Goal: Task Accomplishment & Management: Complete application form

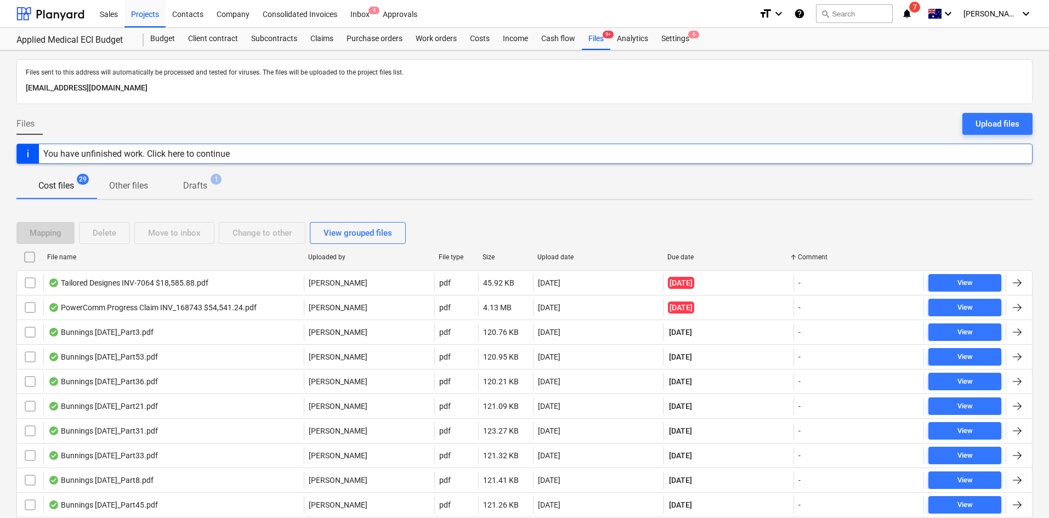
click at [329, 184] on div "Cost files 29 Other files Drafts 1" at bounding box center [524, 186] width 1017 height 26
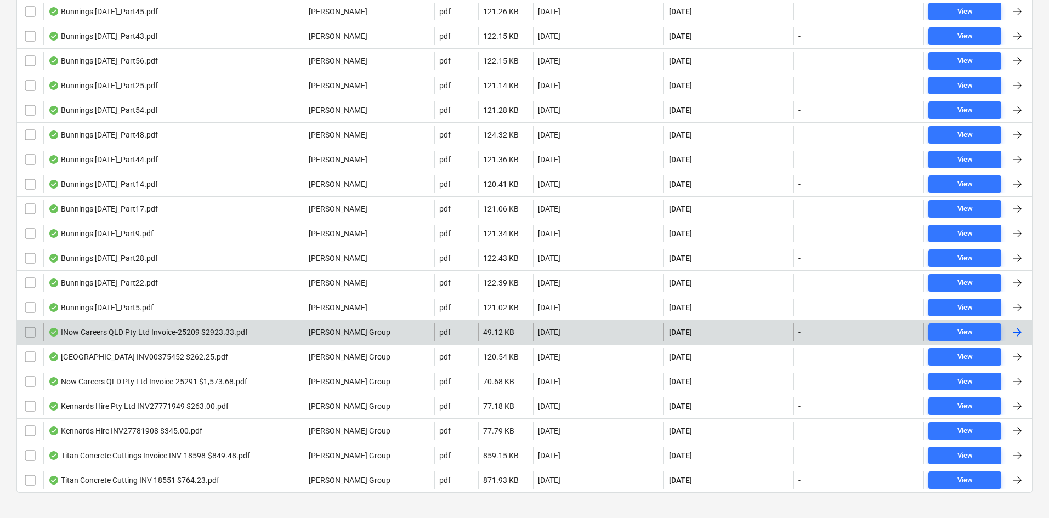
click at [122, 334] on div "INow Careers QLD Pty Ltd Invoice-25209 $2923.33.pdf" at bounding box center [148, 332] width 200 height 9
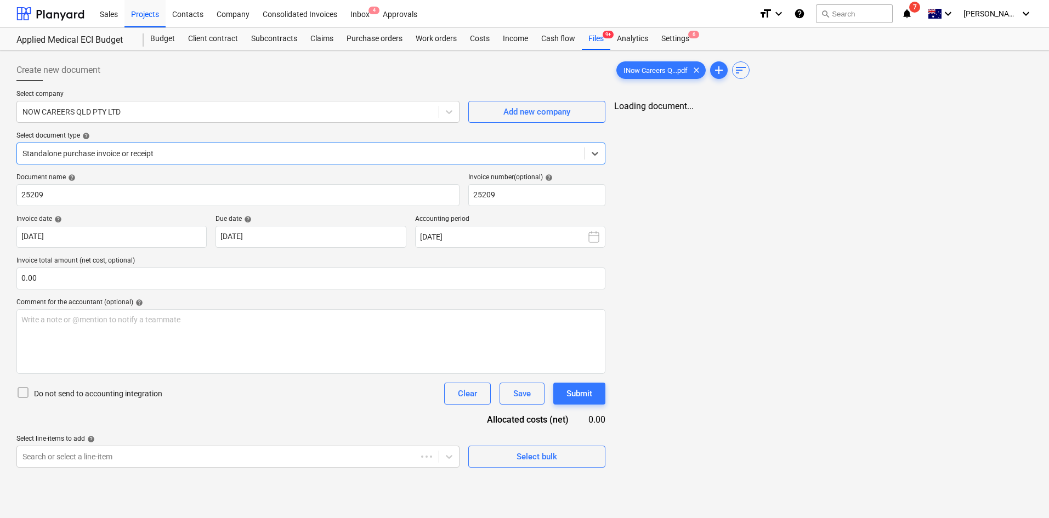
type input "25209"
type input "[DATE]"
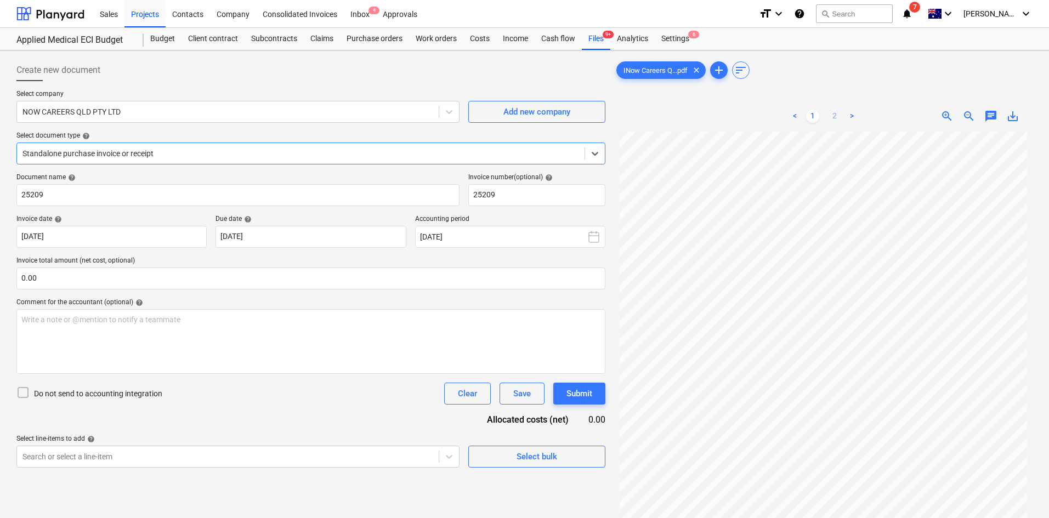
click at [837, 116] on link "2" at bounding box center [834, 116] width 13 height 13
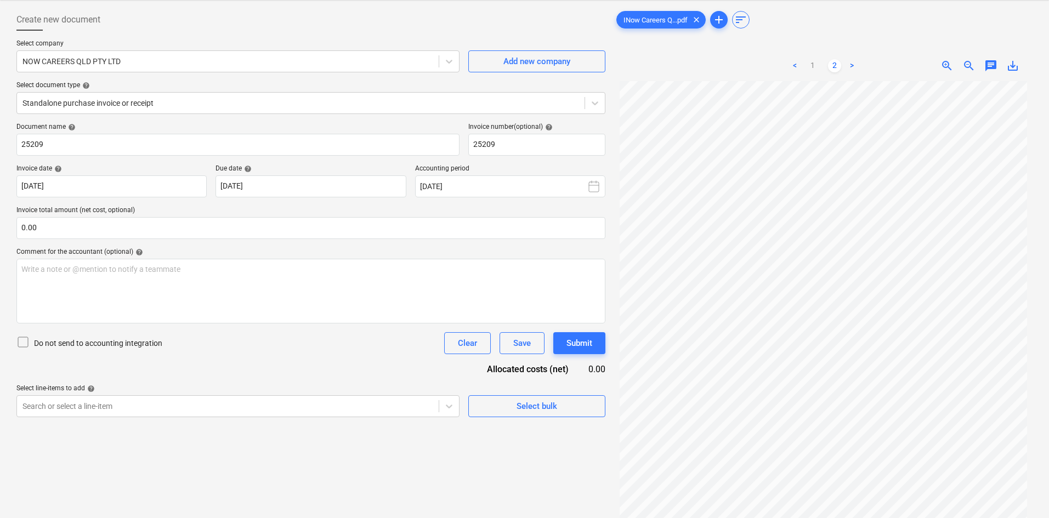
scroll to position [0, 0]
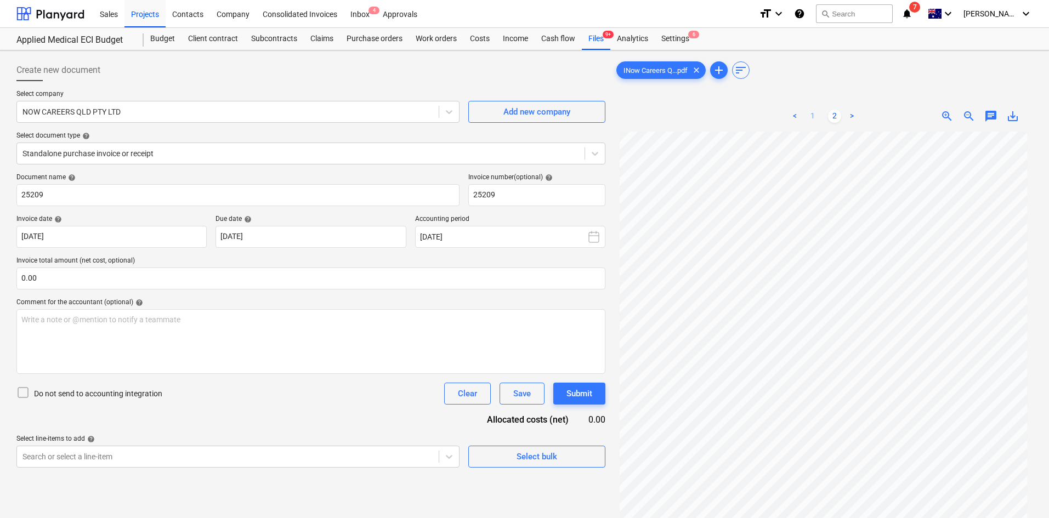
click at [814, 114] on link "1" at bounding box center [812, 116] width 13 height 13
click at [338, 302] on div "Comment for the accountant (optional) help" at bounding box center [310, 302] width 589 height 9
click at [605, 42] on div "Files 9+" at bounding box center [596, 39] width 29 height 22
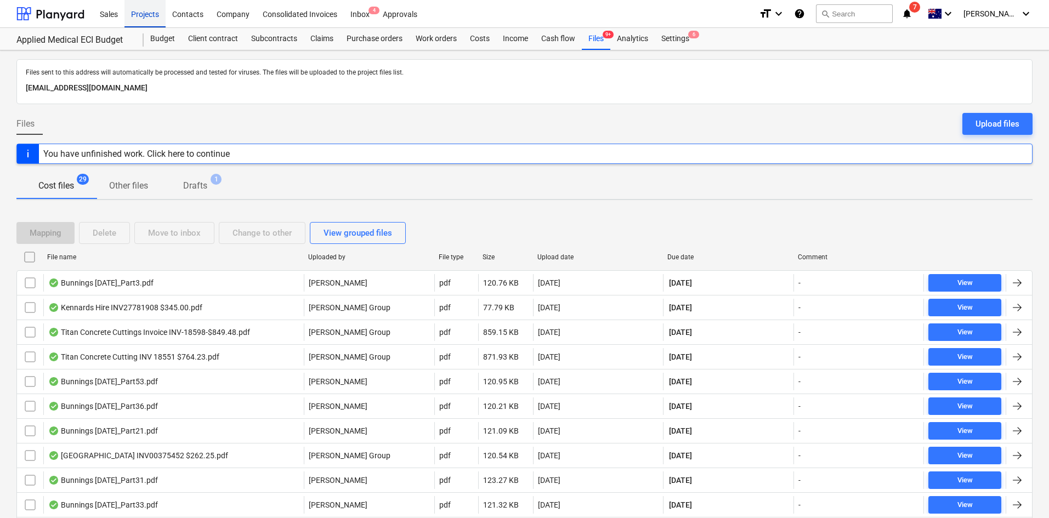
click at [150, 25] on div "Projects" at bounding box center [145, 13] width 41 height 28
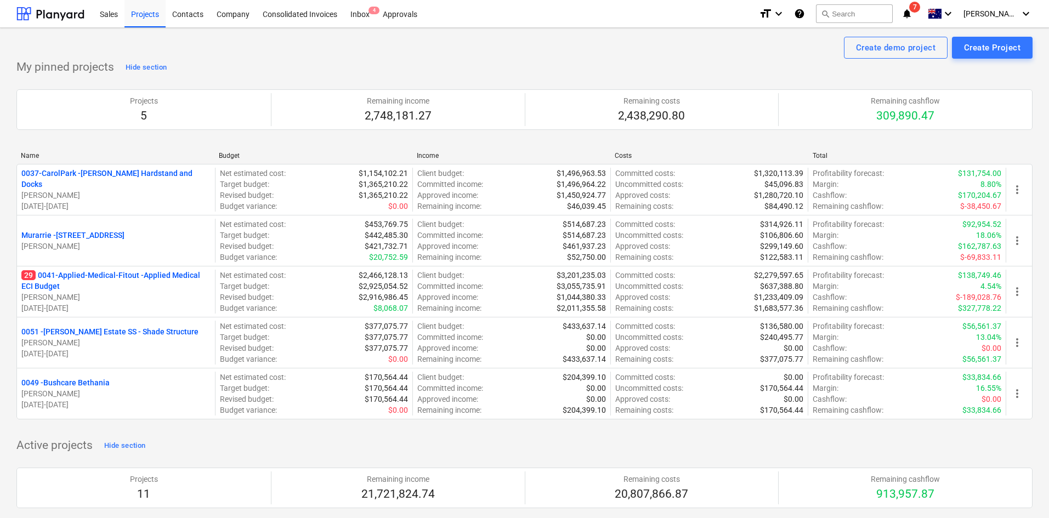
click at [275, 55] on div "Create demo project Create Project" at bounding box center [524, 48] width 1017 height 22
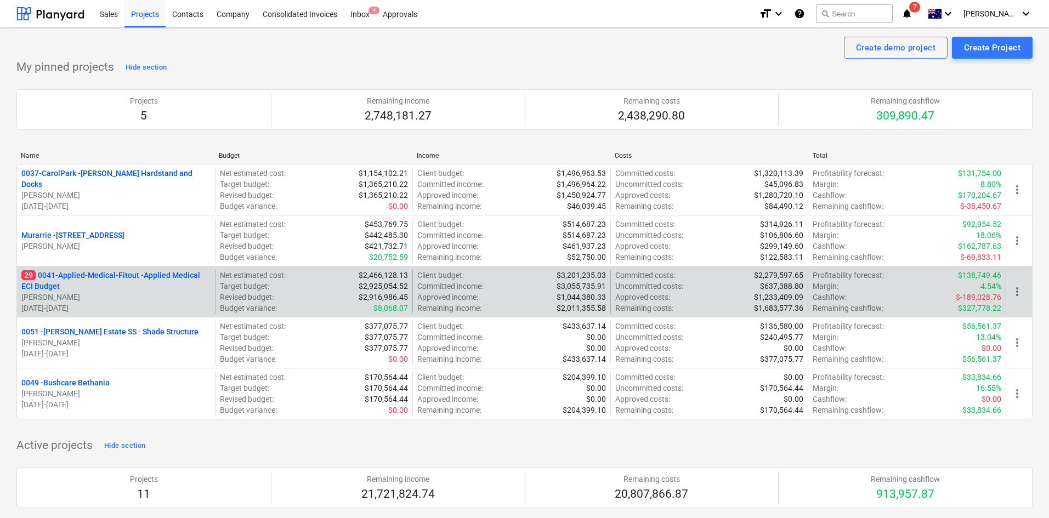
click at [105, 280] on p "29 0041-Applied-Medical-Fitout - Applied Medical ECI Budget" at bounding box center [115, 281] width 189 height 22
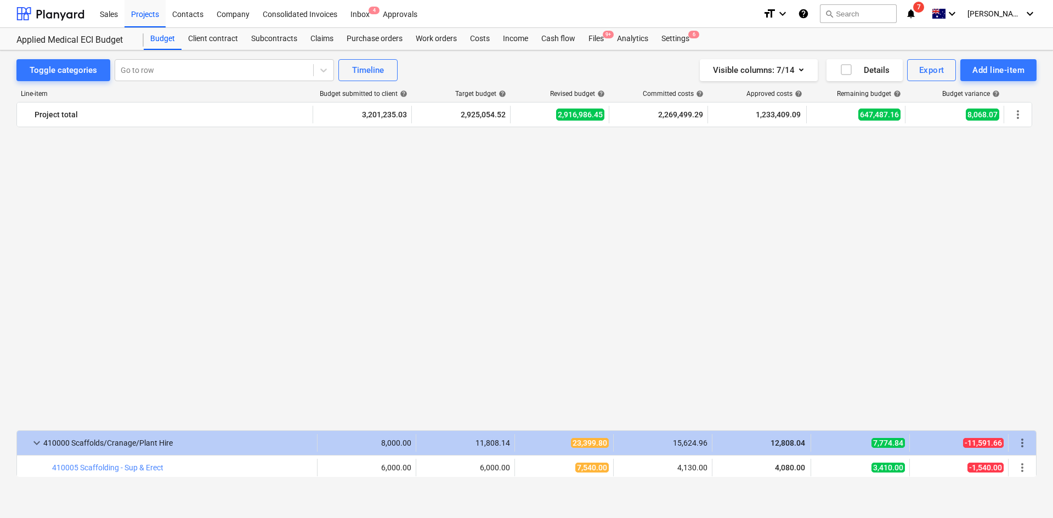
scroll to position [1042, 0]
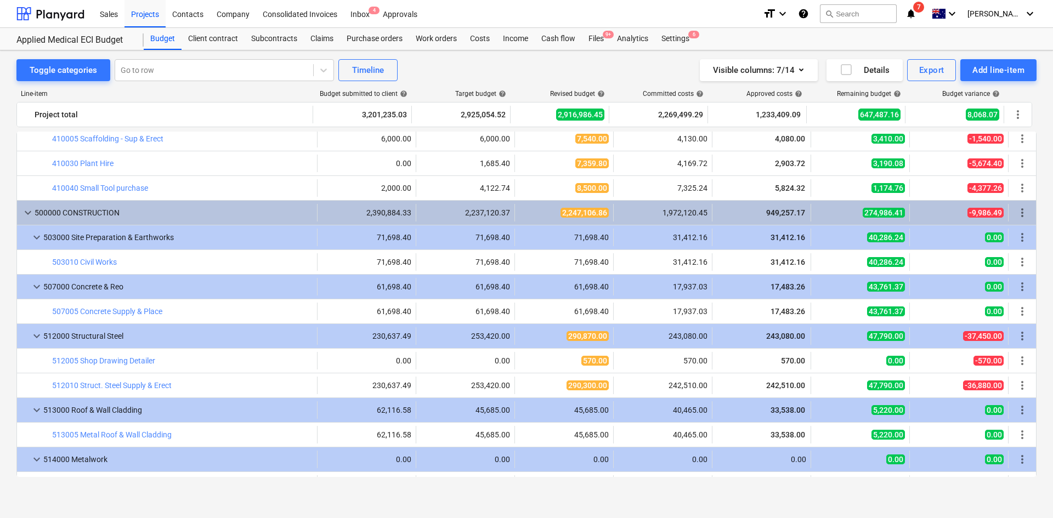
click at [12, 254] on div "Toggle categories Go to row Timeline Visible columns : 7/14 Details Export Add …" at bounding box center [526, 274] width 1053 height 449
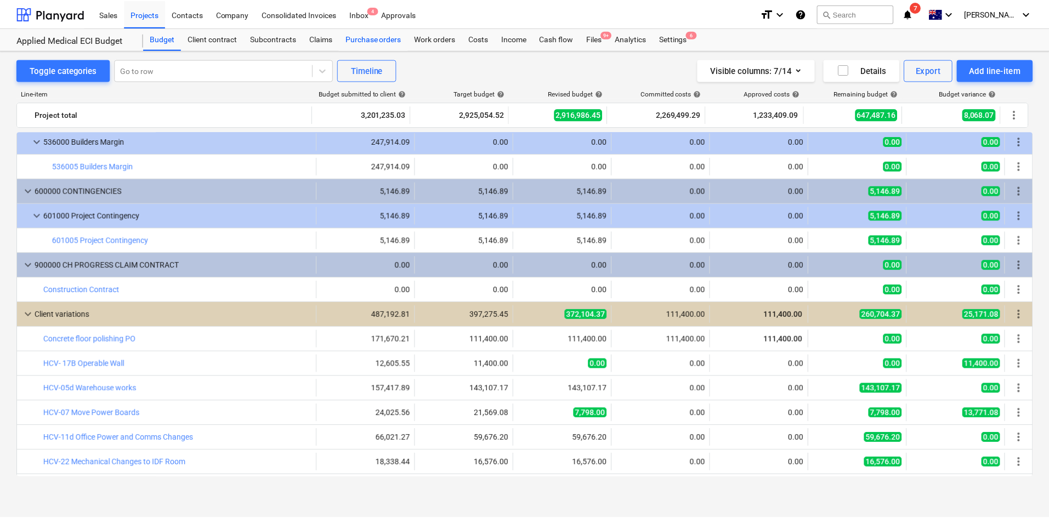
scroll to position [2085, 0]
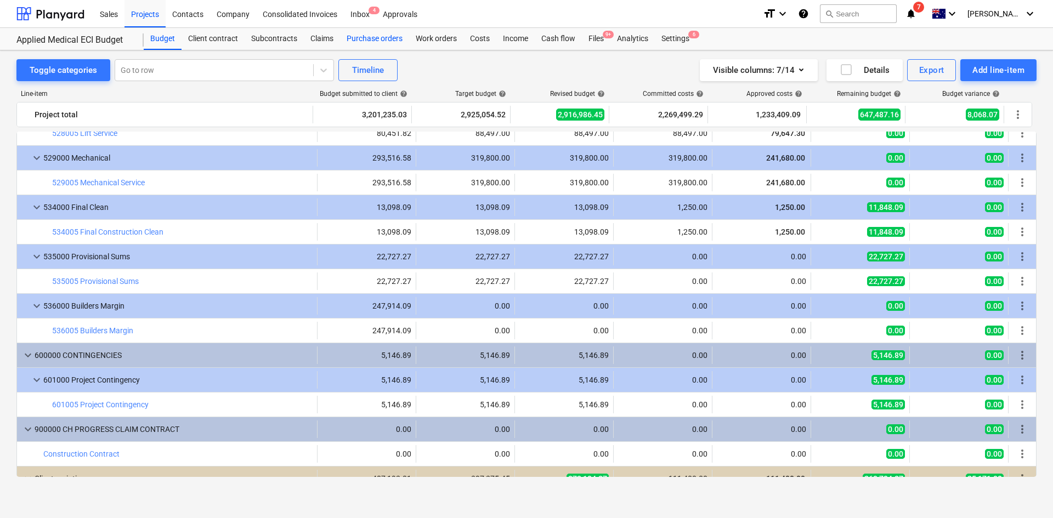
click at [387, 38] on div "Purchase orders" at bounding box center [374, 39] width 69 height 22
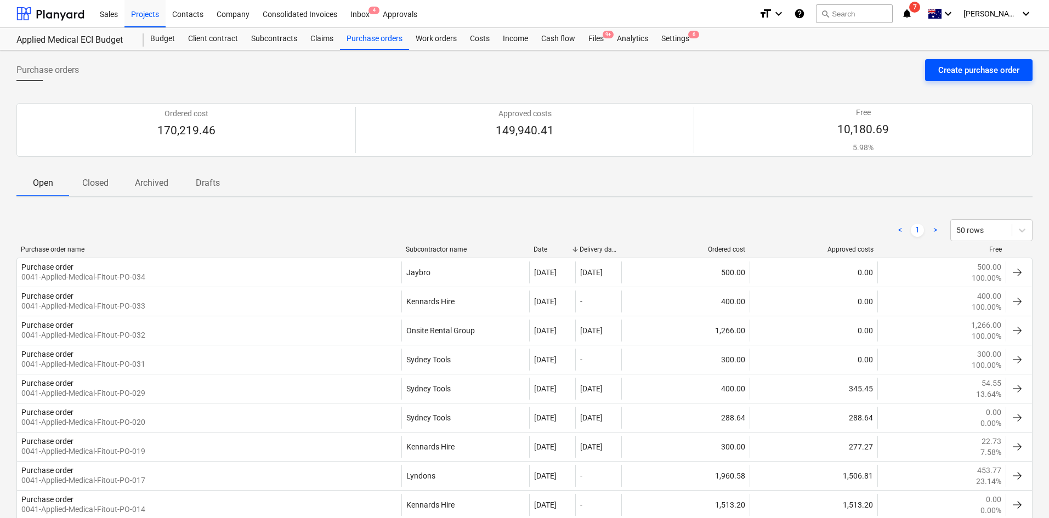
click at [941, 65] on div "Create purchase order" at bounding box center [979, 70] width 81 height 14
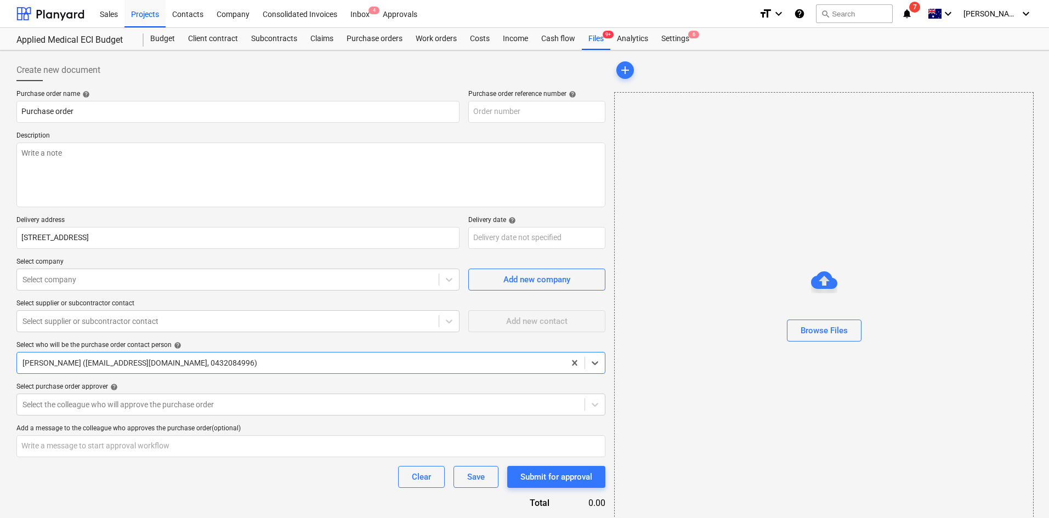
type textarea "x"
type input "0041-Applied-Medical-Fitout-PO-035"
click at [598, 110] on input "0041-Applied-Medical-Fitout-PO-035" at bounding box center [536, 112] width 137 height 22
type textarea "x"
type input "0041-Applied-Medical-Fitout-PO-03"
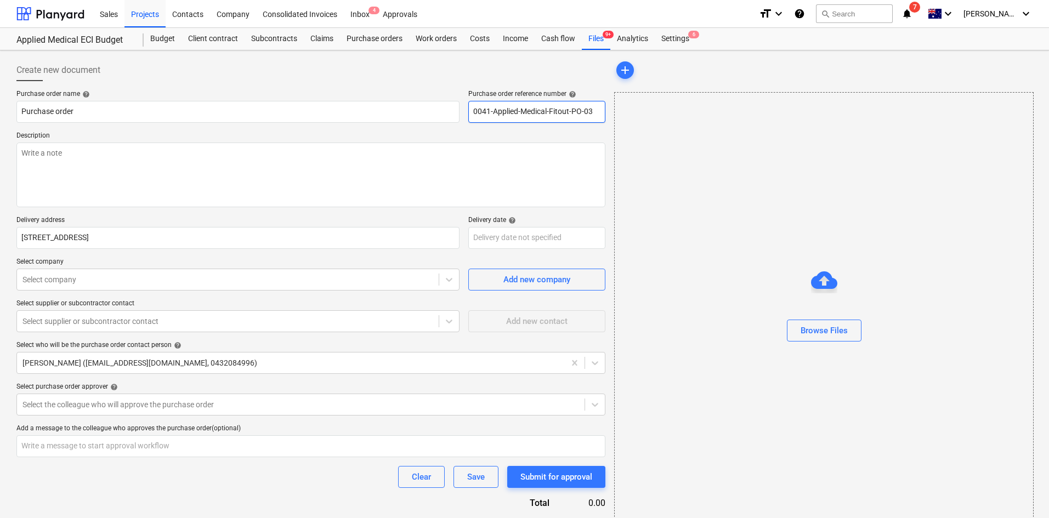
type textarea "x"
type input "0041-Applied-Medical-Fitout-PO-037"
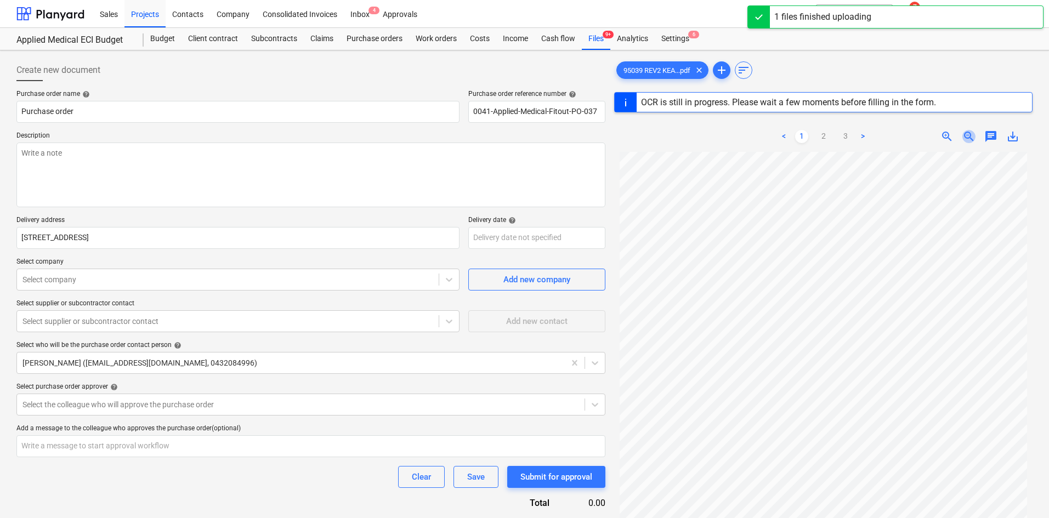
click at [966, 134] on span "zoom_out" at bounding box center [969, 136] width 13 height 13
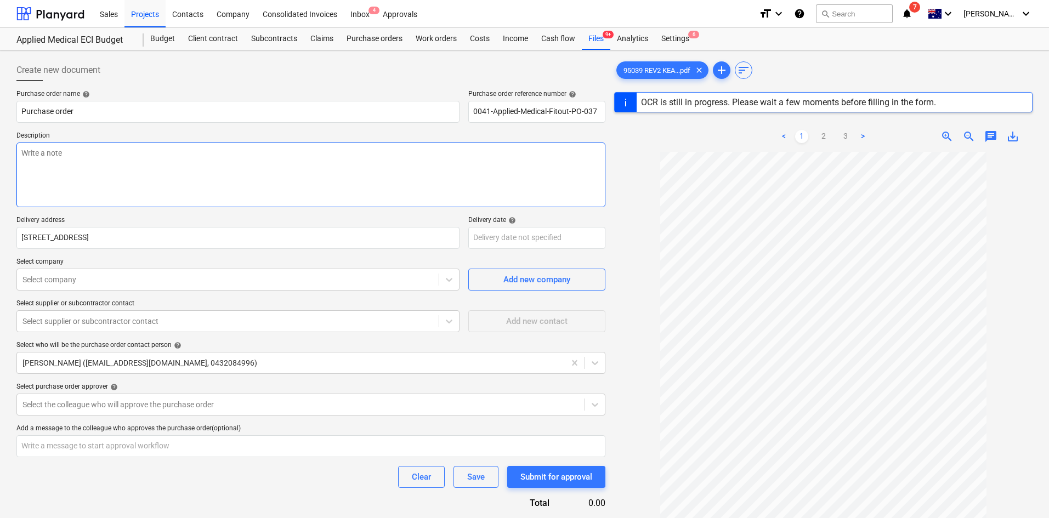
click at [204, 162] on textarea at bounding box center [310, 175] width 589 height 65
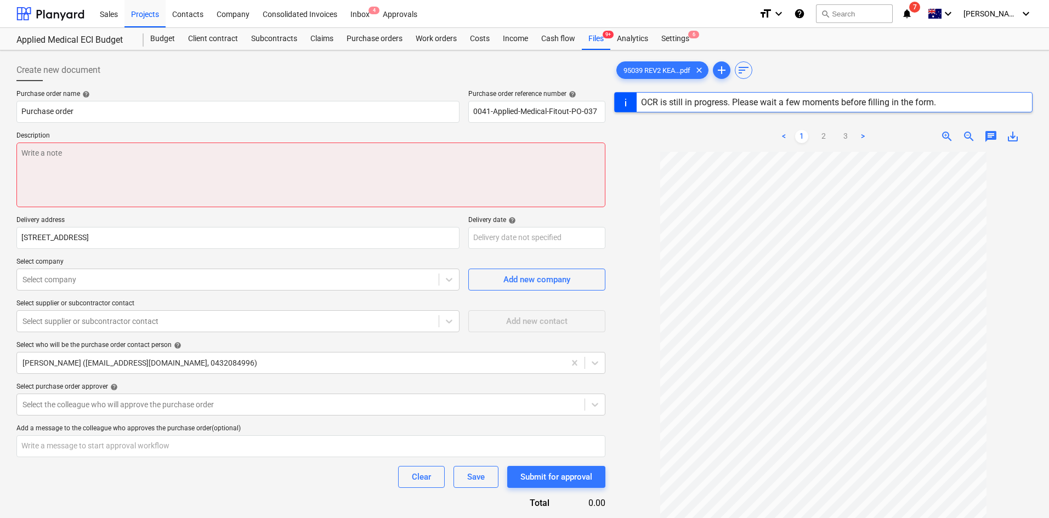
type textarea "x"
click at [355, 155] on textarea at bounding box center [310, 175] width 589 height 65
paste textarea "Site contact : Mikey - [PHONE_NUMBER]"
type textarea "Site contact : Mikey - [PHONE_NUMBER]"
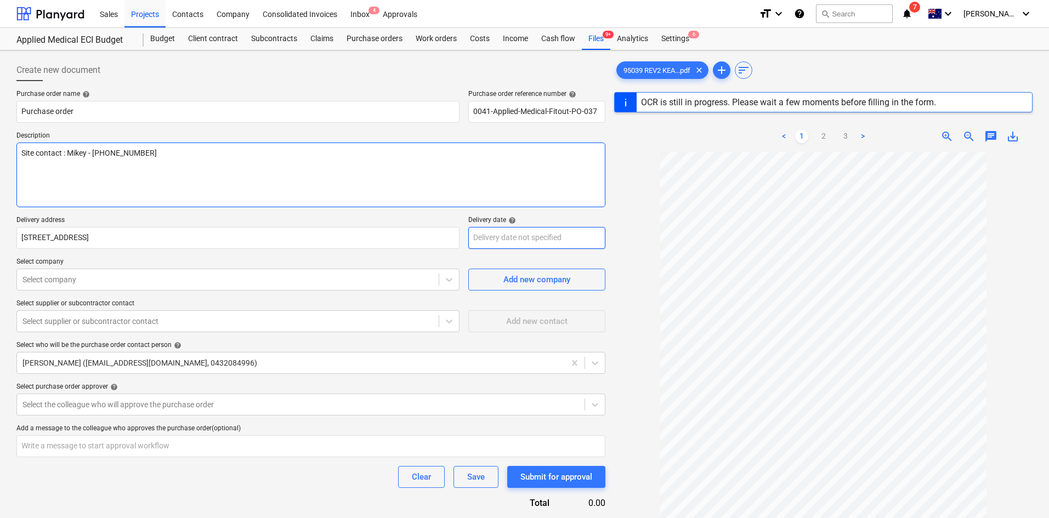
type textarea "x"
type textarea "Site contact : Mikey - [PHONE_NUMBER]"
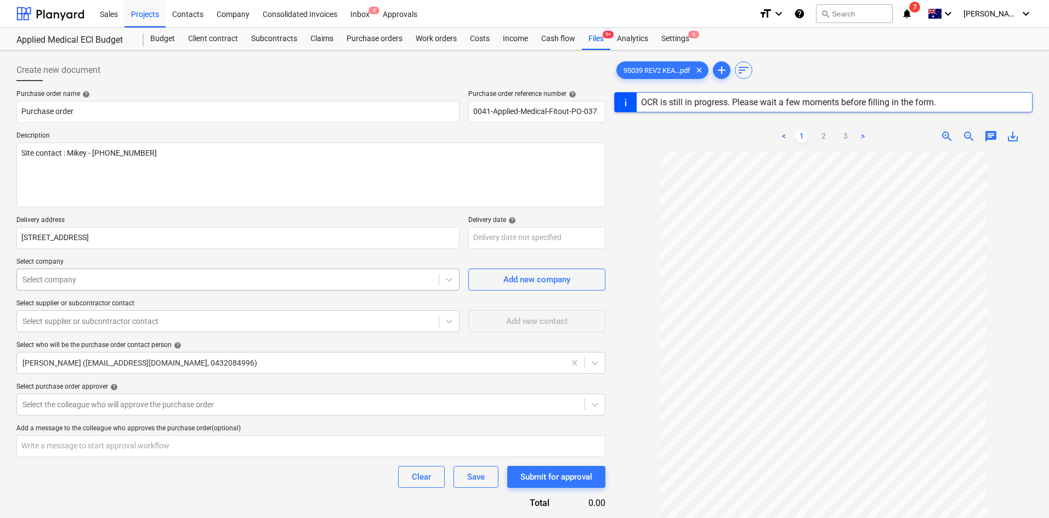
click at [179, 274] on div at bounding box center [227, 279] width 411 height 11
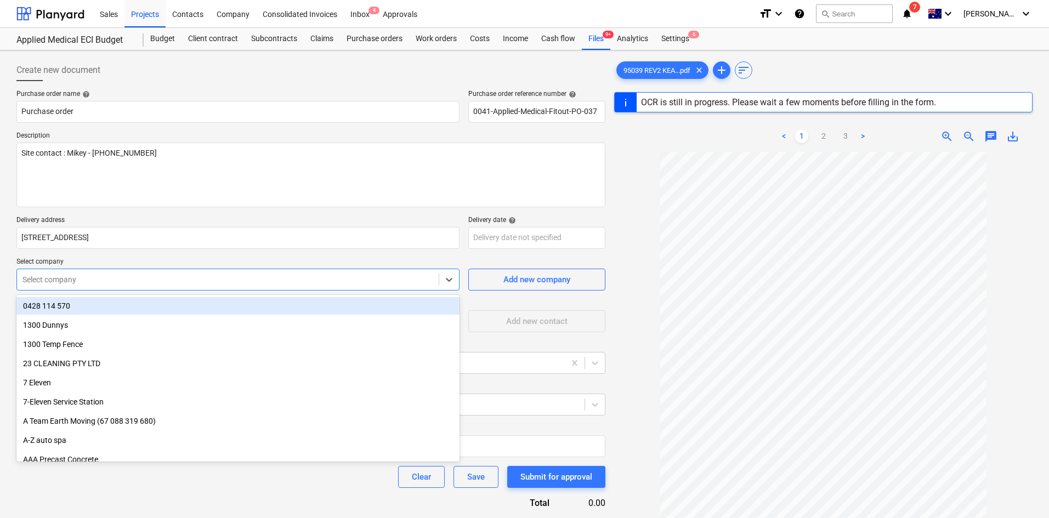
type textarea "x"
type input "brisab"
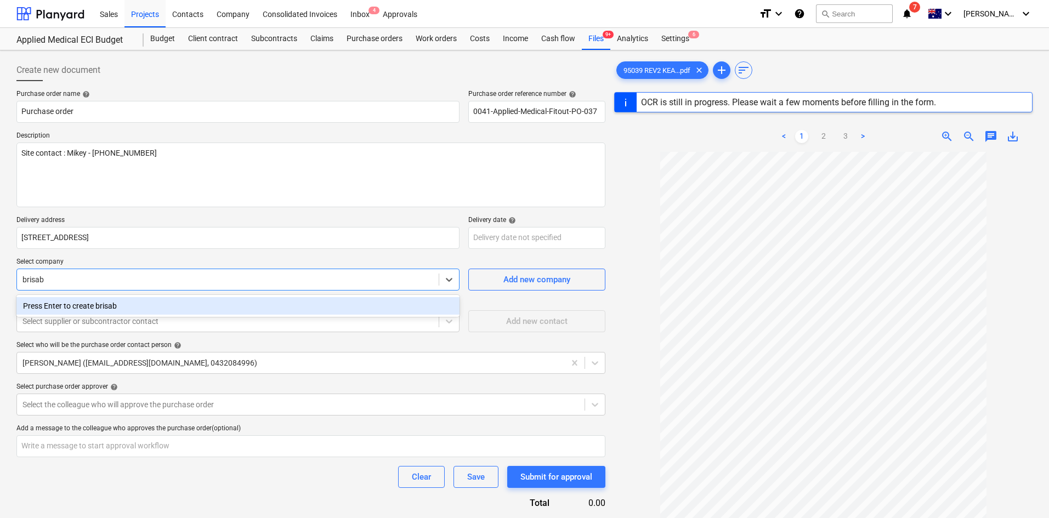
type textarea "x"
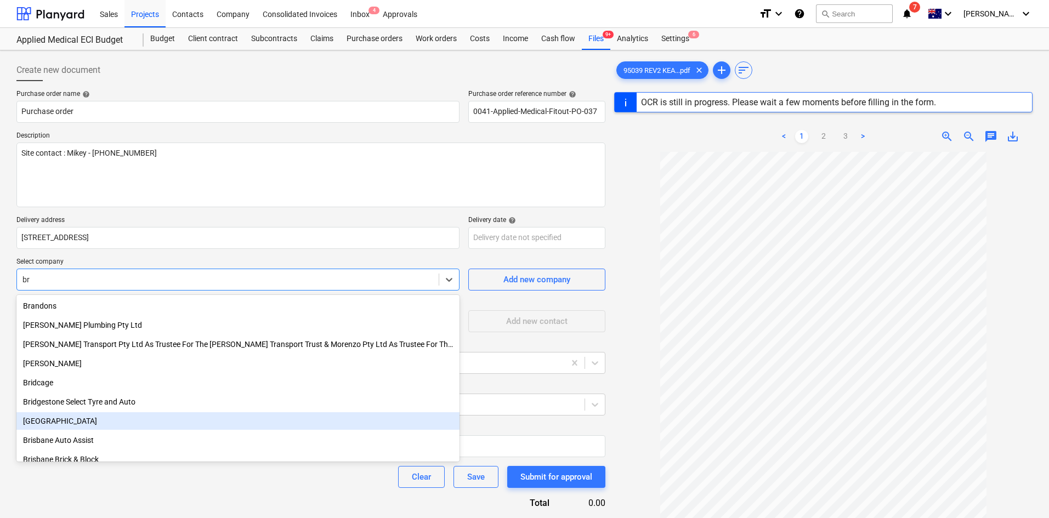
type input "b"
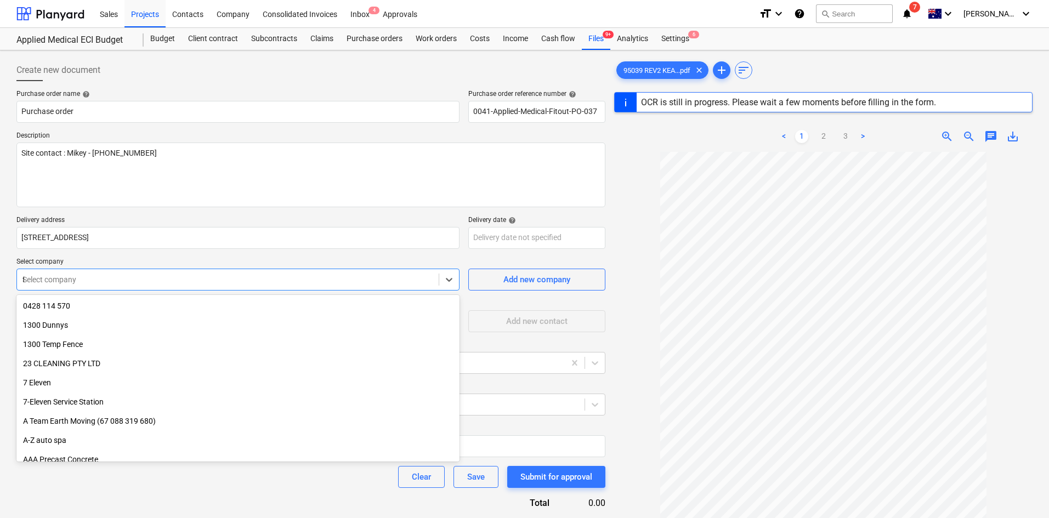
type input "fi"
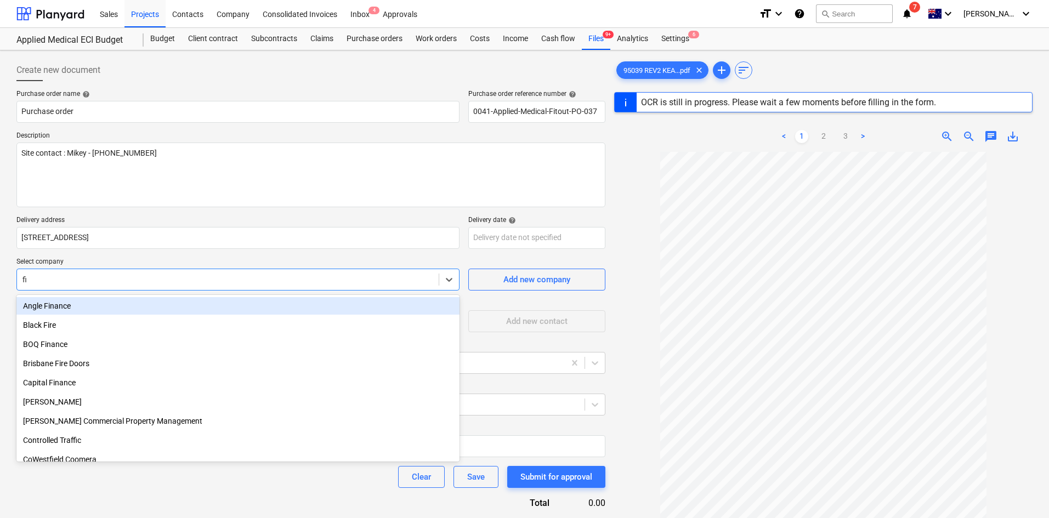
type textarea "x"
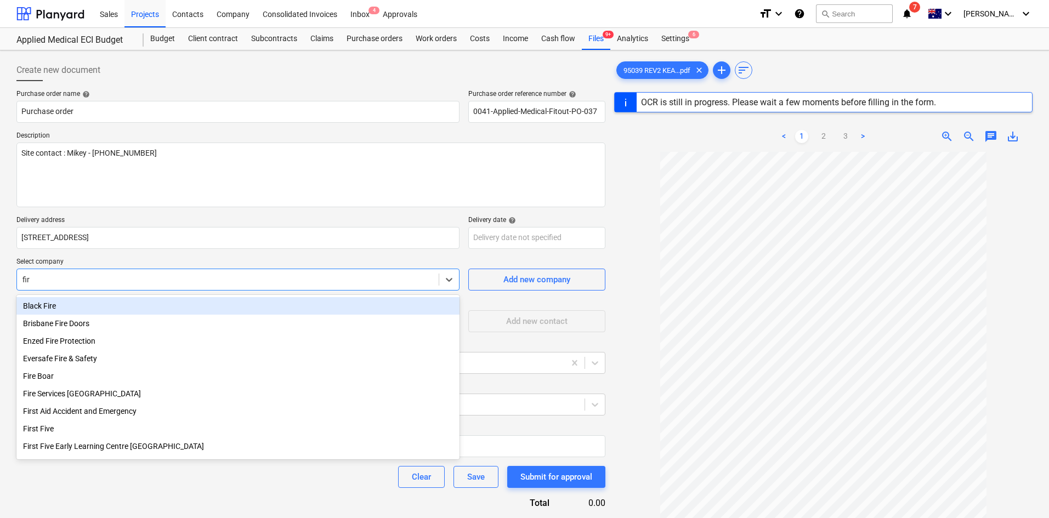
type input "fire"
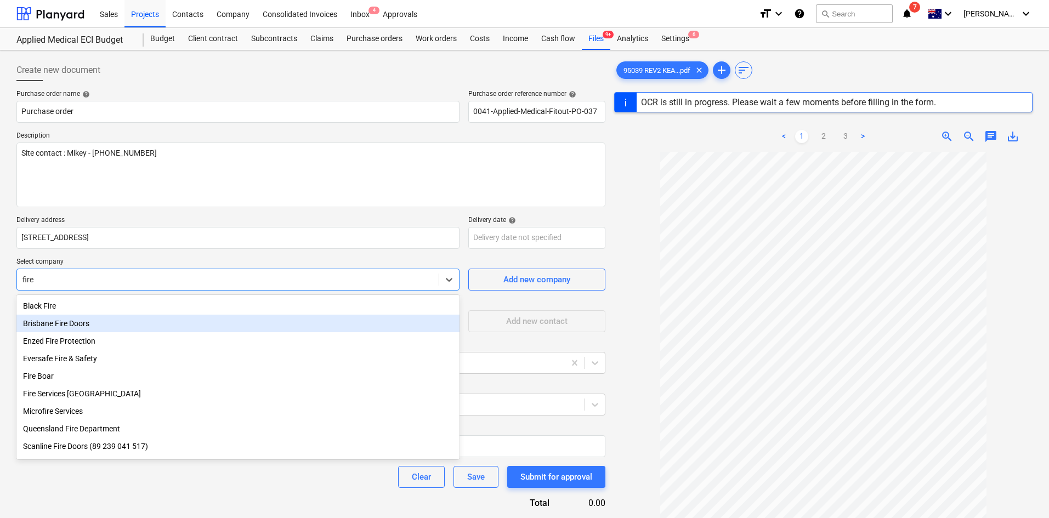
type textarea "x"
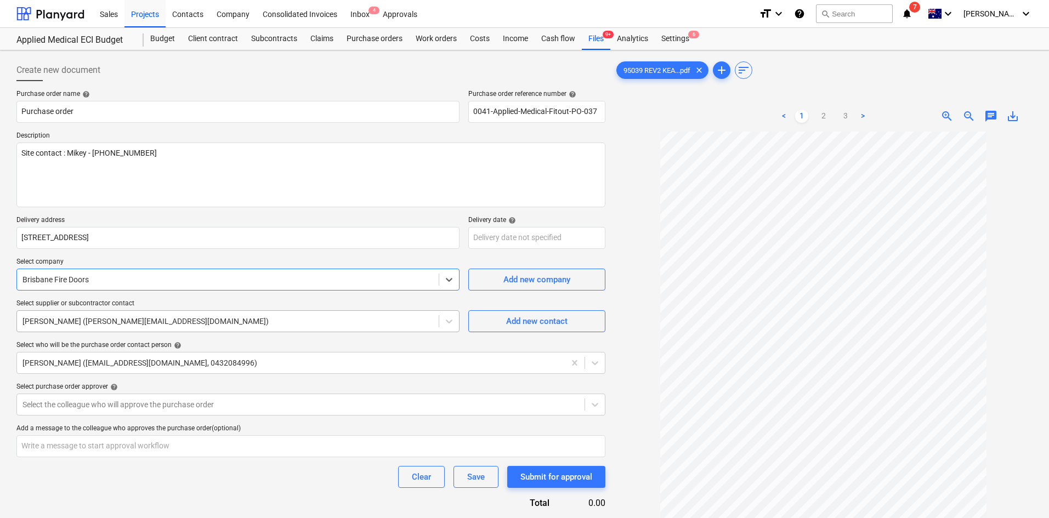
click at [194, 321] on div at bounding box center [227, 321] width 411 height 11
click at [532, 318] on div "Add new contact" at bounding box center [536, 321] width 61 height 14
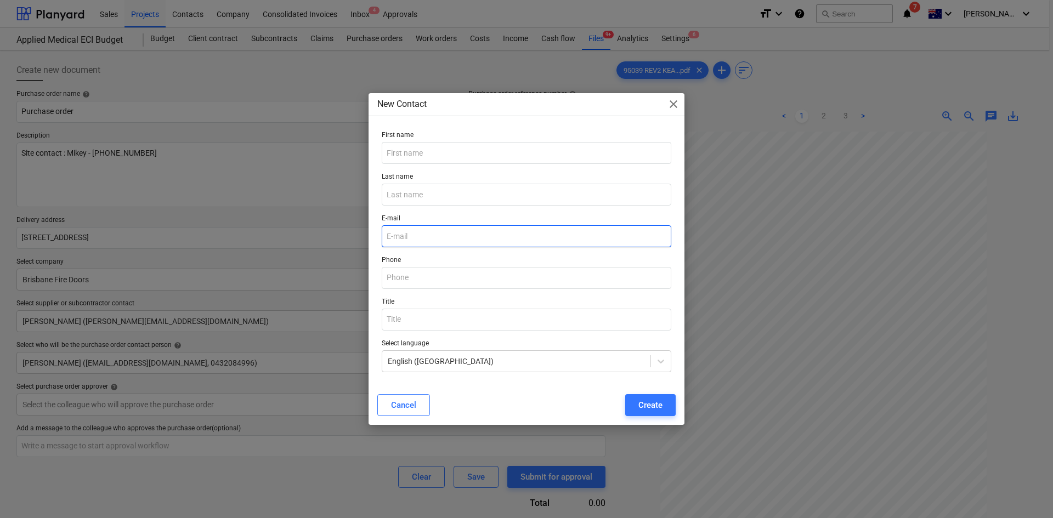
type textarea "x"
click at [400, 235] on input "email" at bounding box center [527, 236] width 290 height 22
paste input "Site contact : Mikey - [PHONE_NUMBER]"
type input "Site contact : Mikey - [PHONE_NUMBER]"
drag, startPoint x: 519, startPoint y: 236, endPoint x: 131, endPoint y: 215, distance: 388.4
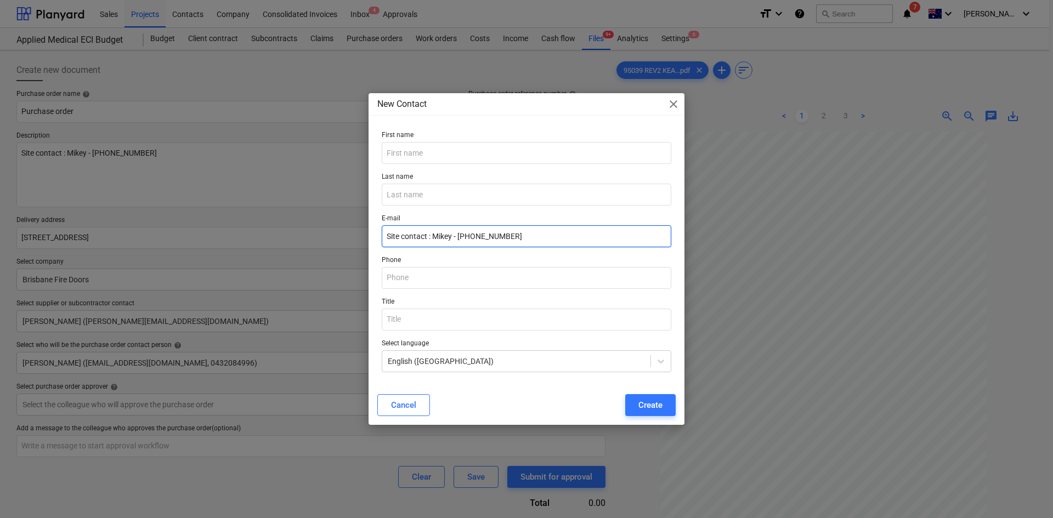
click at [131, 215] on div "New Contact close First name Last name E-mail Site contact : Mikey - [PHONE_NUM…" at bounding box center [526, 259] width 1053 height 518
click at [457, 238] on input "email" at bounding box center [527, 236] width 290 height 22
type textarea "x"
paste input "[EMAIL_ADDRESS][DOMAIN_NAME]"
type input "[EMAIL_ADDRESS][DOMAIN_NAME]"
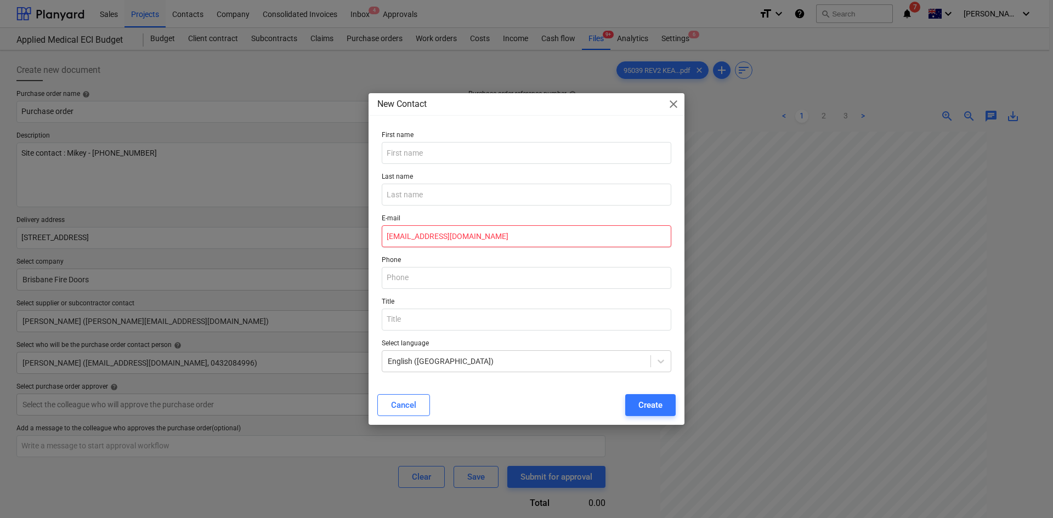
type textarea "x"
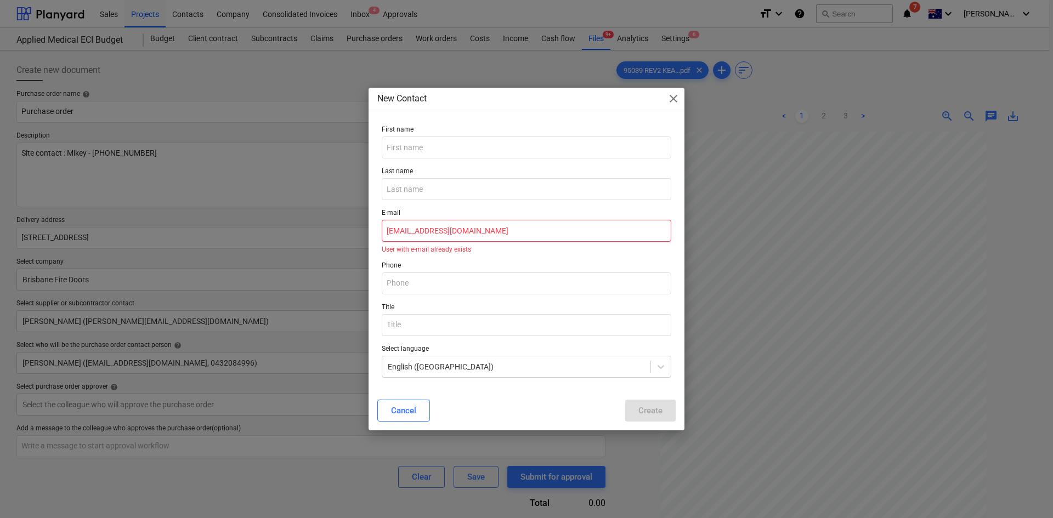
type input "[EMAIL_ADDRESS][DOMAIN_NAME]"
click at [508, 253] on div "E-mail [PERSON_NAME][EMAIL_ADDRESS][DOMAIN_NAME] User with e-mail already exists" at bounding box center [526, 231] width 298 height 53
click at [457, 249] on p "User with e-mail already exists" at bounding box center [527, 249] width 290 height 7
click at [409, 417] on div "Cancel" at bounding box center [403, 411] width 25 height 14
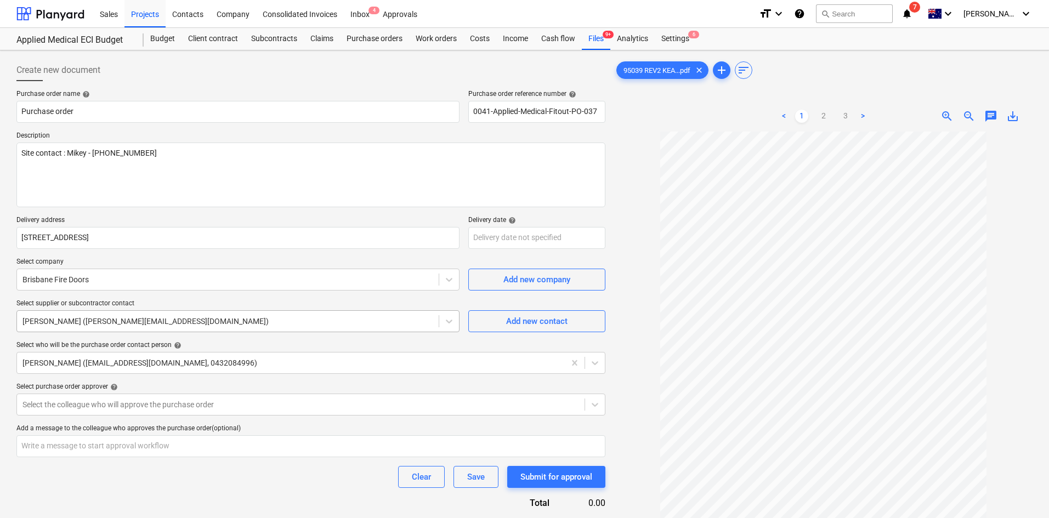
click at [161, 321] on div at bounding box center [227, 321] width 411 height 11
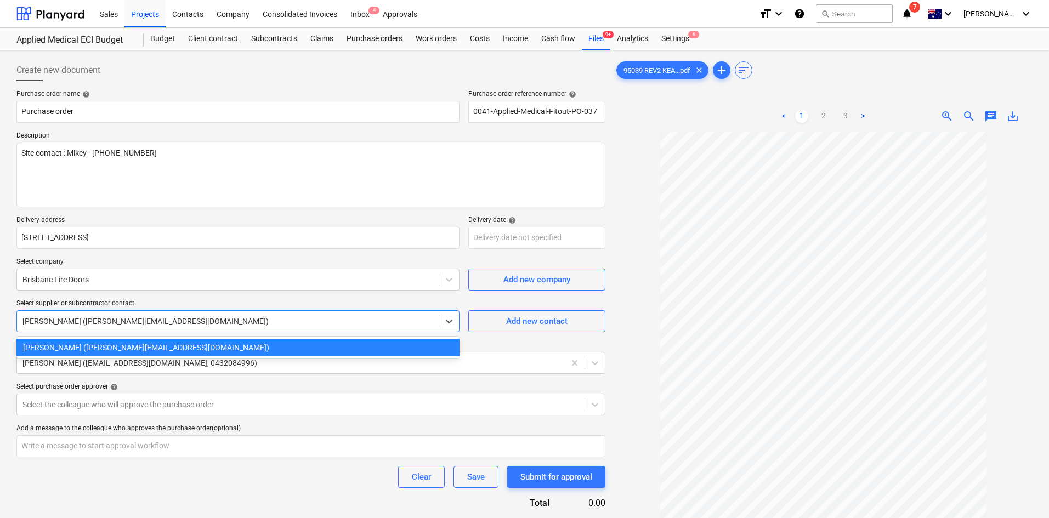
click at [419, 319] on div at bounding box center [227, 321] width 411 height 11
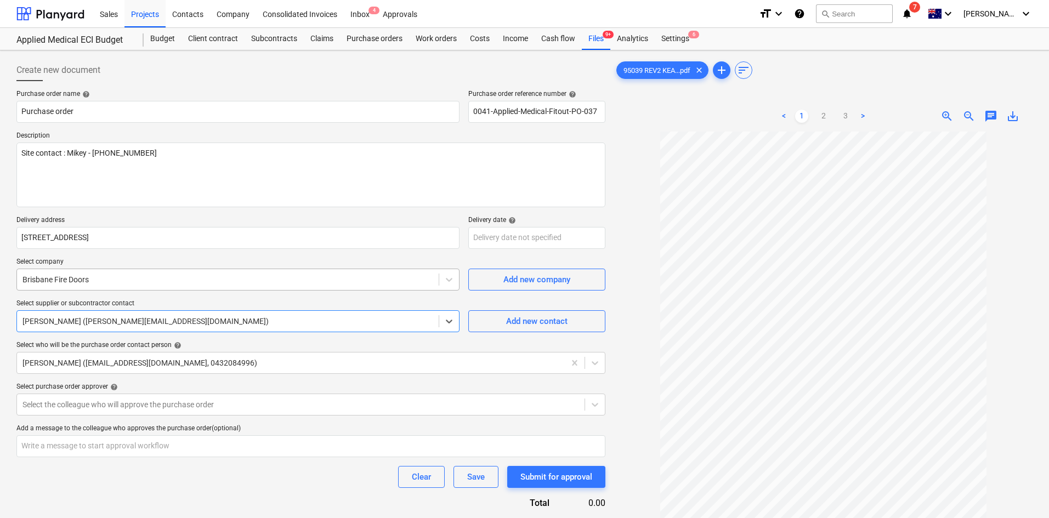
type textarea "x"
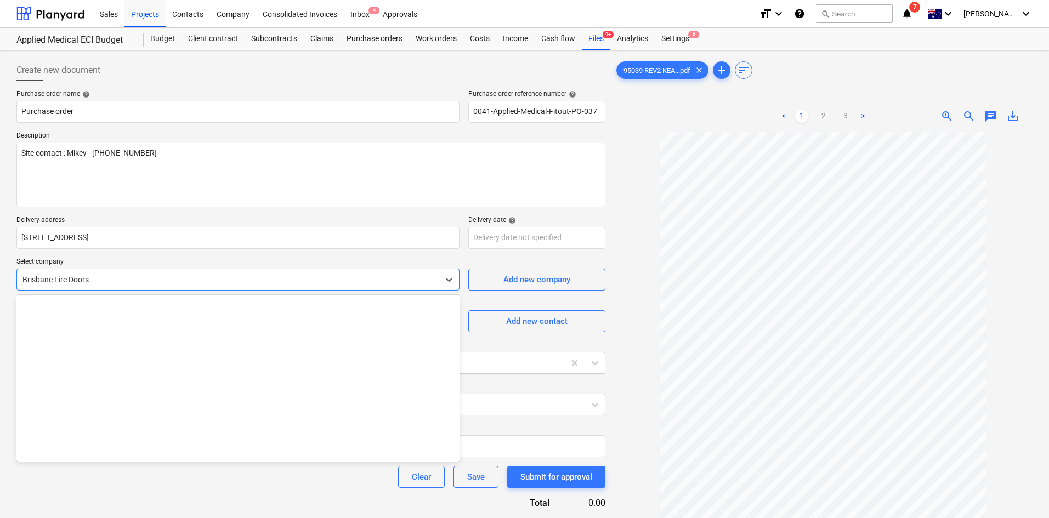
click at [362, 277] on div at bounding box center [227, 279] width 411 height 11
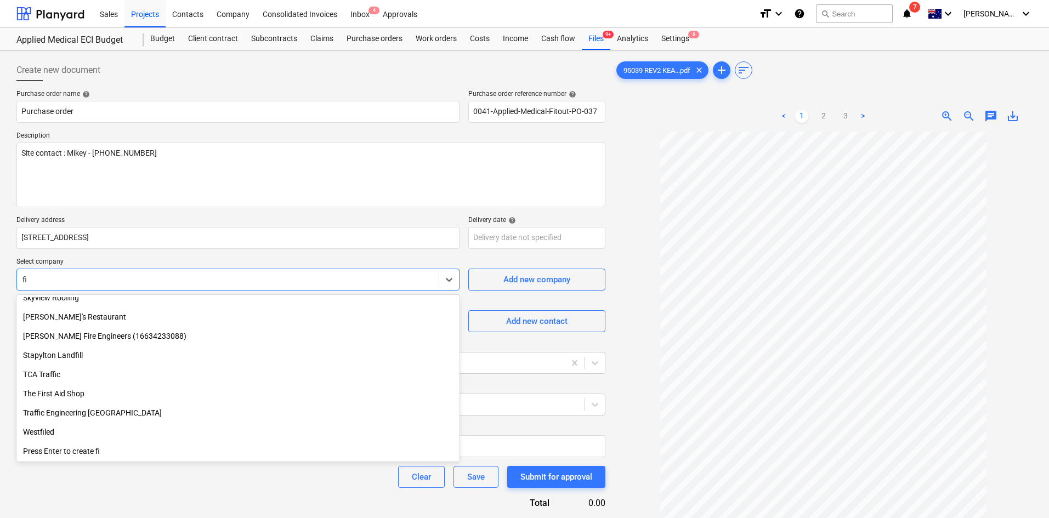
scroll to position [930, 0]
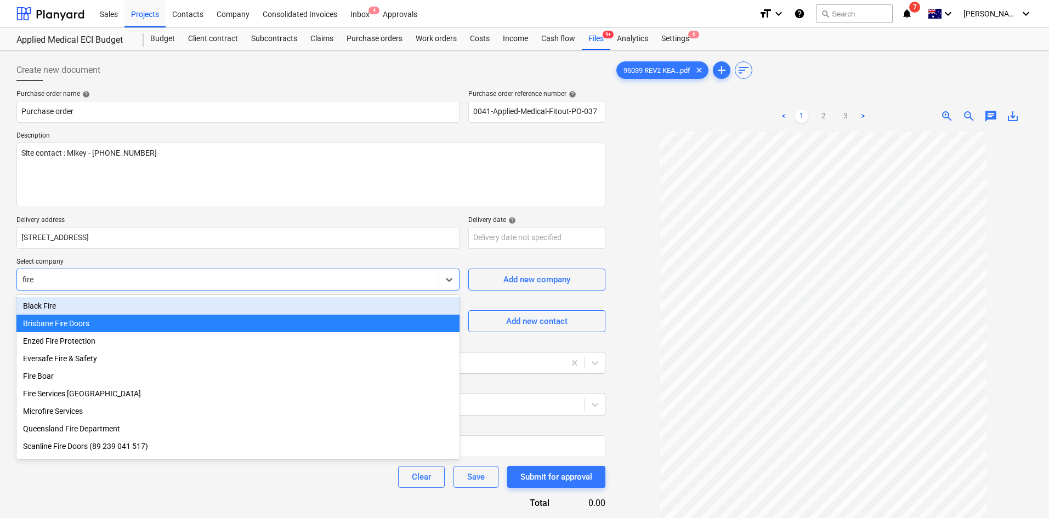
type input "fire"
type textarea "x"
click at [183, 219] on p "Delivery address" at bounding box center [237, 221] width 443 height 11
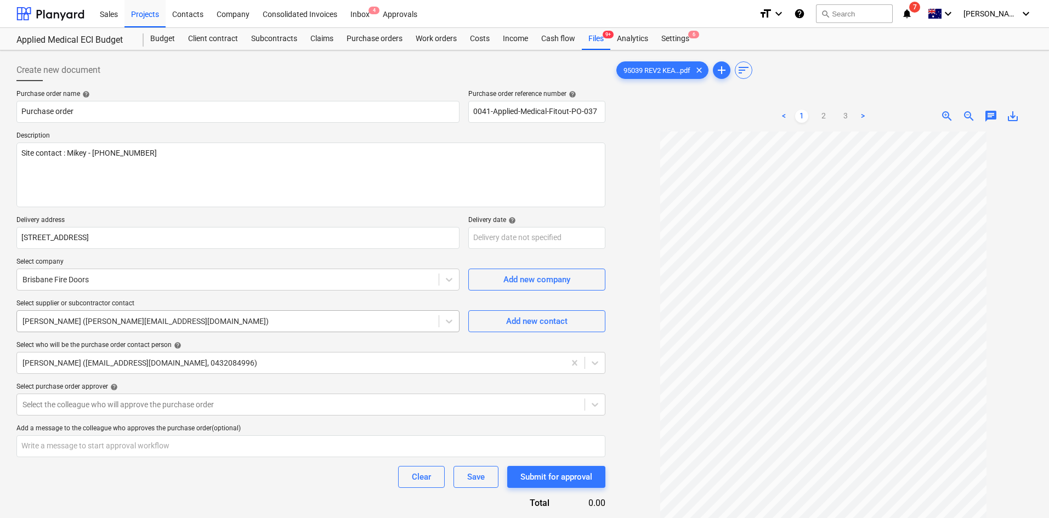
click at [391, 314] on div "[PERSON_NAME] ([PERSON_NAME][EMAIL_ADDRESS][DOMAIN_NAME])" at bounding box center [228, 321] width 422 height 15
drag, startPoint x: 251, startPoint y: 324, endPoint x: 38, endPoint y: 319, distance: 212.9
click at [39, 319] on div at bounding box center [227, 321] width 411 height 11
click at [371, 324] on div at bounding box center [227, 321] width 411 height 11
click at [515, 324] on div "Add new contact" at bounding box center [536, 321] width 61 height 14
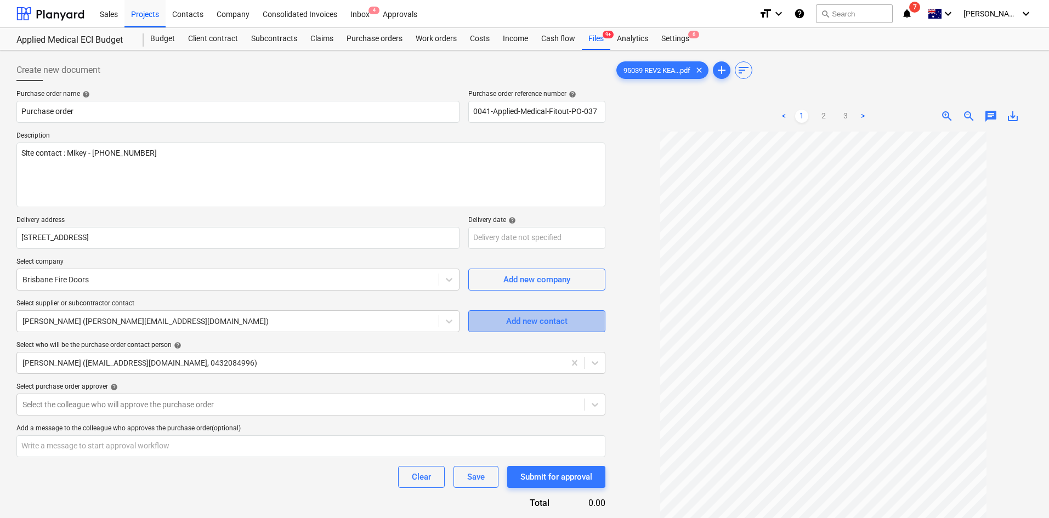
type textarea "x"
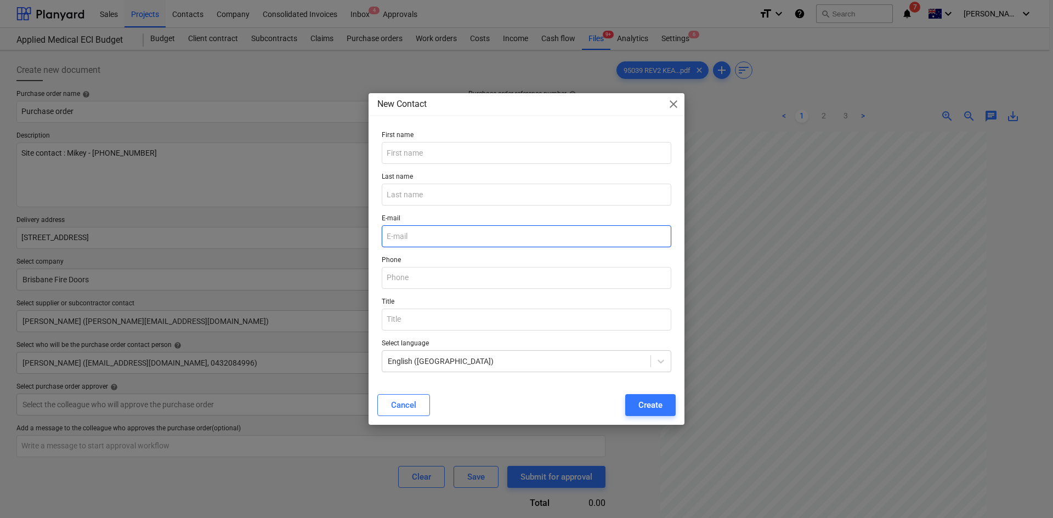
click at [414, 238] on input "email" at bounding box center [527, 236] width 290 height 22
paste input "[EMAIL_ADDRESS][DOMAIN_NAME]"
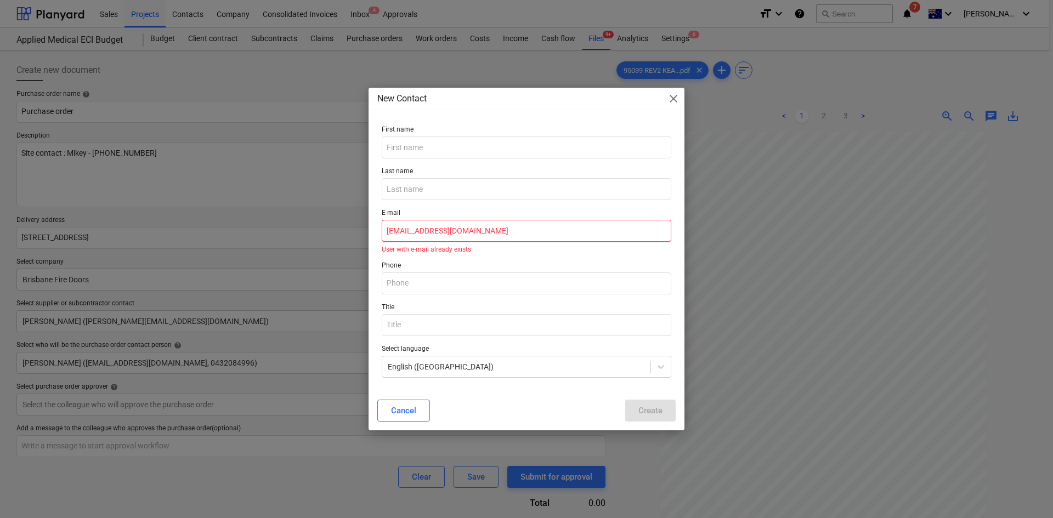
type input "[EMAIL_ADDRESS][DOMAIN_NAME]"
click at [444, 251] on p "User with e-mail already exists" at bounding box center [527, 249] width 290 height 7
click at [515, 253] on div "E-mail [PERSON_NAME][EMAIL_ADDRESS][DOMAIN_NAME] User with e-mail already exists" at bounding box center [526, 231] width 298 height 53
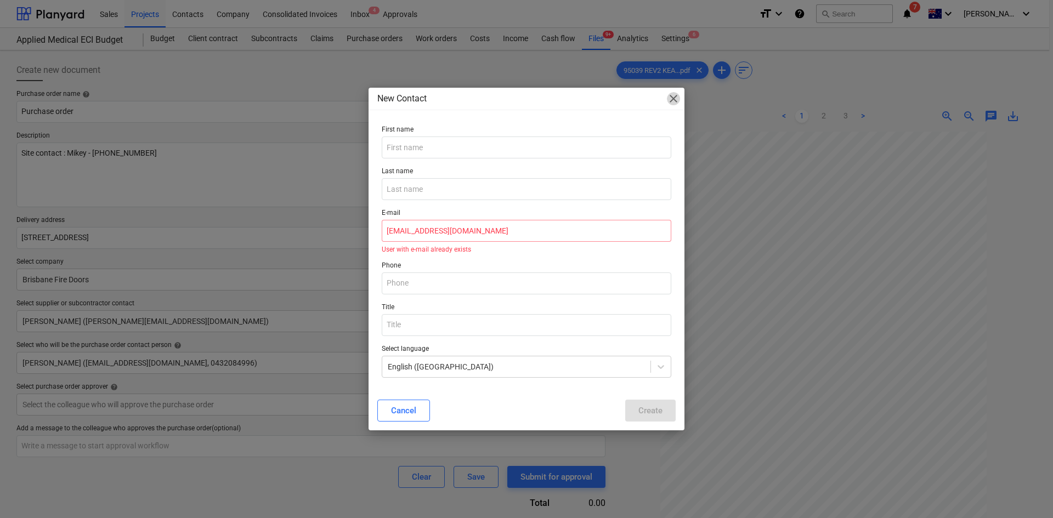
click at [675, 96] on span "close" at bounding box center [673, 98] width 13 height 13
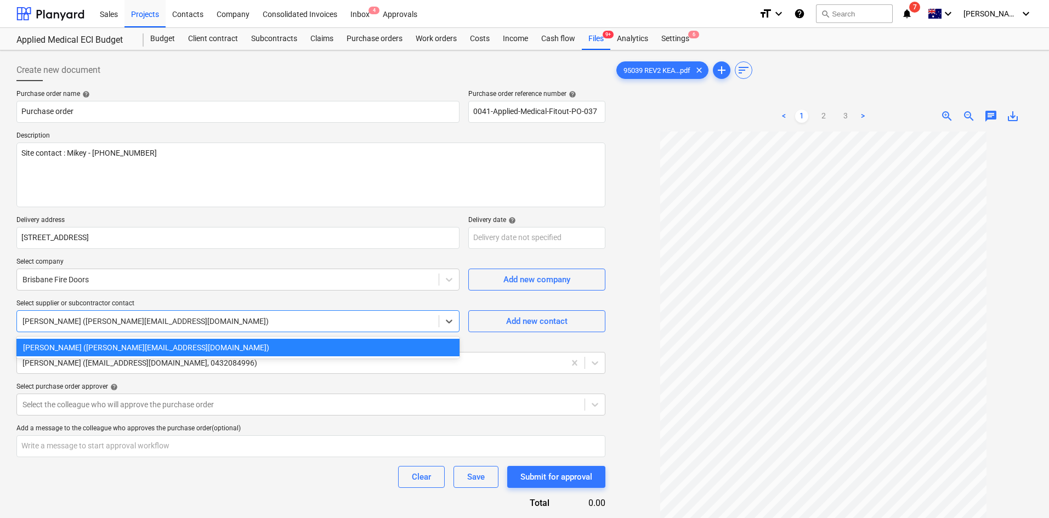
click at [250, 317] on div at bounding box center [227, 321] width 411 height 11
click at [430, 267] on div "Select company Brisbane Fire Doors" at bounding box center [237, 274] width 443 height 33
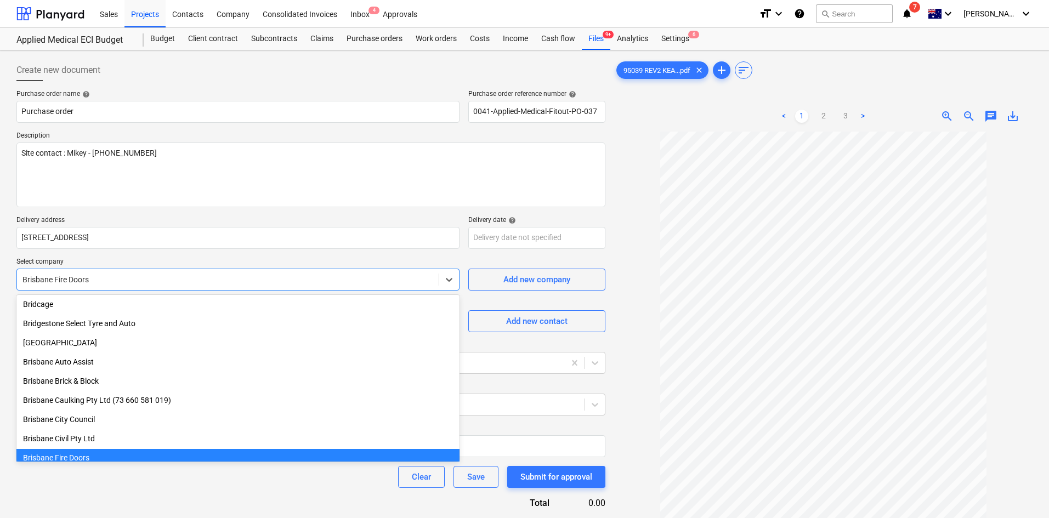
scroll to position [2754, 0]
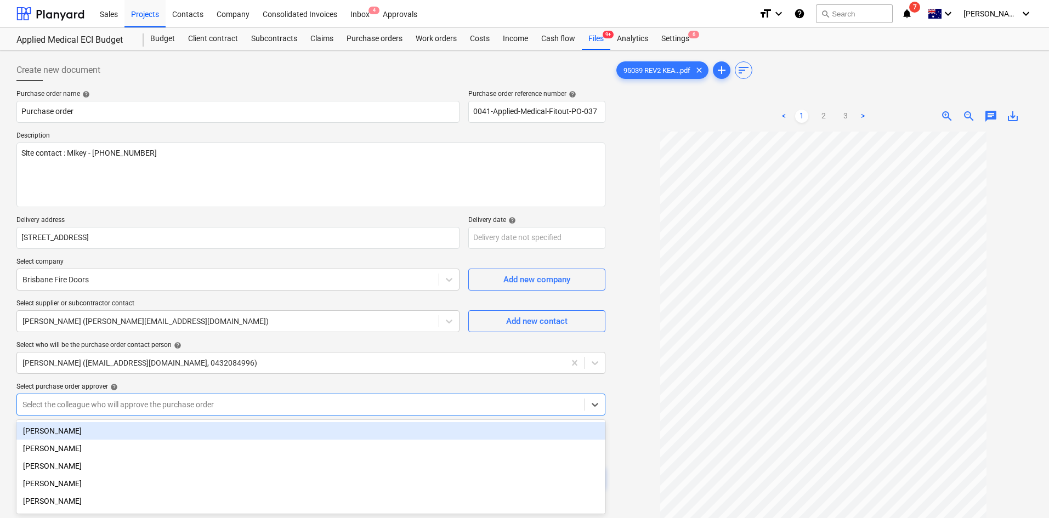
click at [133, 393] on body "Sales Projects Contacts Company Consolidated Invoices Inbox 4 Approvals format_…" at bounding box center [524, 259] width 1049 height 518
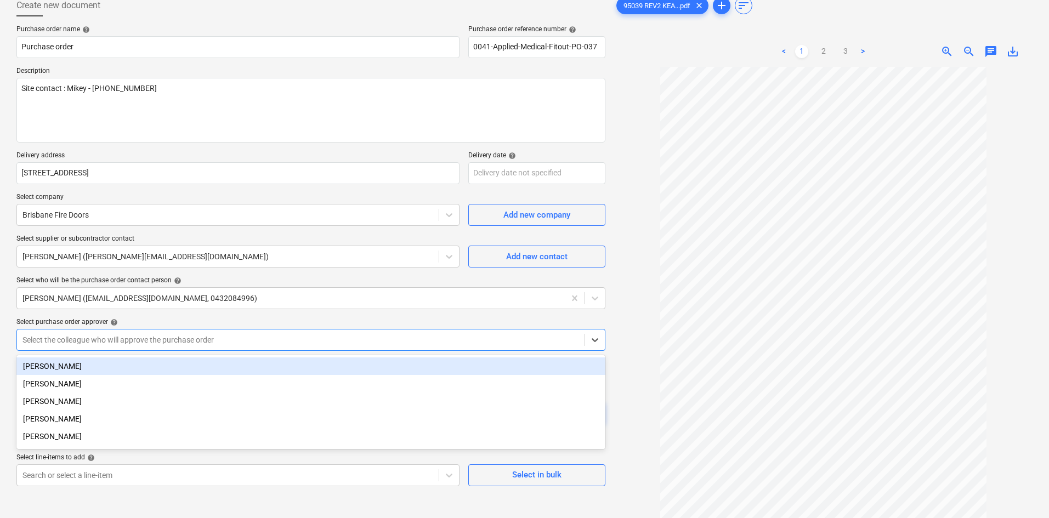
scroll to position [71, 0]
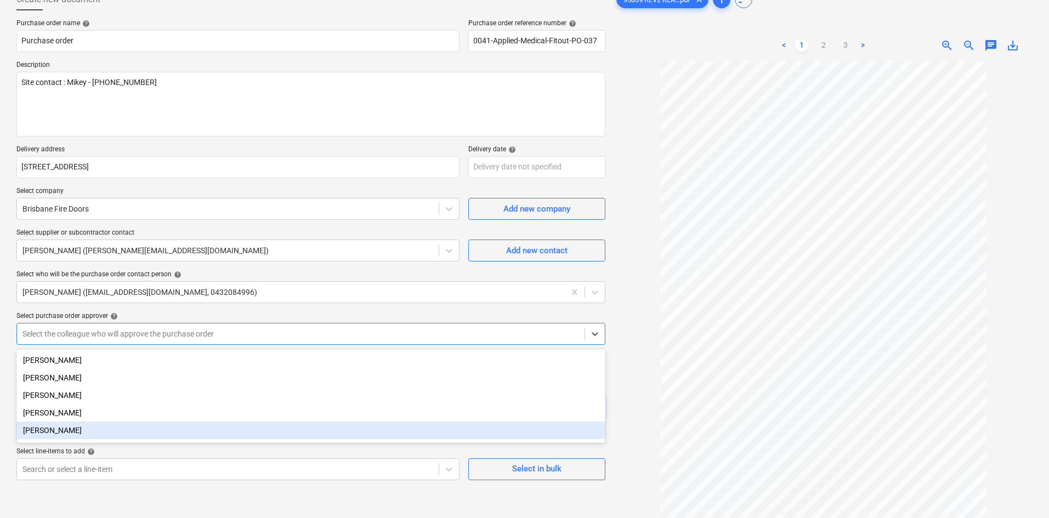
click at [53, 433] on div "[PERSON_NAME]" at bounding box center [310, 431] width 589 height 18
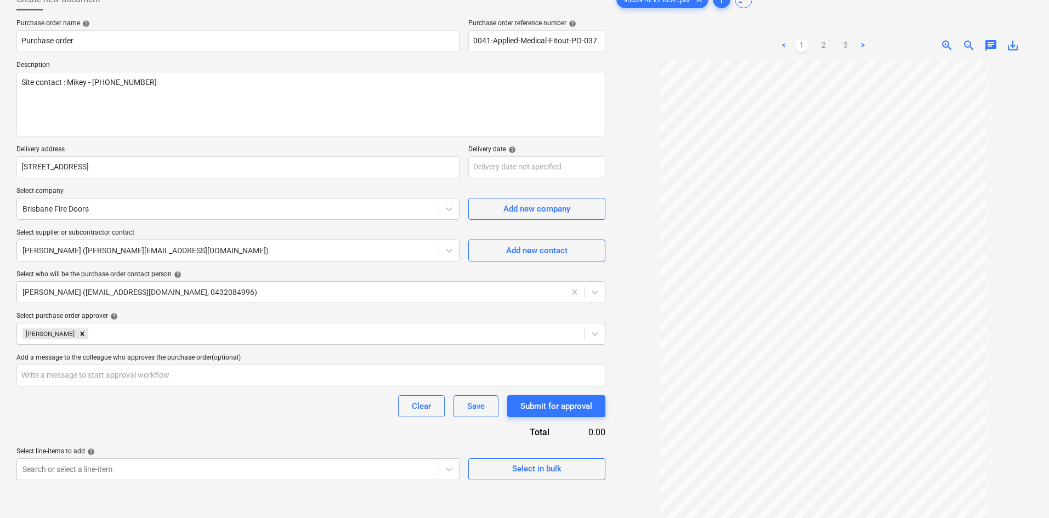
click at [168, 314] on div "Select purchase order approver help" at bounding box center [310, 316] width 589 height 9
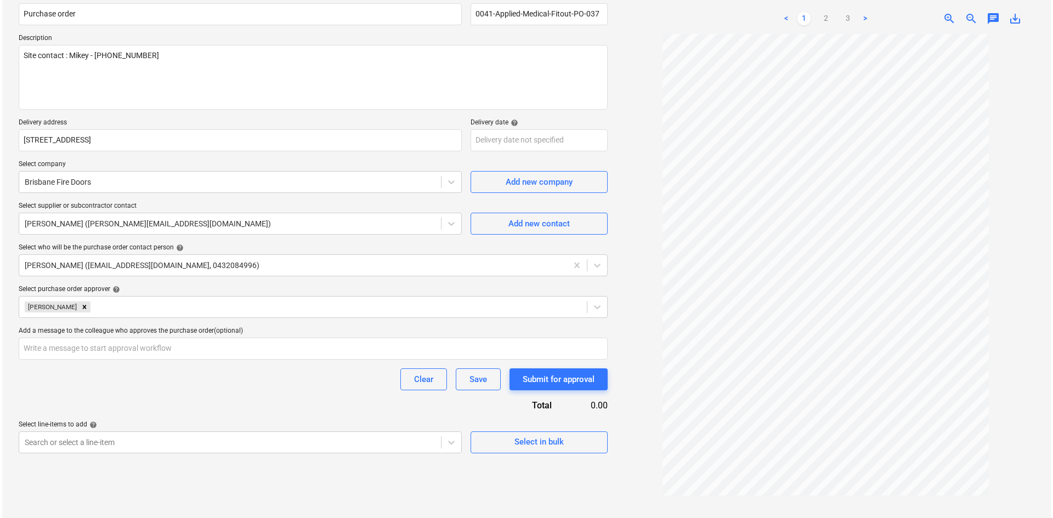
scroll to position [110, 0]
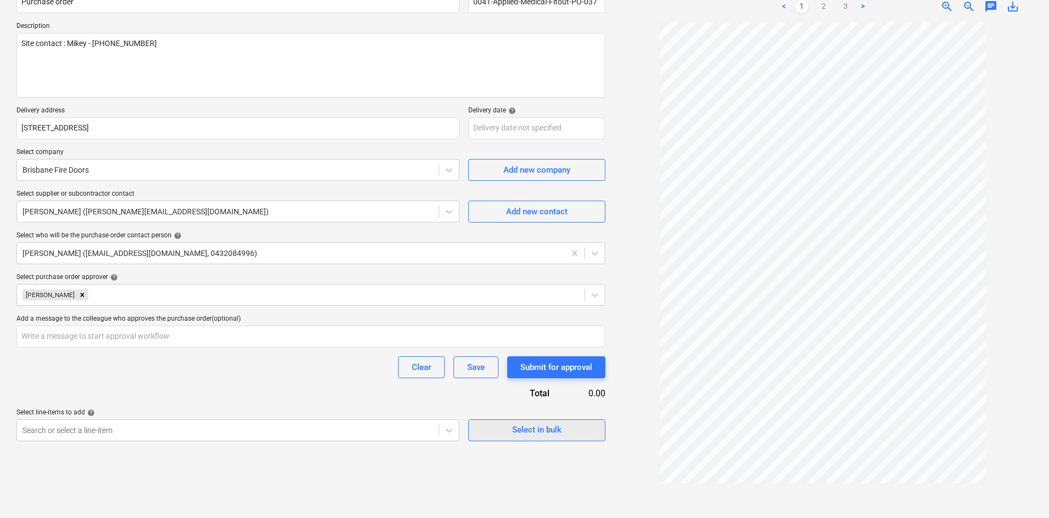
click at [535, 428] on div "Select in bulk" at bounding box center [536, 430] width 49 height 14
type textarea "x"
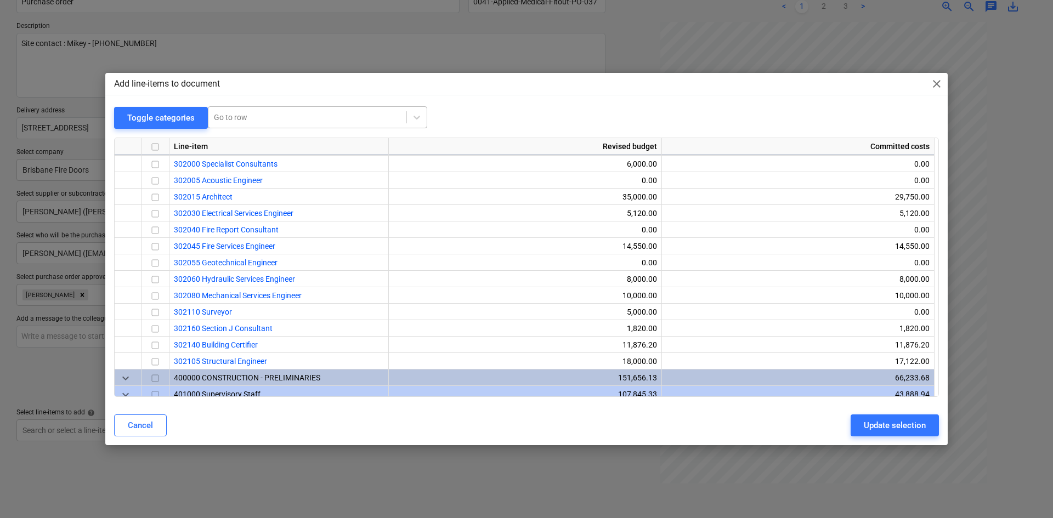
scroll to position [0, 0]
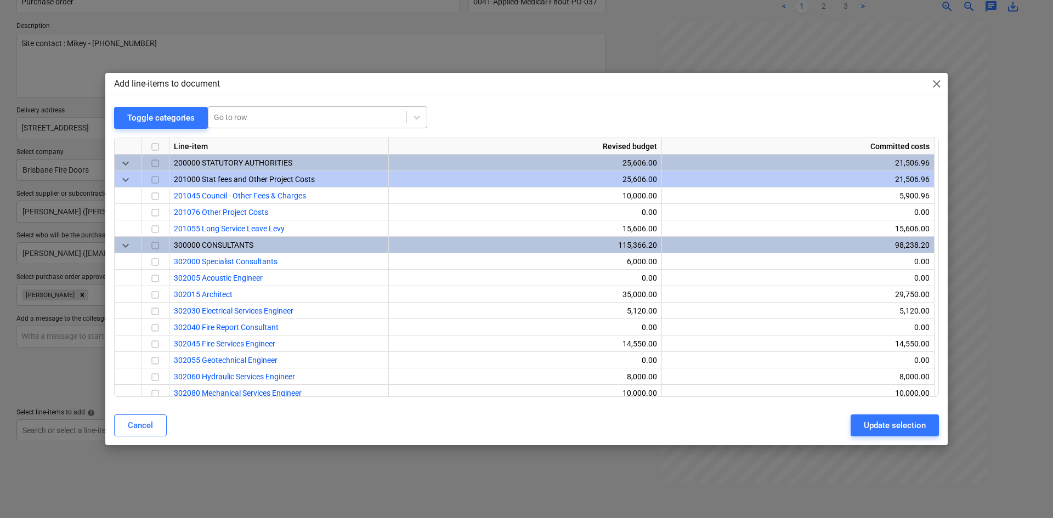
click at [251, 115] on div at bounding box center [307, 117] width 187 height 11
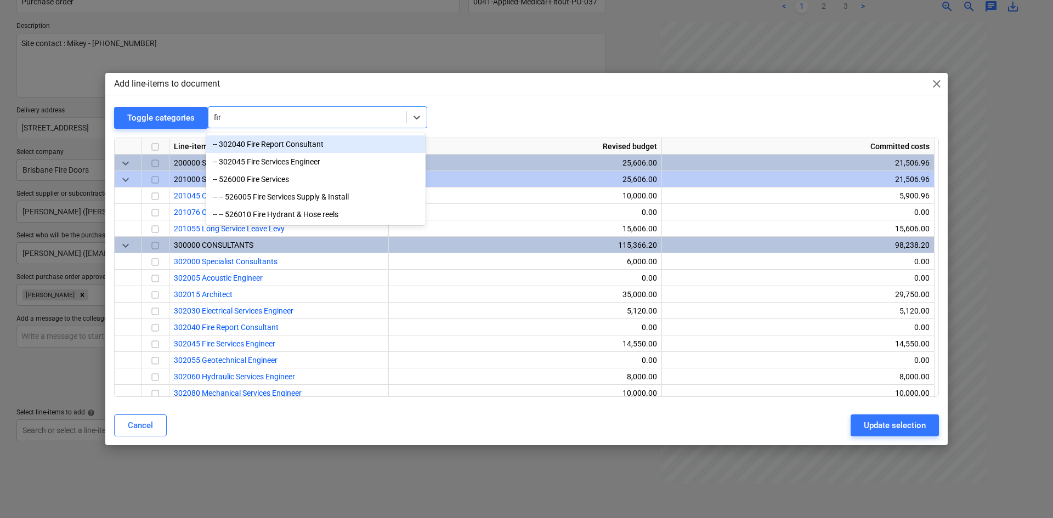
type input "fire"
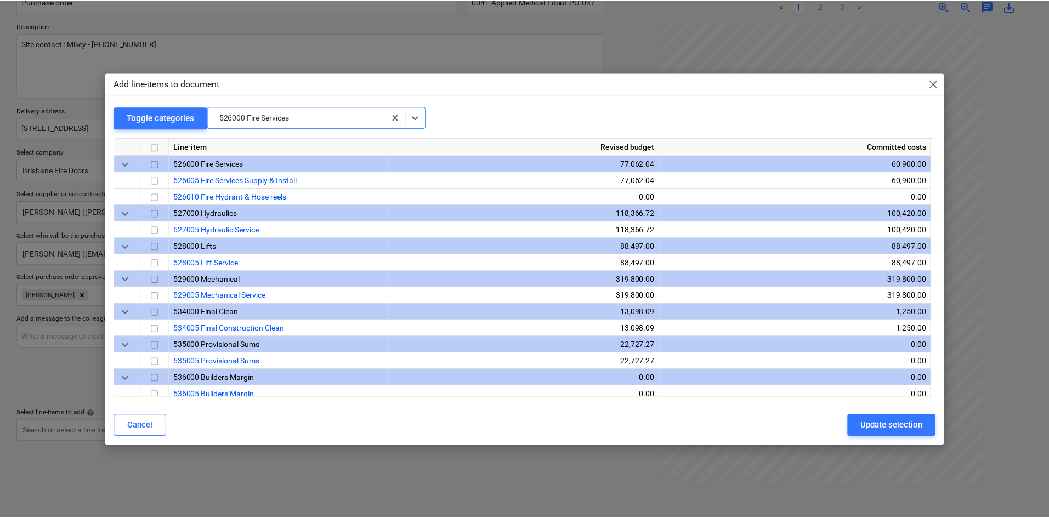
scroll to position [1284, 0]
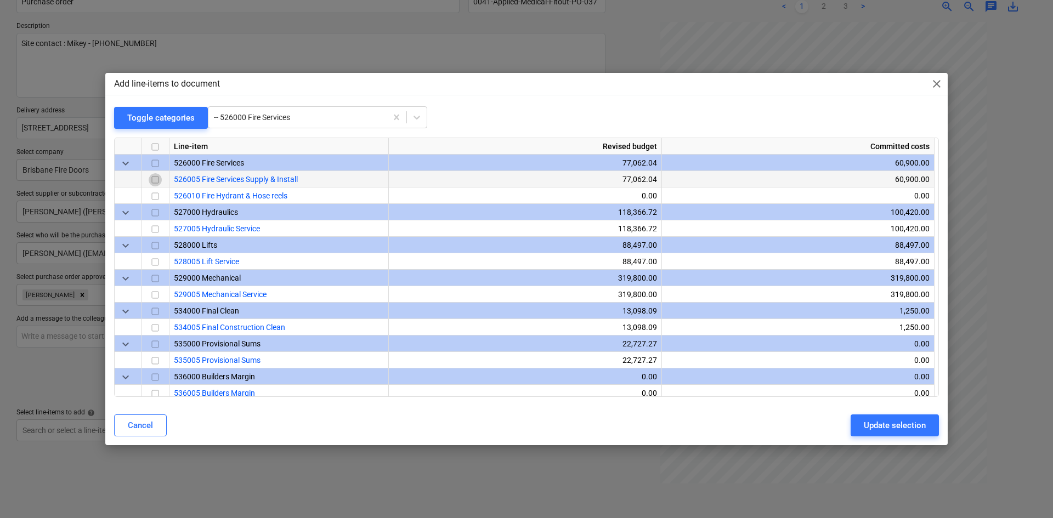
click at [155, 179] on input "checkbox" at bounding box center [155, 179] width 13 height 13
click at [901, 430] on div "Update selection" at bounding box center [895, 426] width 62 height 14
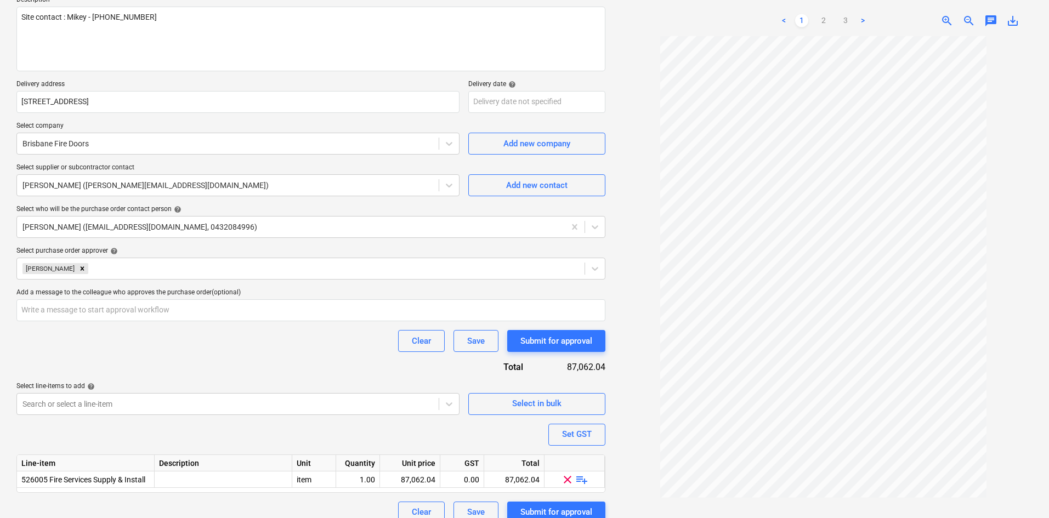
scroll to position [150, 0]
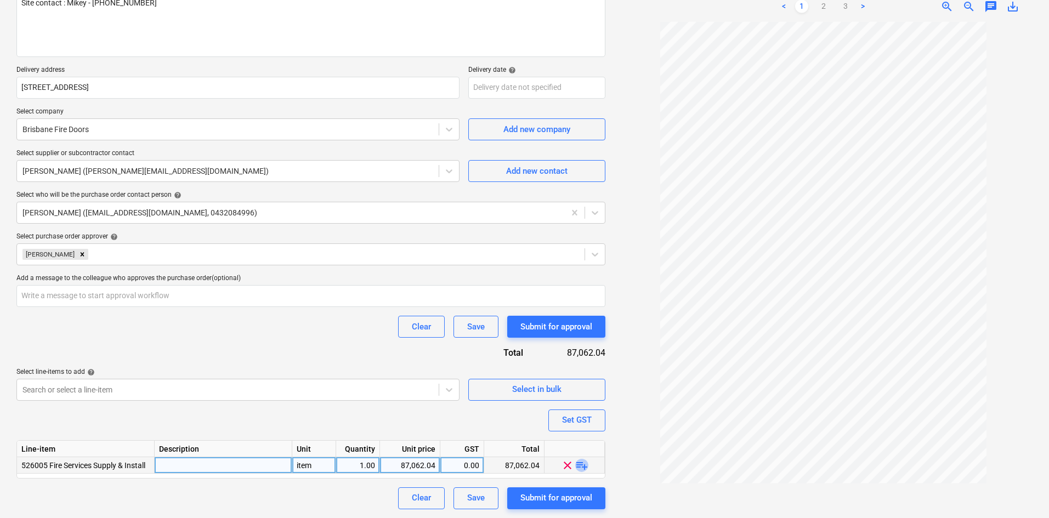
click at [580, 466] on span "playlist_add" at bounding box center [581, 465] width 13 height 13
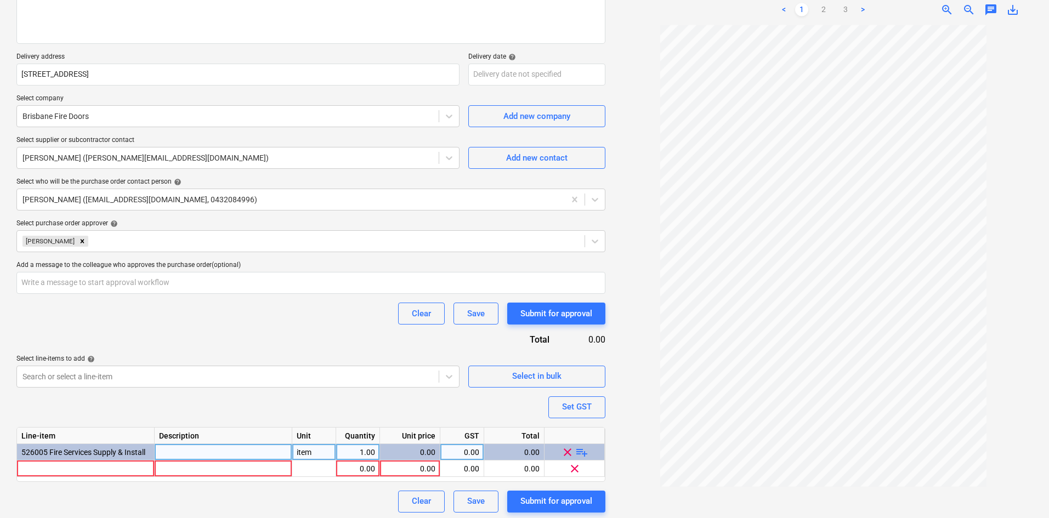
scroll to position [167, 0]
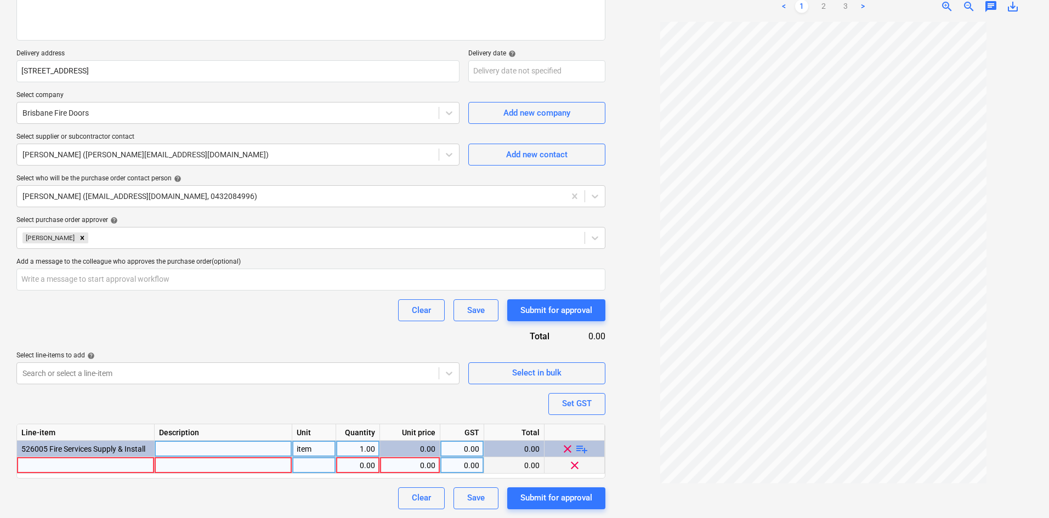
click at [74, 467] on div at bounding box center [86, 466] width 138 height 16
click at [92, 462] on div at bounding box center [86, 466] width 138 height 16
type textarea "x"
type input "Non Rated Metal Door Jambs"
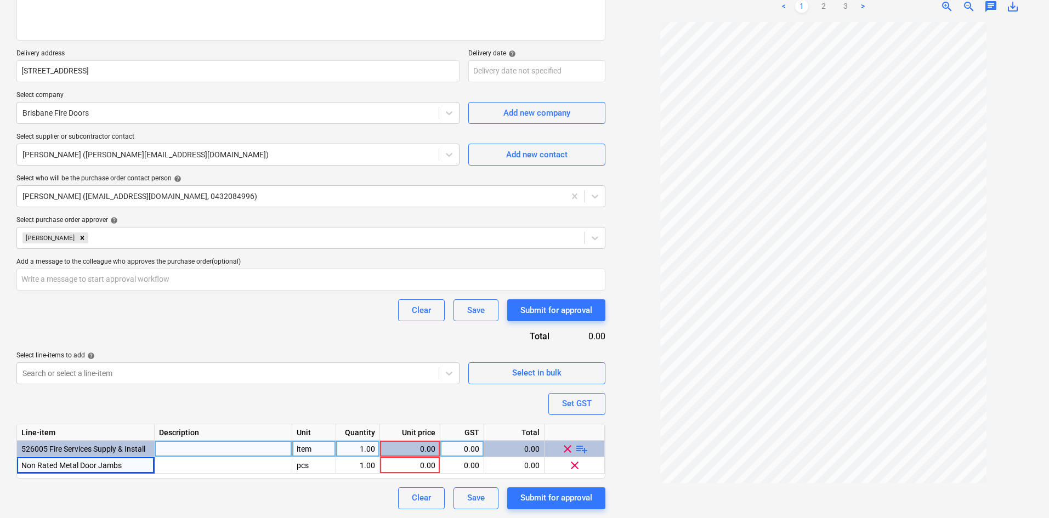
click at [586, 448] on span "playlist_add" at bounding box center [581, 448] width 13 height 13
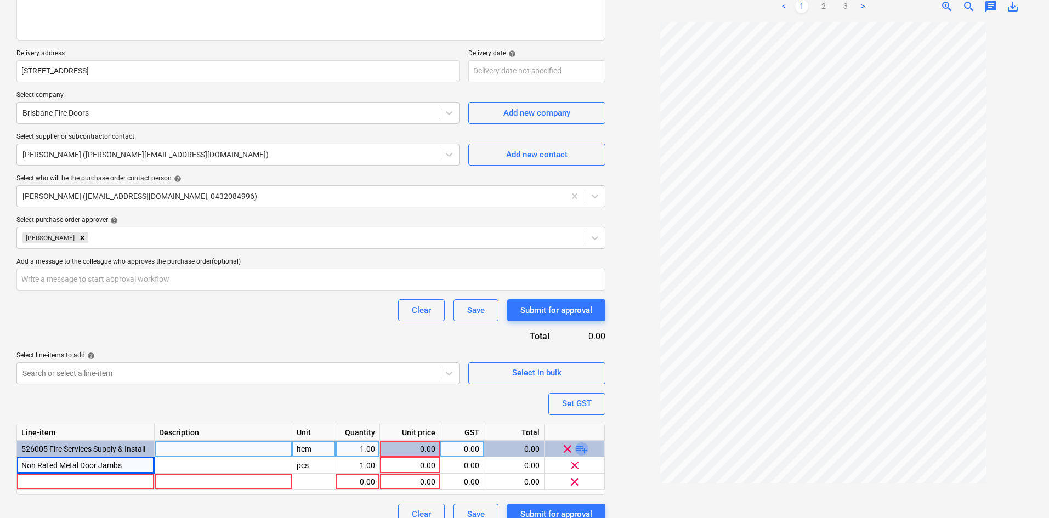
click at [586, 448] on span "playlist_add" at bounding box center [581, 448] width 13 height 13
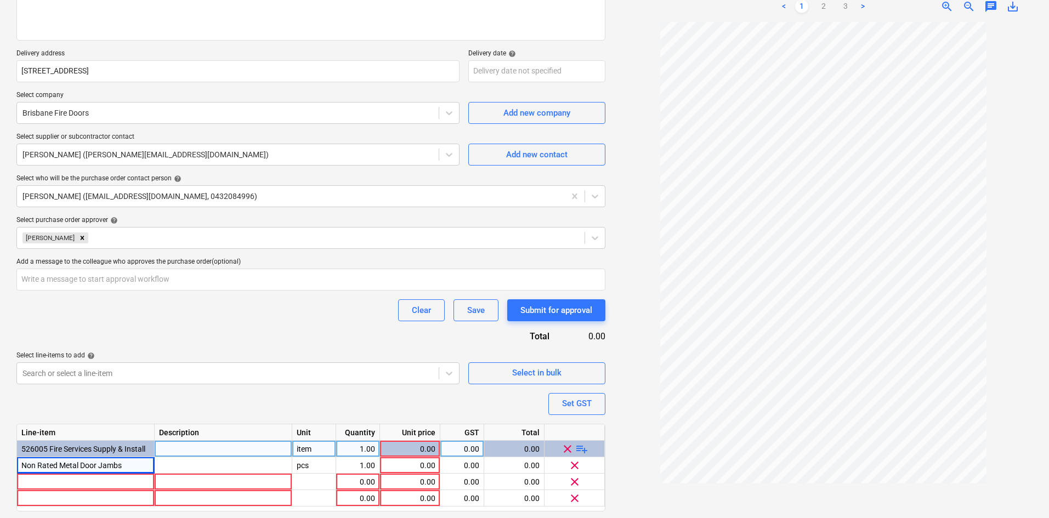
click at [586, 448] on span "playlist_add" at bounding box center [581, 448] width 13 height 13
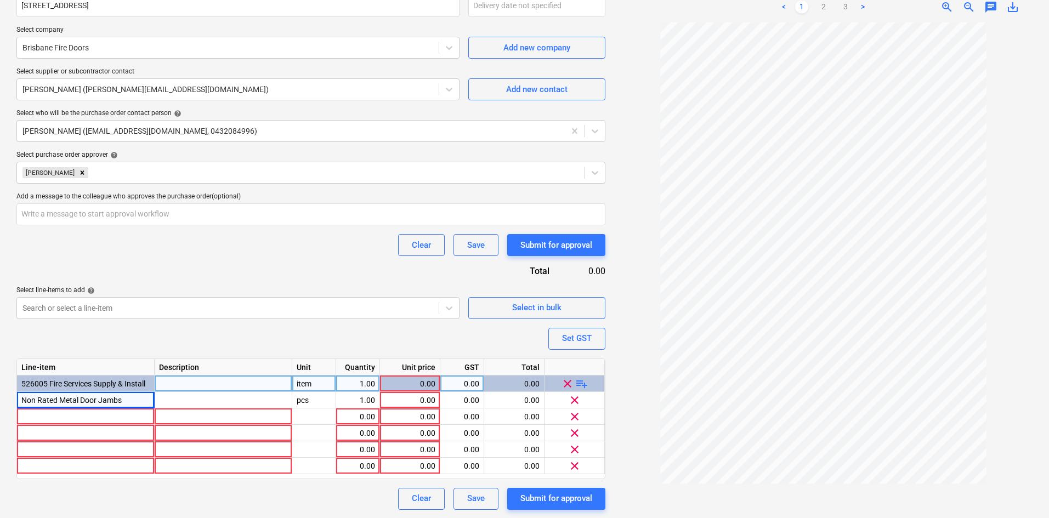
scroll to position [233, 0]
click at [49, 420] on div at bounding box center [86, 416] width 138 height 16
type textarea "x"
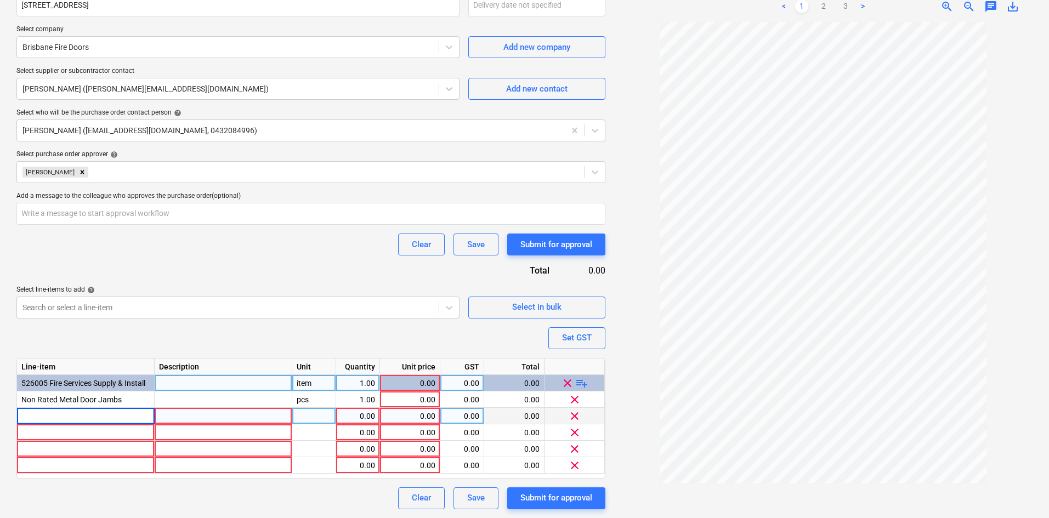
type input "Non Rated Common Area Doors"
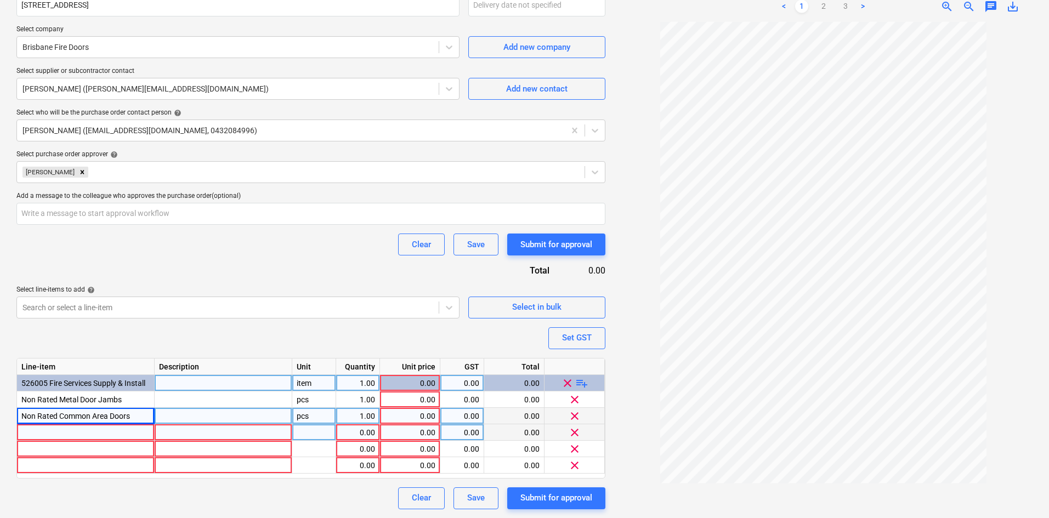
type textarea "x"
click at [39, 437] on div at bounding box center [86, 433] width 138 height 16
type input "Door Installaltion"
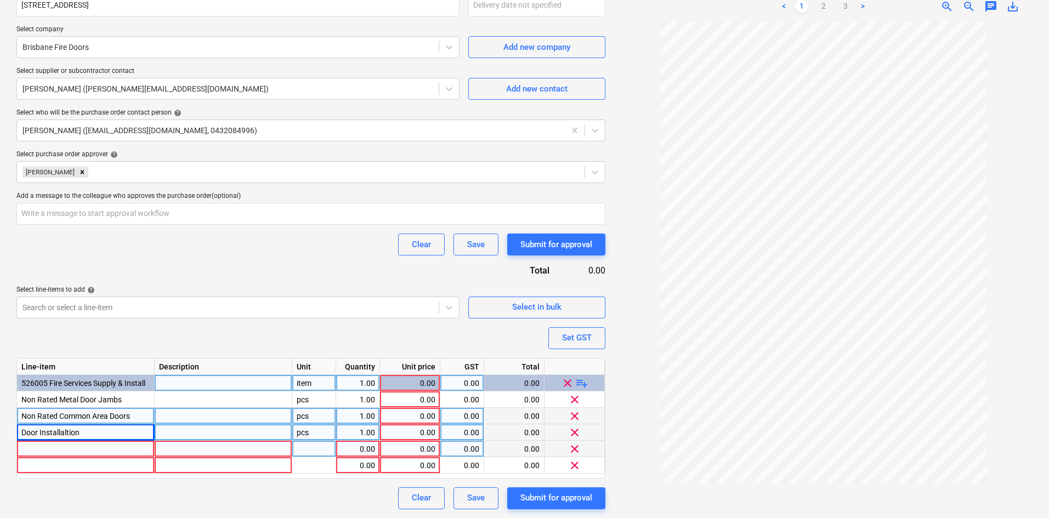
type textarea "x"
click at [60, 449] on div at bounding box center [86, 449] width 138 height 16
type input "Frame Installation"
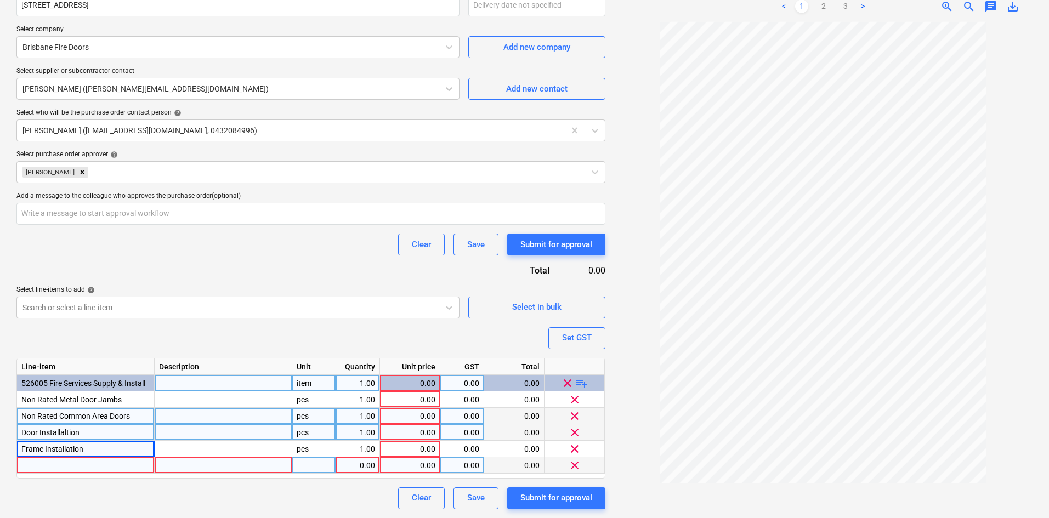
click at [58, 465] on div at bounding box center [86, 466] width 138 height 16
click at [65, 468] on div at bounding box center [86, 466] width 138 height 16
click at [315, 382] on div "item" at bounding box center [314, 383] width 44 height 16
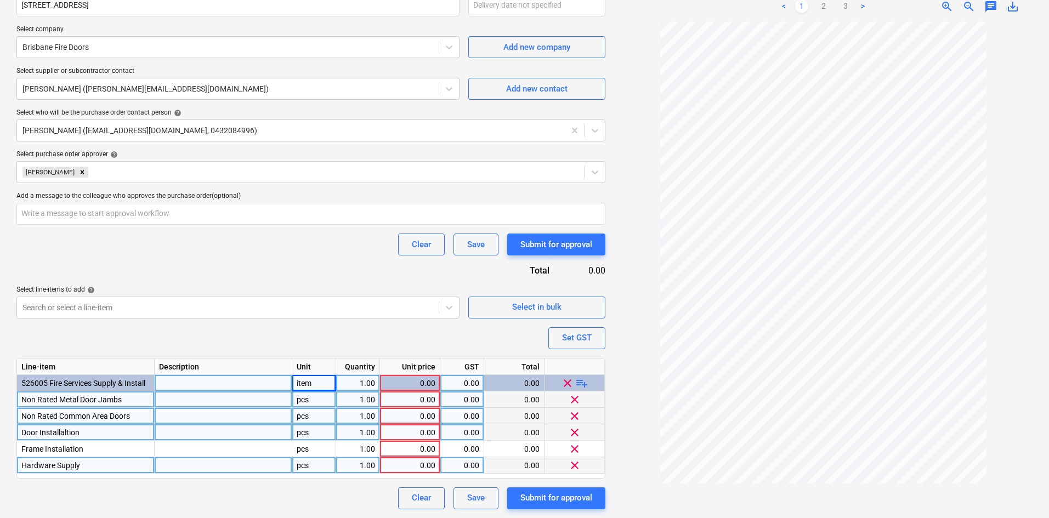
click at [317, 397] on div "pcs" at bounding box center [314, 400] width 44 height 16
type textarea "x"
click at [308, 417] on div "pcs" at bounding box center [314, 416] width 44 height 16
type input "item"
click at [311, 430] on div "pcs" at bounding box center [314, 433] width 44 height 16
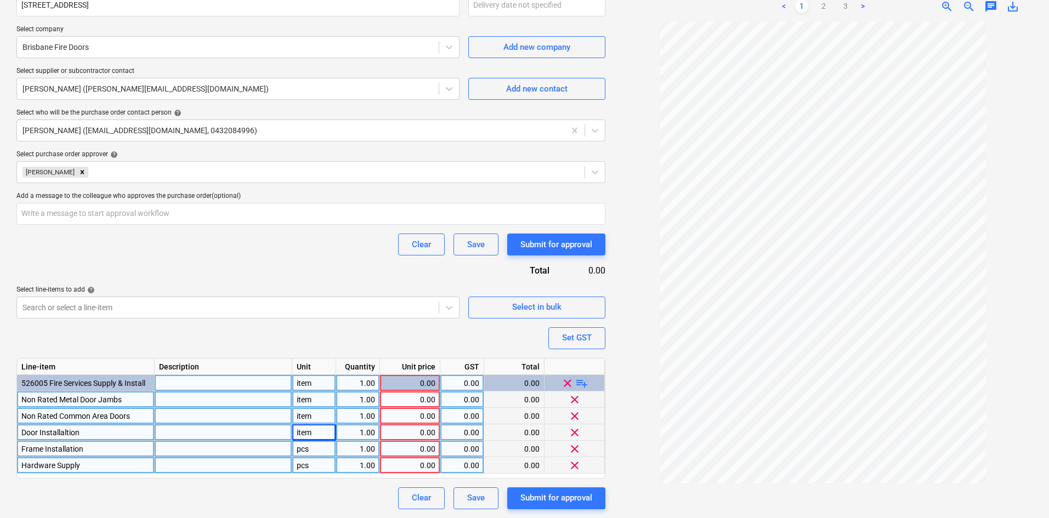
click at [306, 448] on div "pcs" at bounding box center [314, 449] width 44 height 16
click at [306, 465] on div "pcs" at bounding box center [314, 466] width 44 height 16
type textarea "x"
click at [387, 397] on div "0.00" at bounding box center [410, 400] width 51 height 16
type input "406.15"
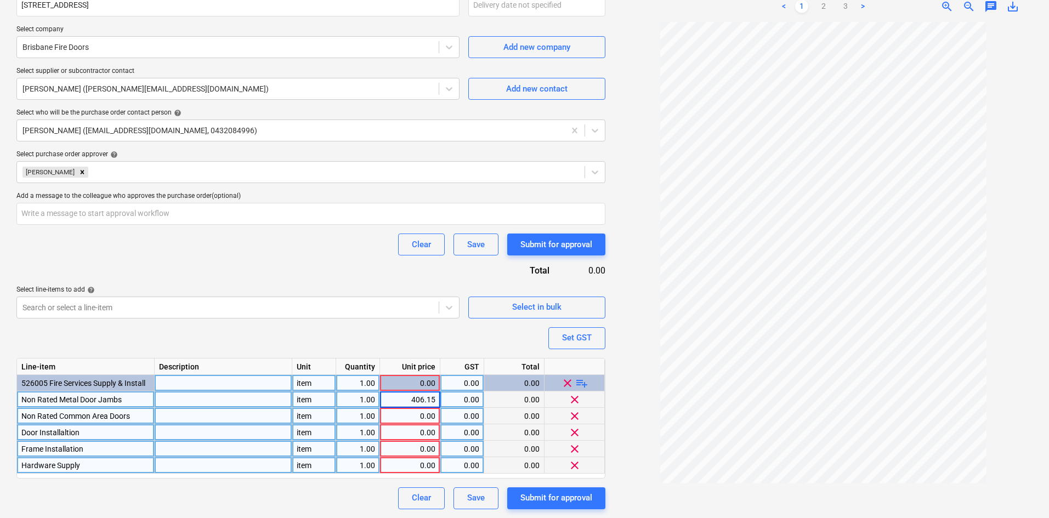
type textarea "x"
click at [422, 411] on div "0.00" at bounding box center [410, 416] width 51 height 16
type input "1223.08"
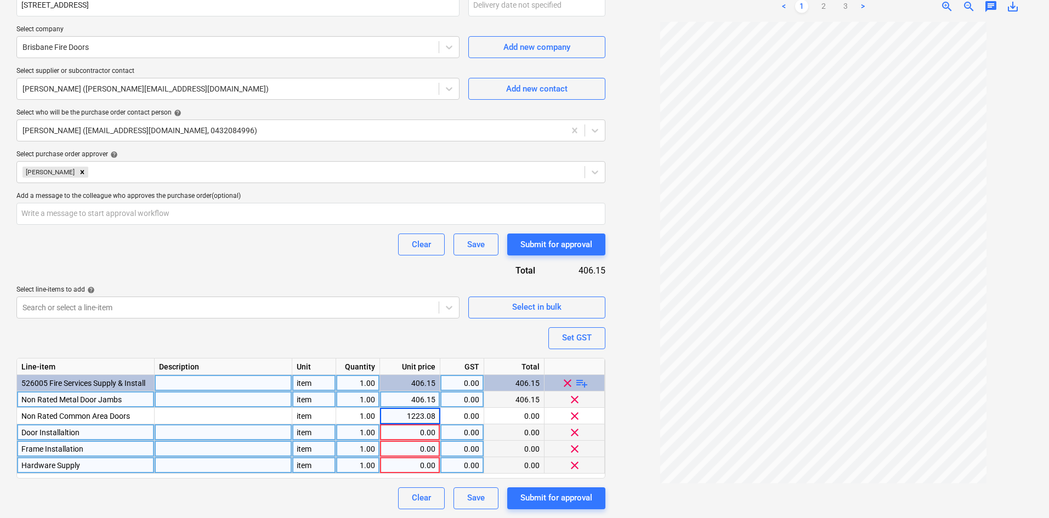
type textarea "x"
click at [416, 428] on div "0.00" at bounding box center [410, 433] width 51 height 16
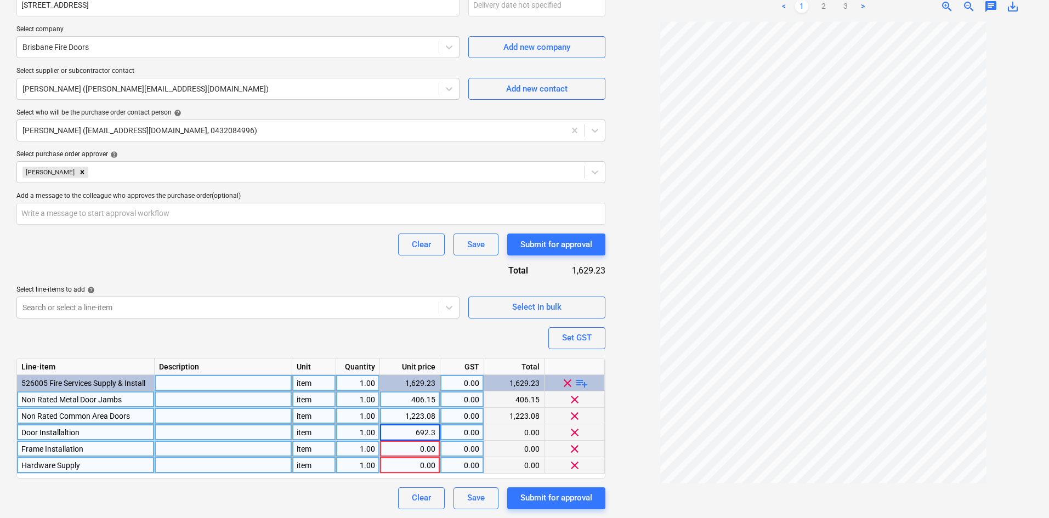
type input "692.31"
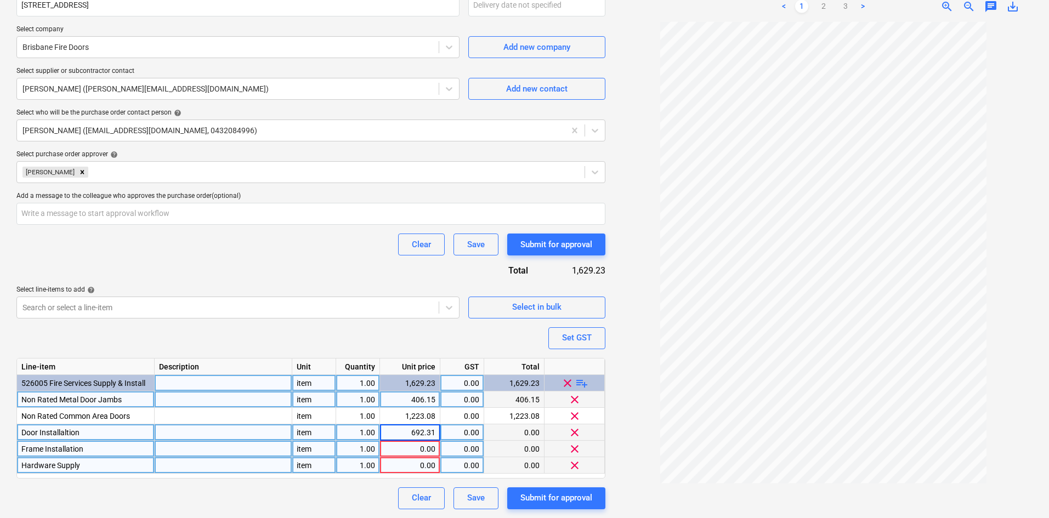
type textarea "x"
click at [396, 451] on div "0.00" at bounding box center [410, 449] width 51 height 16
type input "846.15"
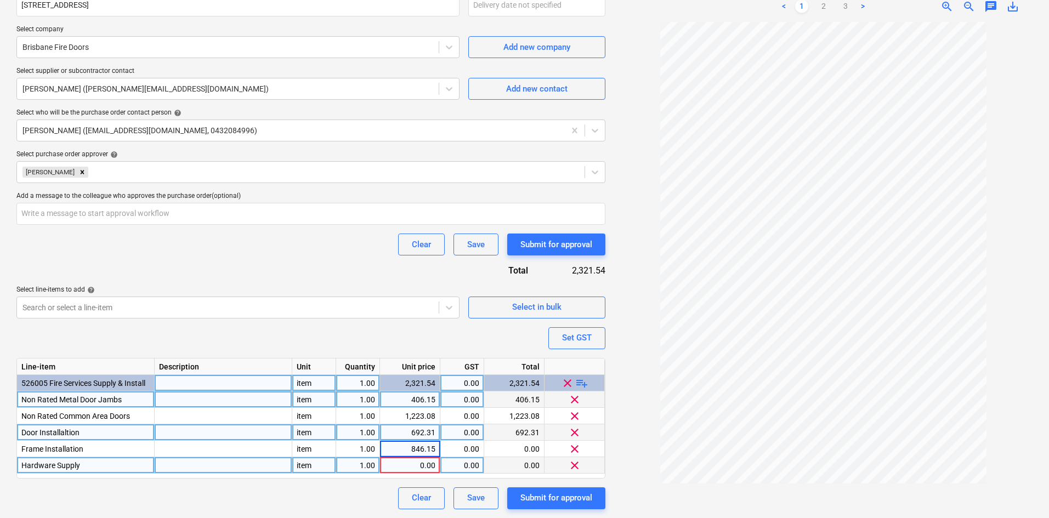
type textarea "x"
click at [430, 468] on div "0.00" at bounding box center [410, 466] width 51 height 16
type input "1103.12"
type textarea "x"
click at [579, 344] on div "Set GST" at bounding box center [577, 338] width 30 height 14
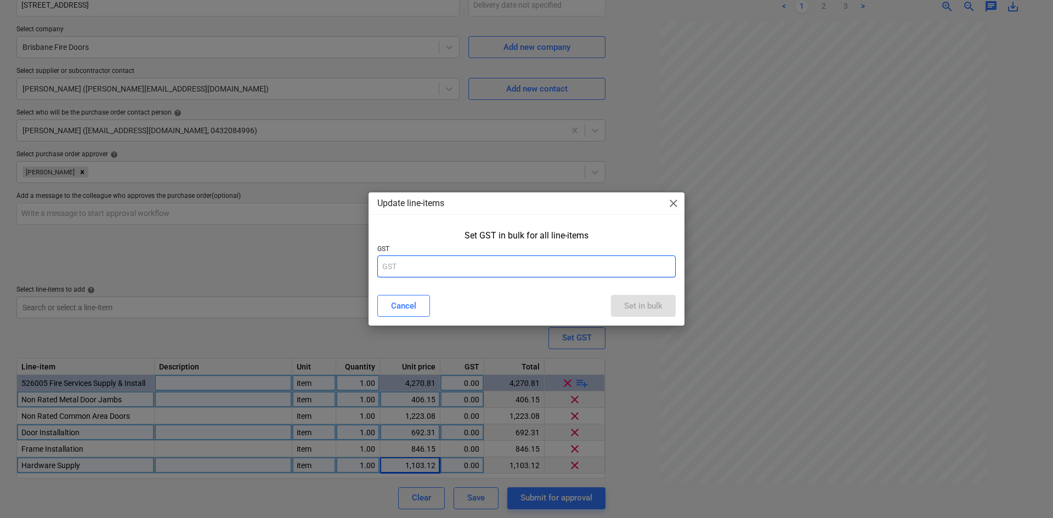
click at [471, 268] on input "text" at bounding box center [526, 267] width 298 height 22
type input "10"
click at [649, 308] on div "Set in bulk" at bounding box center [643, 306] width 38 height 14
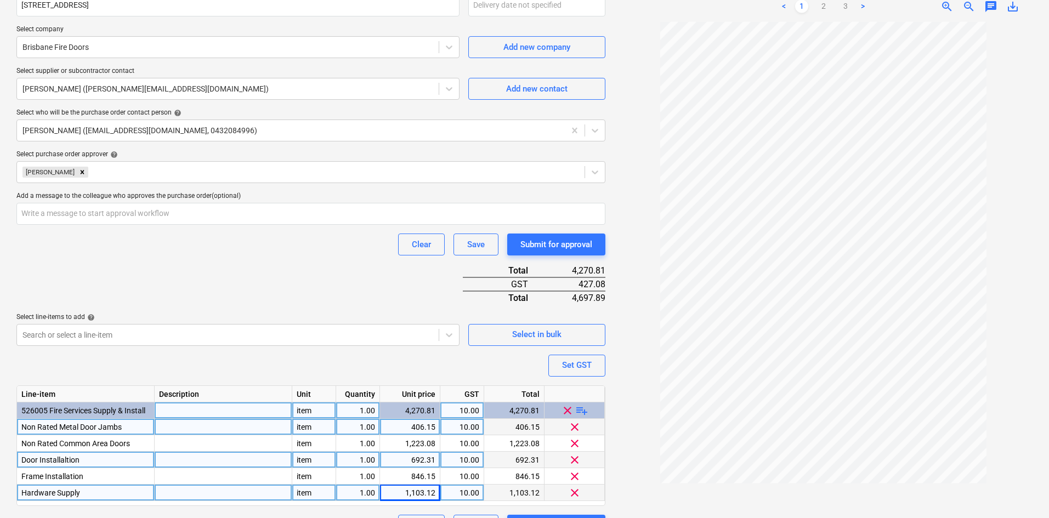
click at [283, 281] on div "Purchase order name help Purchase order Purchase order reference number help 00…" at bounding box center [310, 197] width 589 height 680
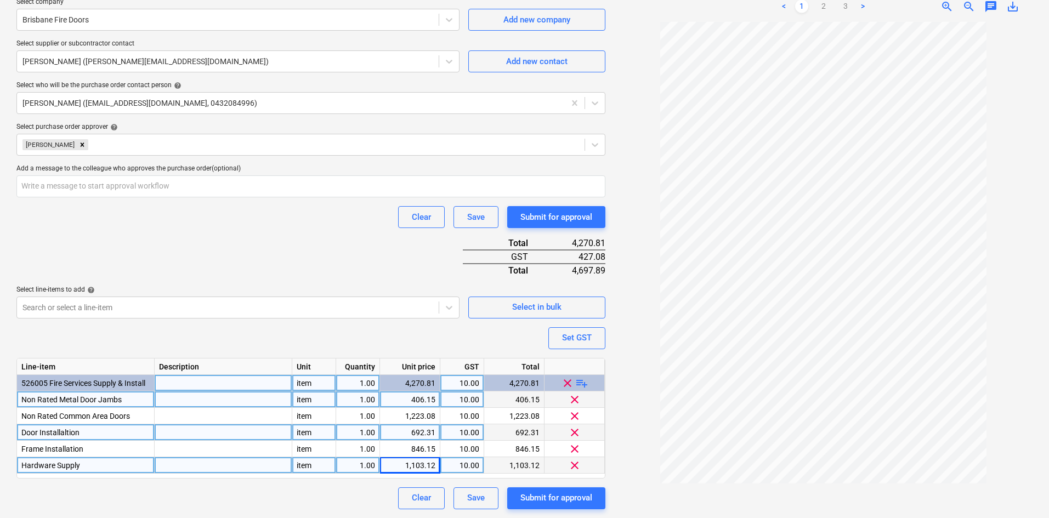
scroll to position [205, 0]
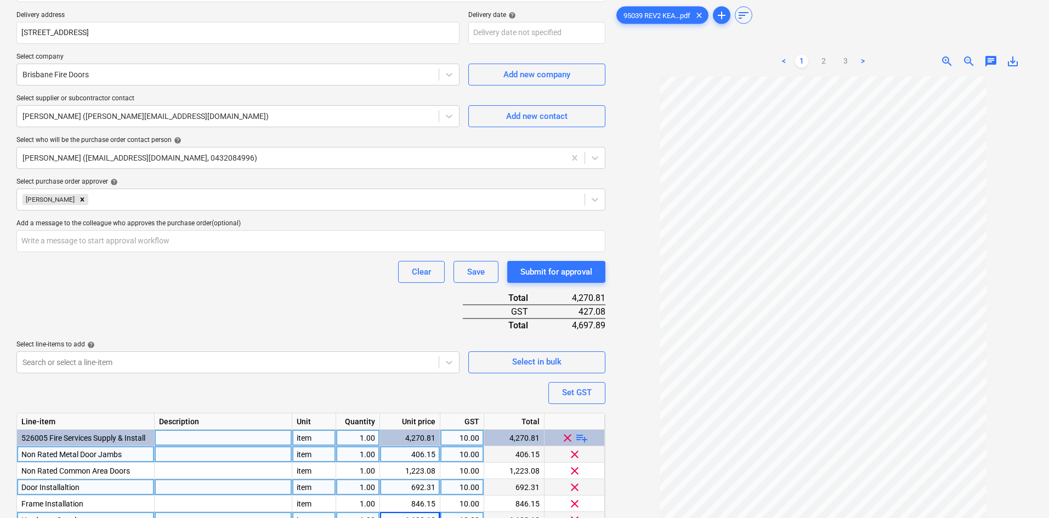
click at [139, 291] on div "Purchase order name help Purchase order Purchase order reference number help 00…" at bounding box center [310, 225] width 589 height 680
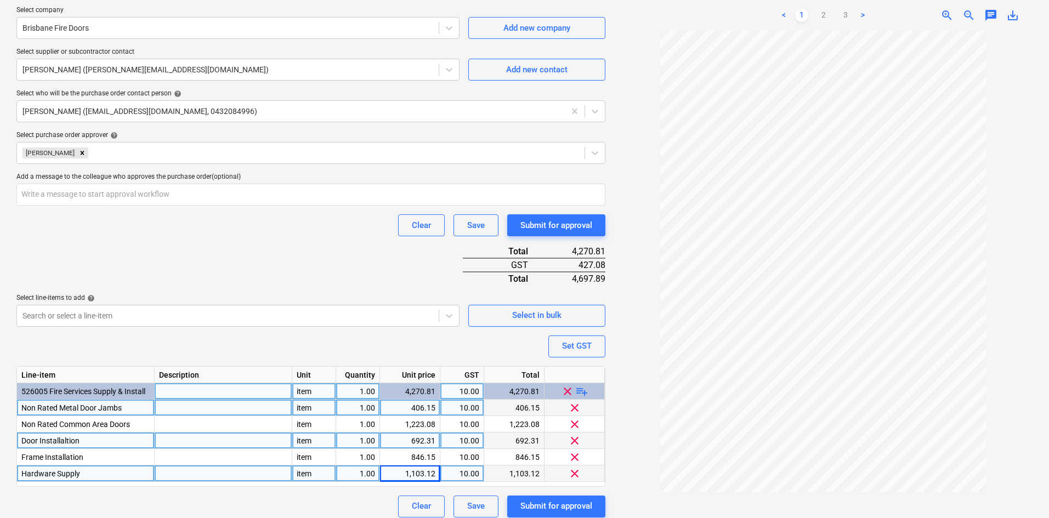
scroll to position [260, 0]
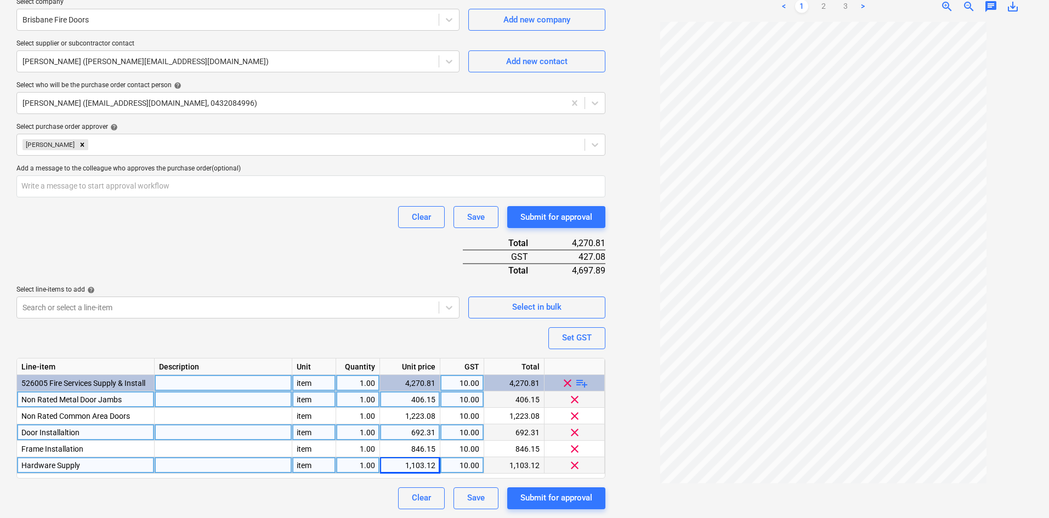
click at [256, 238] on div "Purchase order name help Purchase order Purchase order reference number help 00…" at bounding box center [310, 170] width 589 height 680
click at [256, 228] on div "Purchase order name help Purchase order Purchase order reference number help 00…" at bounding box center [310, 170] width 589 height 680
click at [319, 268] on div "Purchase order name help Purchase order Purchase order reference number help 00…" at bounding box center [310, 170] width 589 height 680
click at [523, 307] on div "Select in bulk" at bounding box center [536, 307] width 49 height 14
type textarea "x"
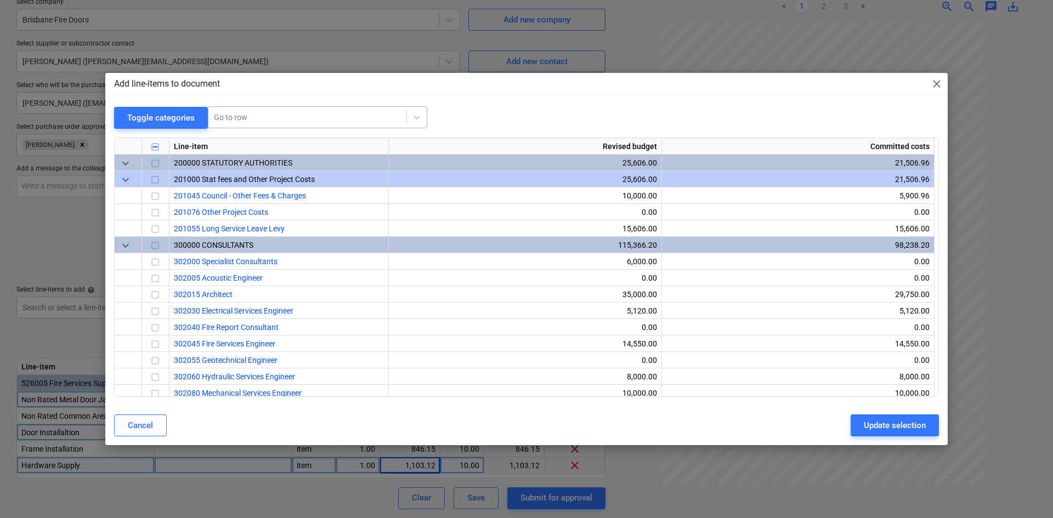
click at [258, 119] on div at bounding box center [307, 117] width 187 height 11
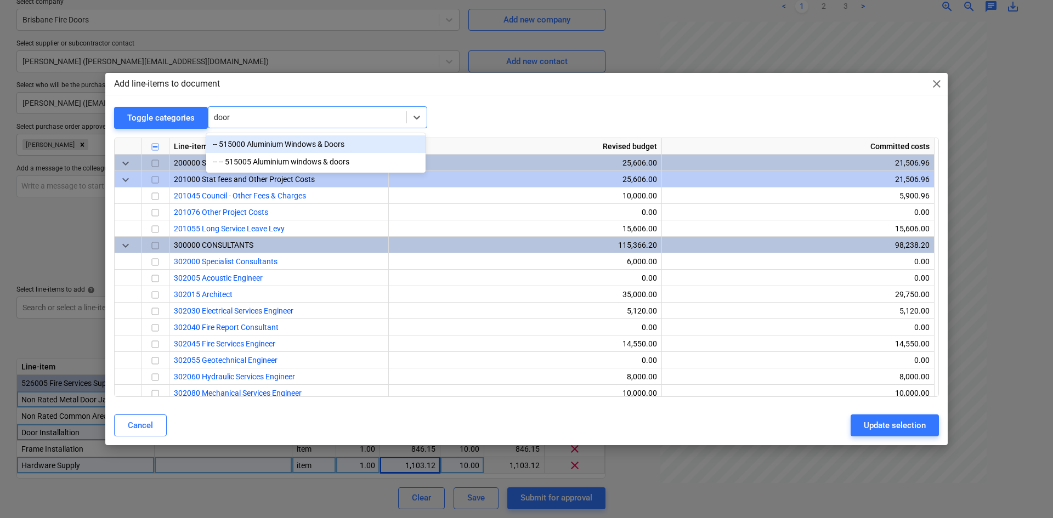
type input "doors"
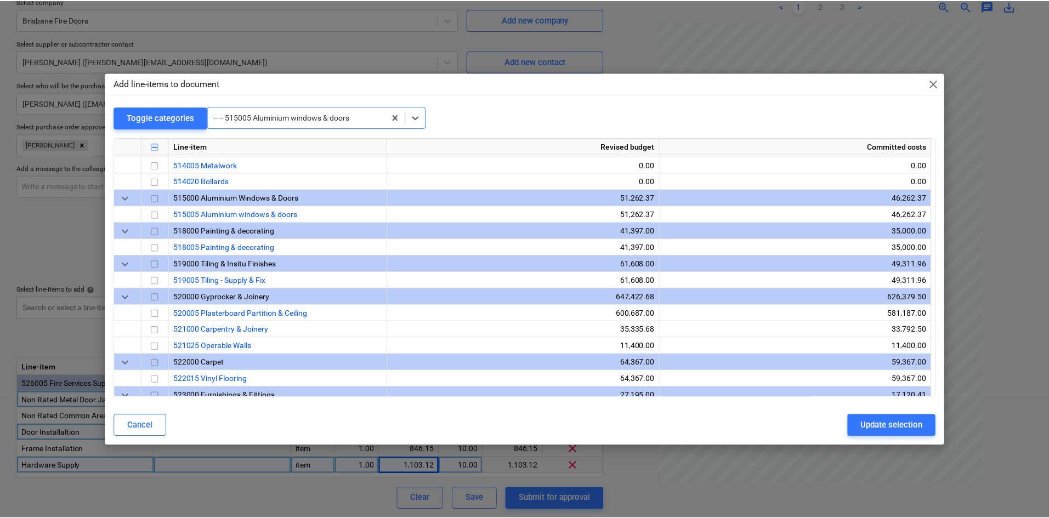
scroll to position [987, 0]
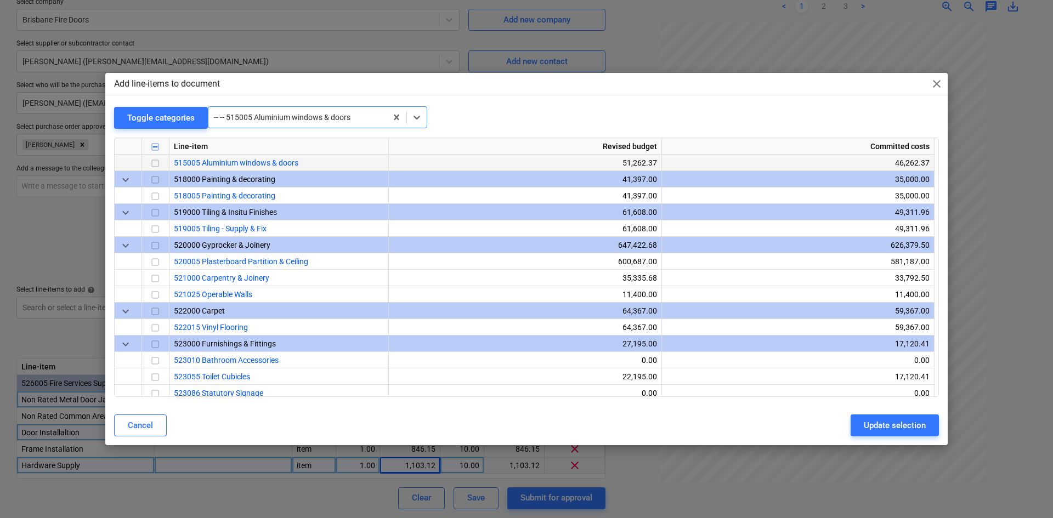
click at [154, 160] on input "checkbox" at bounding box center [155, 163] width 13 height 13
click at [880, 426] on div "Update selection" at bounding box center [895, 426] width 62 height 14
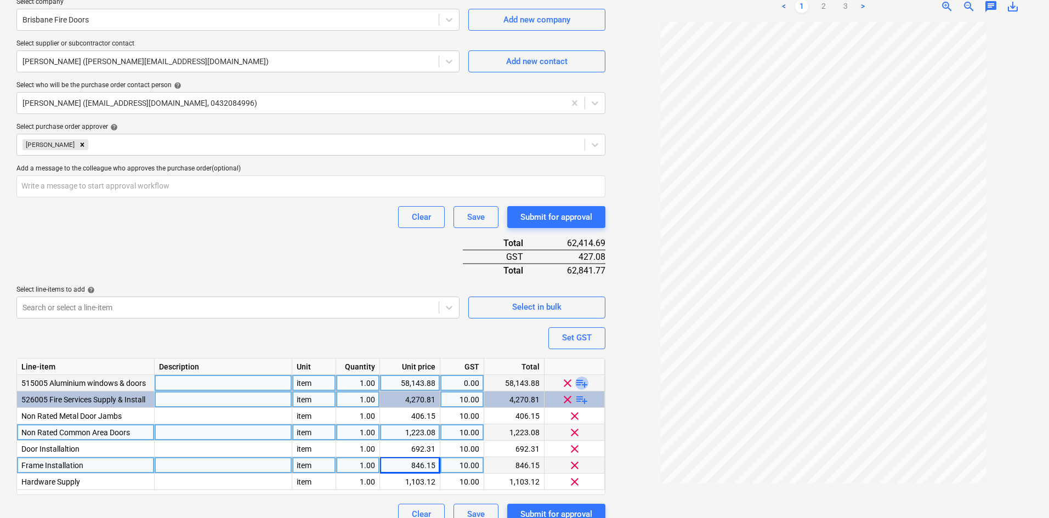
click at [579, 383] on span "playlist_add" at bounding box center [581, 382] width 13 height 13
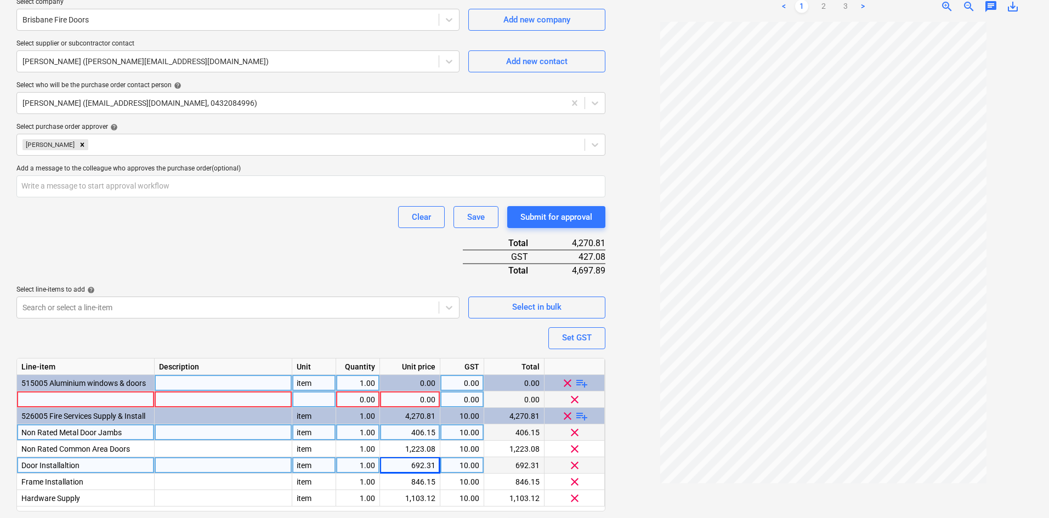
click at [579, 383] on span "playlist_add" at bounding box center [581, 382] width 13 height 13
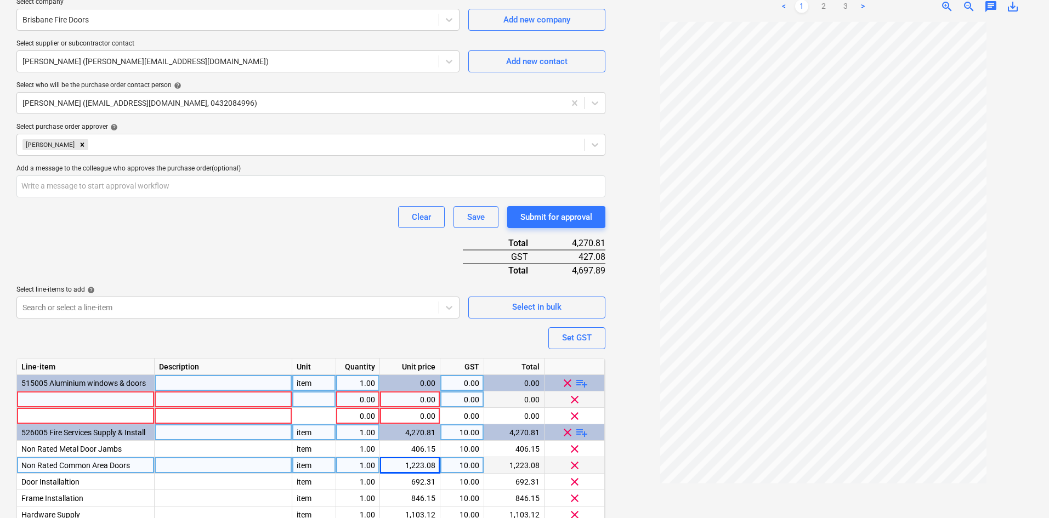
click at [579, 383] on span "playlist_add" at bounding box center [581, 382] width 13 height 13
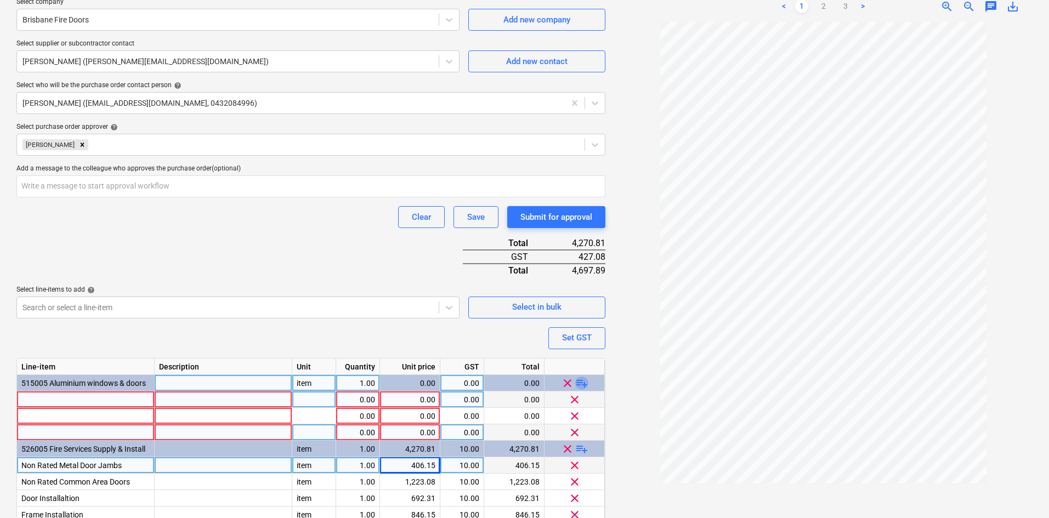
click at [579, 383] on span "playlist_add" at bounding box center [581, 382] width 13 height 13
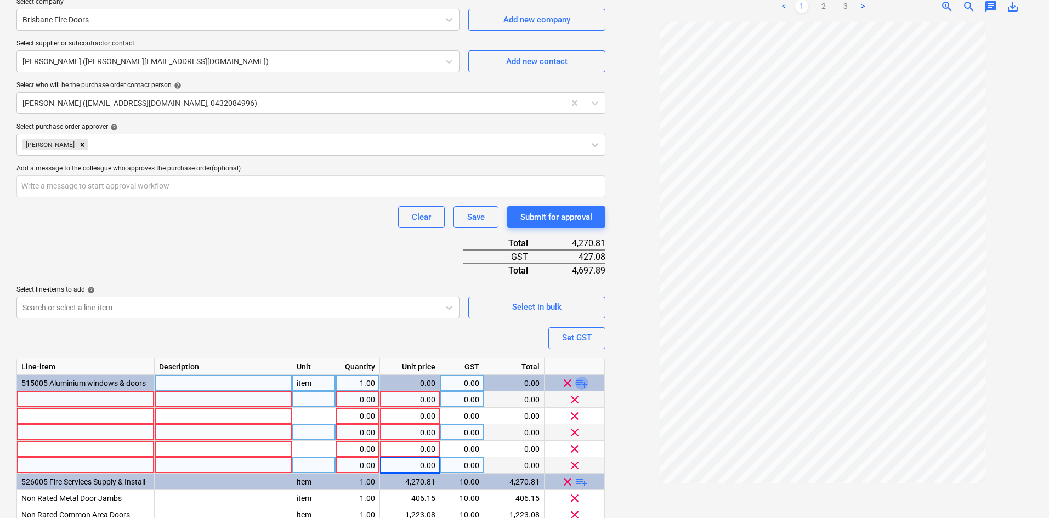
click at [579, 383] on span "playlist_add" at bounding box center [581, 382] width 13 height 13
type textarea "x"
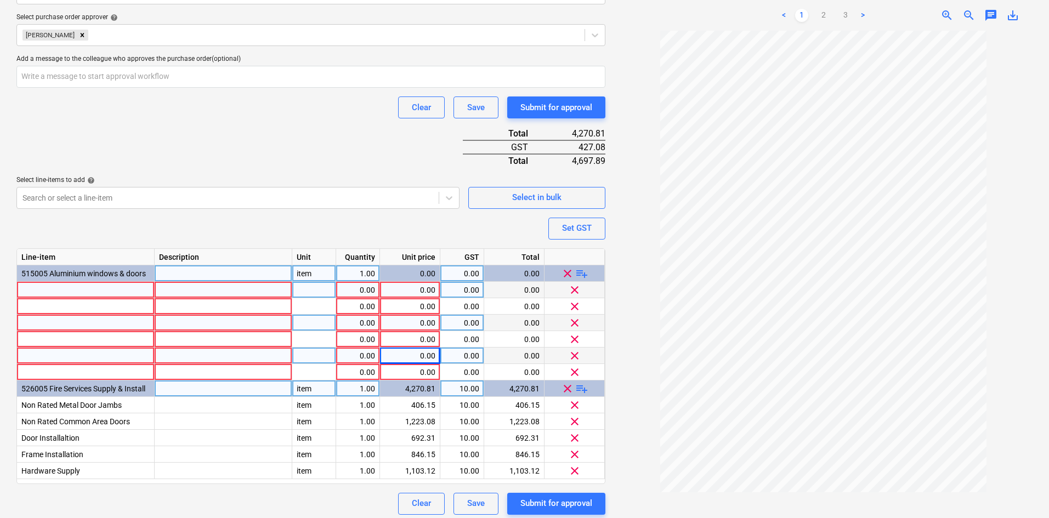
scroll to position [375, 0]
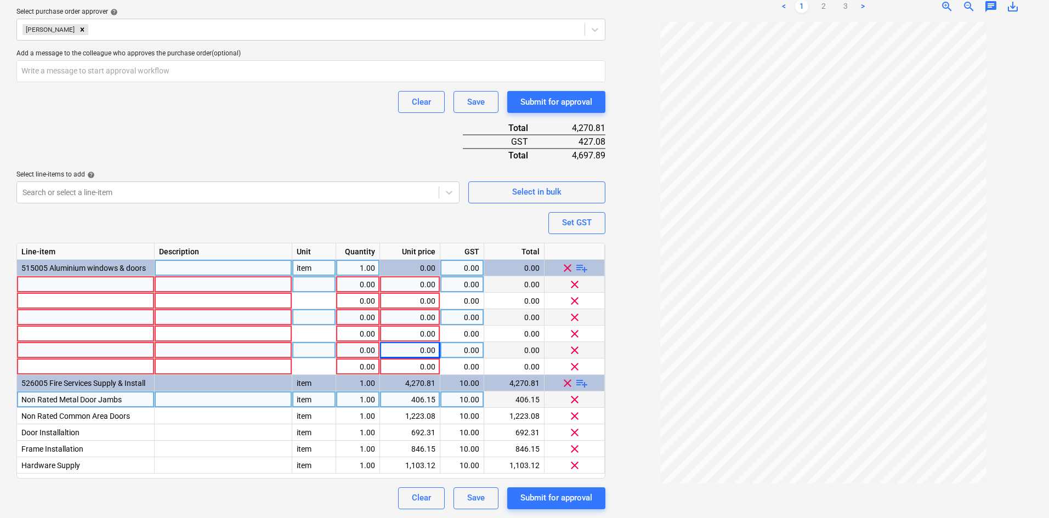
click at [89, 400] on span "Non Rated Metal Door Jambs" at bounding box center [71, 400] width 100 height 9
drag, startPoint x: 89, startPoint y: 400, endPoint x: 123, endPoint y: 402, distance: 33.5
click at [123, 402] on input "Non Rated Metal Door Jambs" at bounding box center [85, 400] width 137 height 16
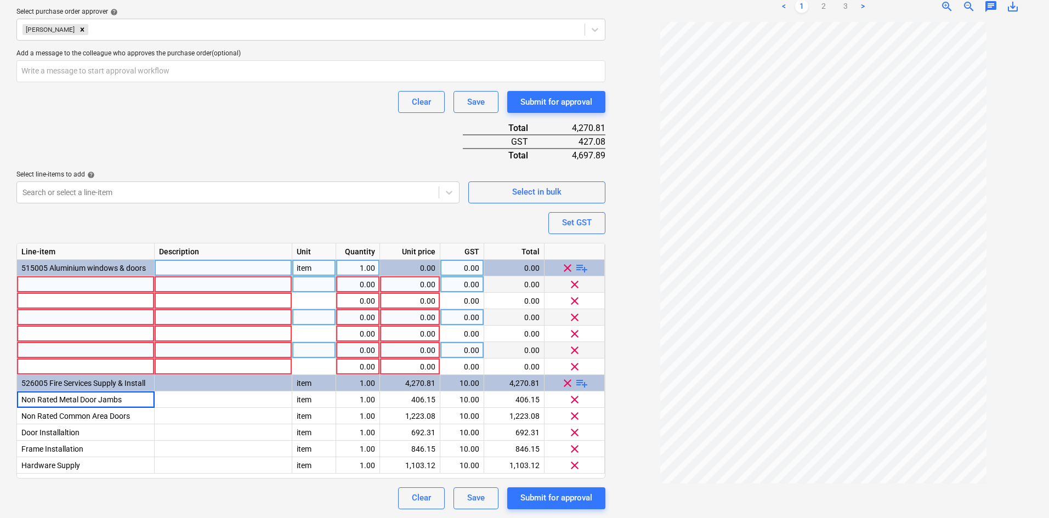
click at [103, 280] on div at bounding box center [86, 284] width 138 height 16
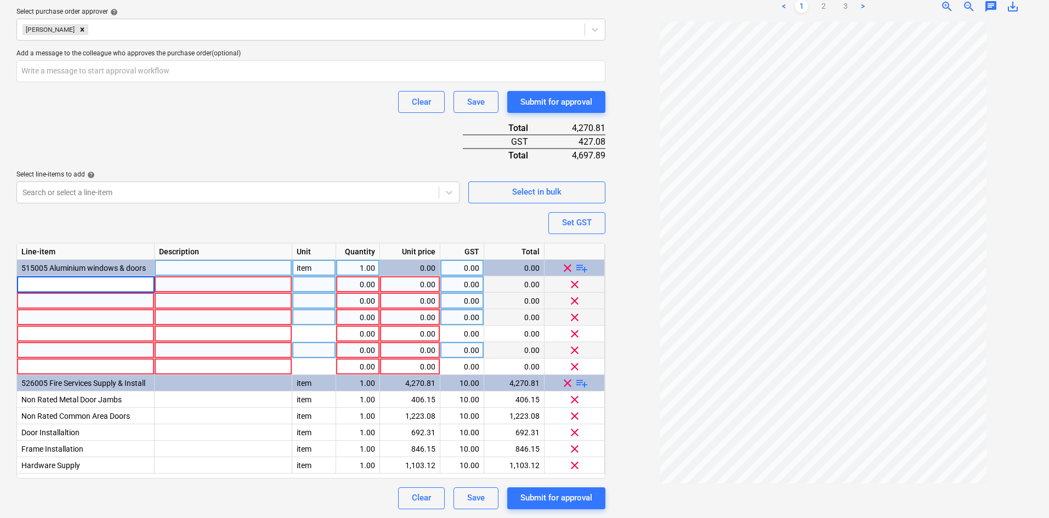
type input "Non Rated Metal Door Jambs"
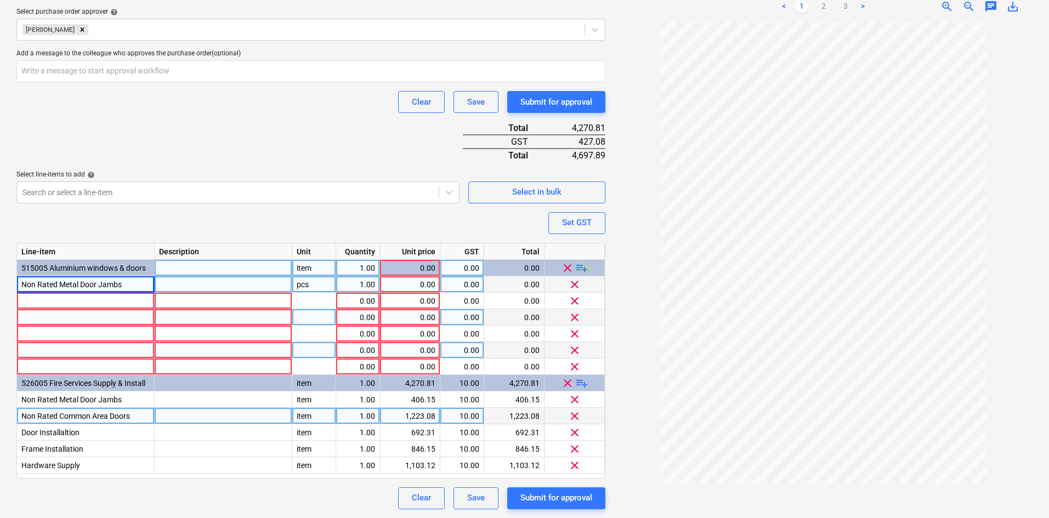
click at [53, 416] on span "Non Rated Common Area Doors" at bounding box center [75, 416] width 109 height 9
click at [90, 301] on div at bounding box center [86, 301] width 138 height 16
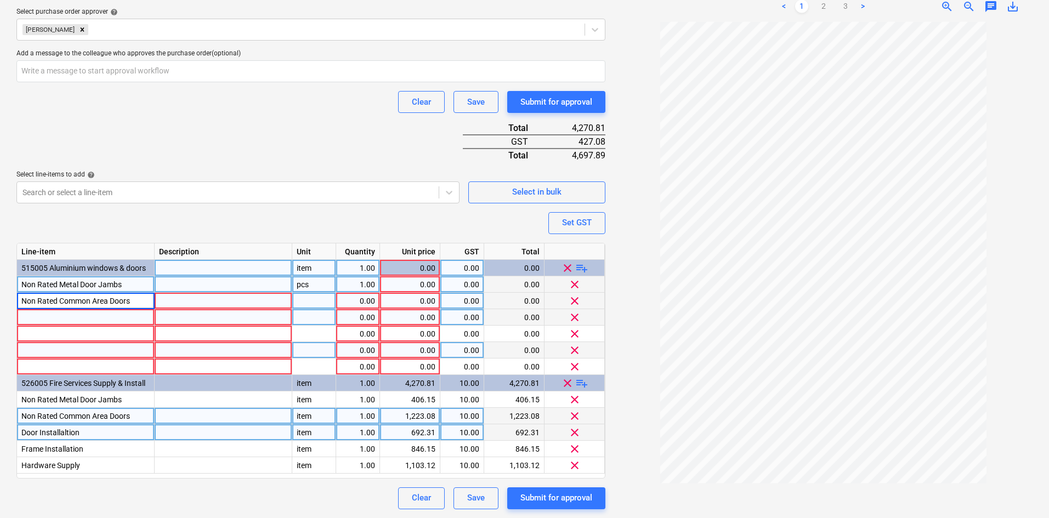
click at [53, 432] on span "Door Installaltion" at bounding box center [50, 432] width 58 height 9
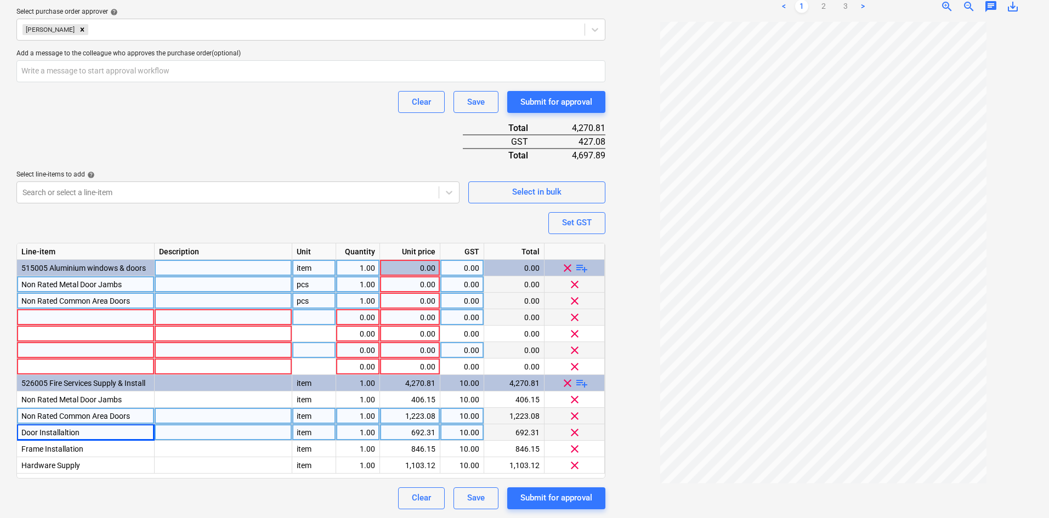
click at [105, 316] on div at bounding box center [86, 317] width 138 height 16
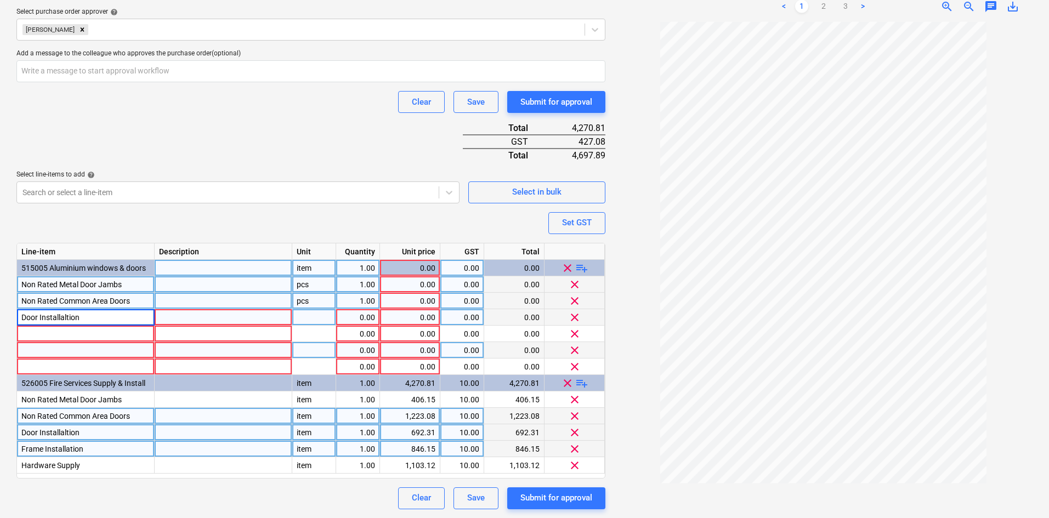
type textarea "x"
click at [53, 451] on span "Frame Installation" at bounding box center [52, 449] width 62 height 9
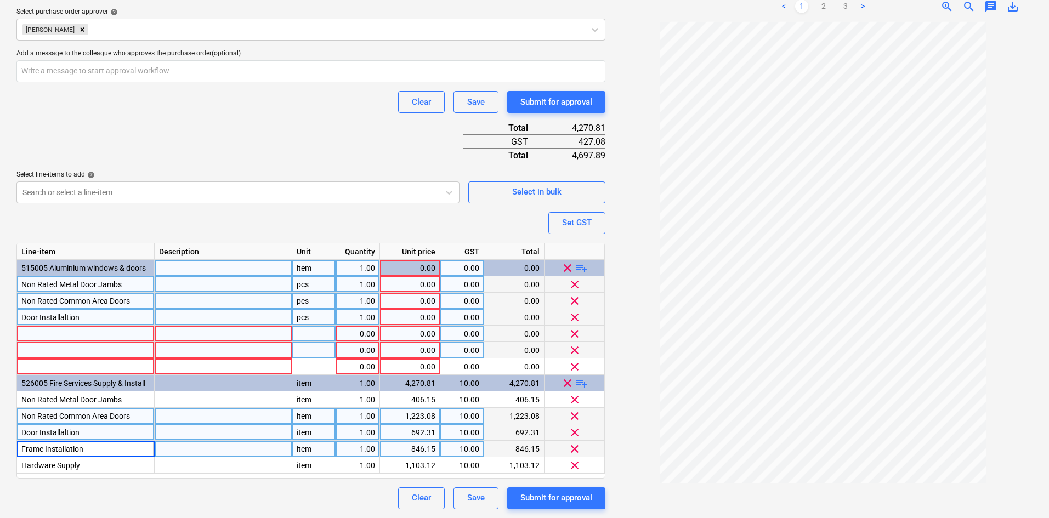
click at [67, 332] on div at bounding box center [86, 334] width 138 height 16
type input "Frame Installation"
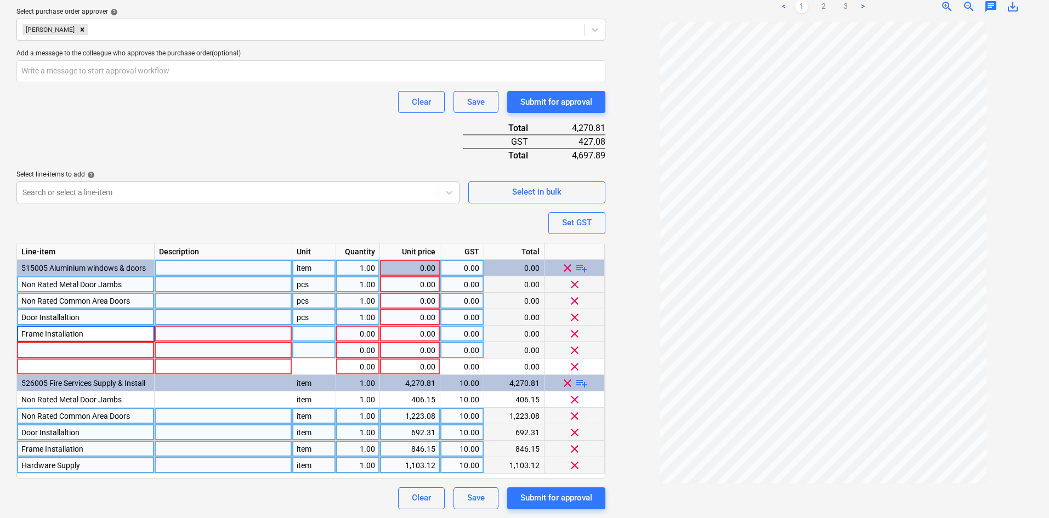
type textarea "x"
click at [44, 460] on div "Hardware Supply" at bounding box center [86, 466] width 138 height 16
click at [59, 344] on div at bounding box center [86, 350] width 138 height 16
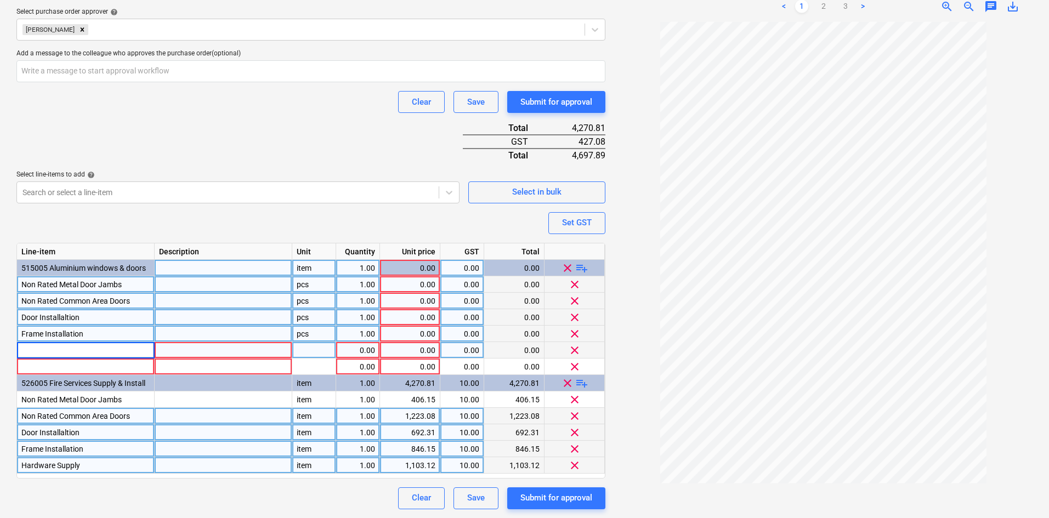
type input "Hardware Supply"
type textarea "x"
click at [313, 275] on div "item" at bounding box center [314, 268] width 44 height 16
click at [309, 291] on div "pcs" at bounding box center [314, 284] width 44 height 16
type input "item"
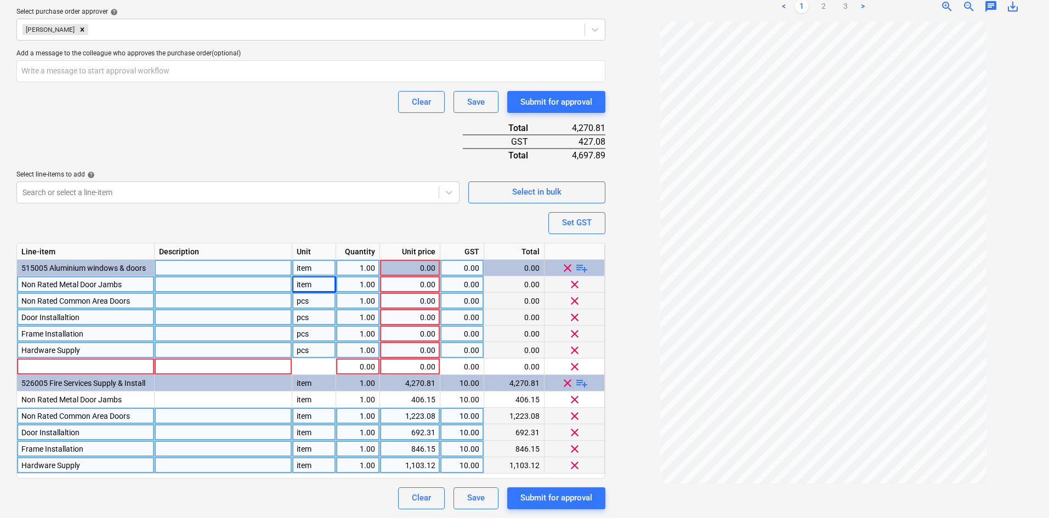
click at [311, 301] on div "pcs" at bounding box center [314, 301] width 44 height 16
type textarea "x"
click at [307, 315] on div "pcs" at bounding box center [314, 317] width 44 height 16
type input "item"
click at [307, 334] on div "pcs" at bounding box center [314, 334] width 44 height 16
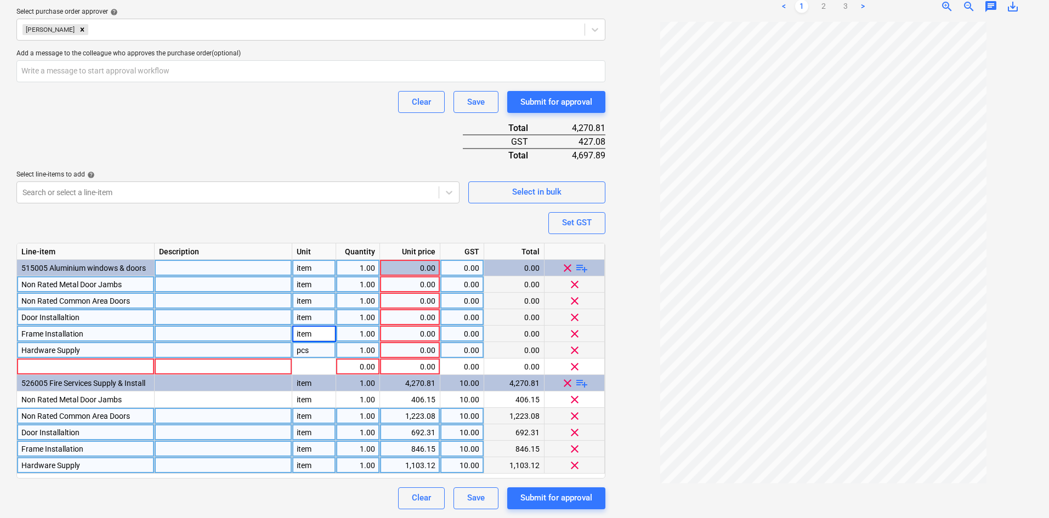
type textarea "x"
click at [306, 346] on div "pcs" at bounding box center [314, 350] width 44 height 16
type input "item"
click at [304, 362] on div at bounding box center [314, 367] width 44 height 16
type textarea "x"
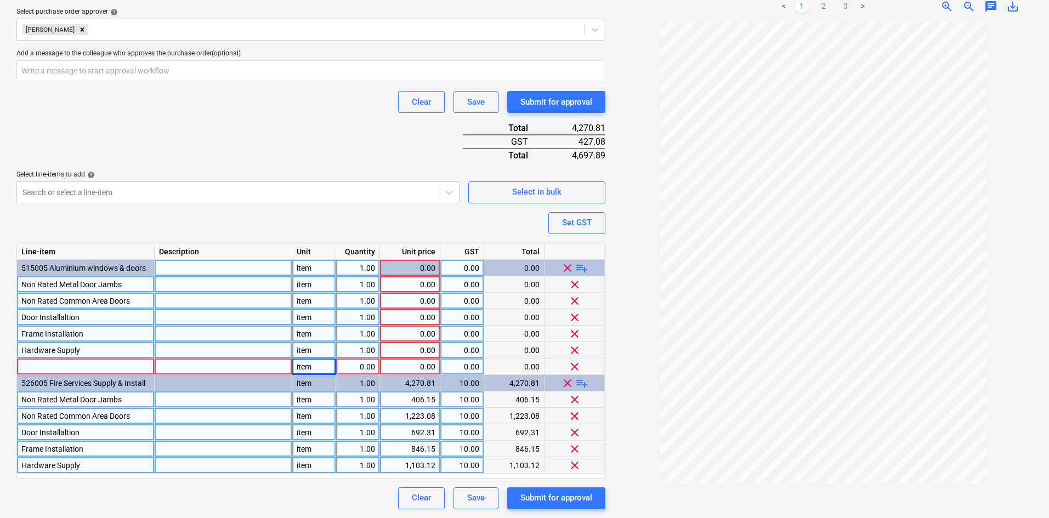
click at [417, 400] on div "406.15" at bounding box center [410, 400] width 51 height 16
click at [421, 280] on div "0.00" at bounding box center [410, 284] width 51 height 16
type input "406.15"
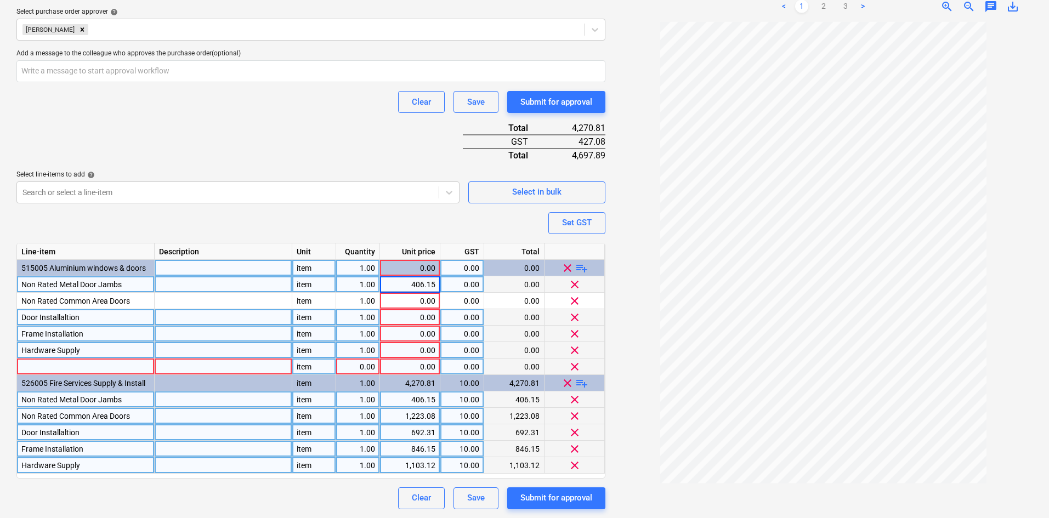
click at [414, 402] on div "406.15" at bounding box center [410, 400] width 51 height 16
type textarea "x"
click at [412, 413] on div "1,223.08" at bounding box center [410, 416] width 51 height 16
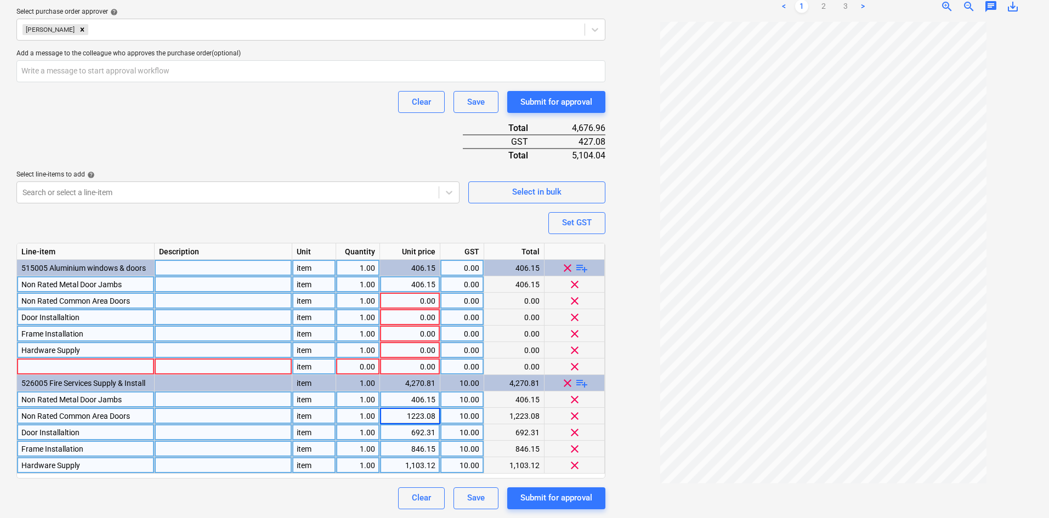
click at [411, 303] on div "0.00" at bounding box center [410, 301] width 51 height 16
type input "1223.08"
type textarea "x"
click at [409, 430] on div "692.31" at bounding box center [410, 433] width 51 height 16
click at [410, 318] on div "0.00" at bounding box center [410, 317] width 51 height 16
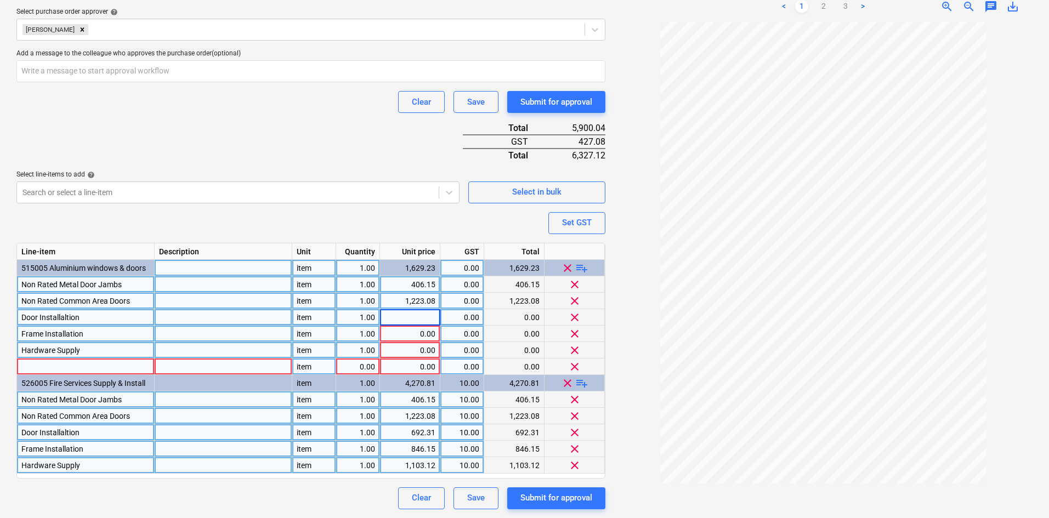
type input "692.31"
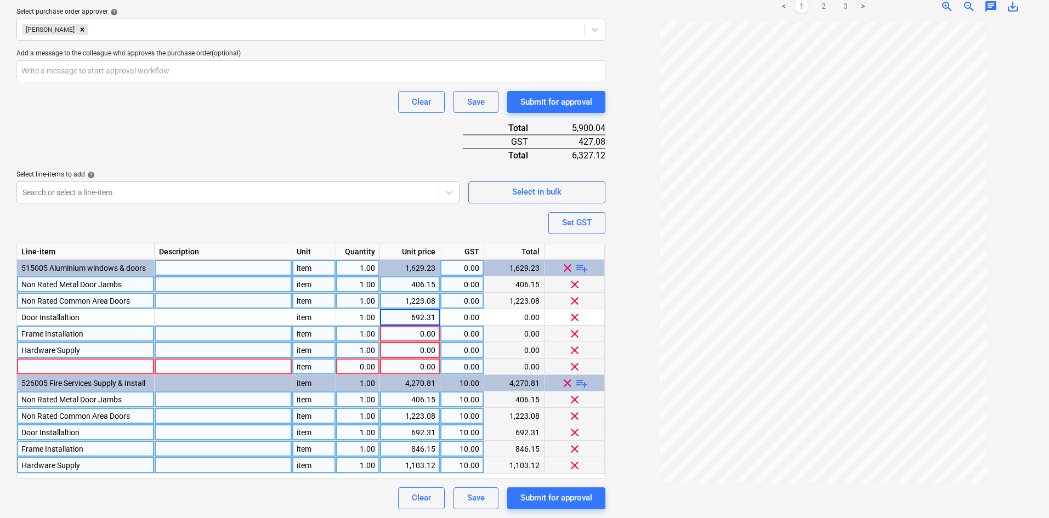
type textarea "x"
click at [417, 448] on div "846.15" at bounding box center [410, 449] width 51 height 16
click at [411, 335] on div "0.00" at bounding box center [410, 334] width 51 height 16
type input "846.15"
click at [416, 462] on div "1,103.12" at bounding box center [410, 466] width 51 height 16
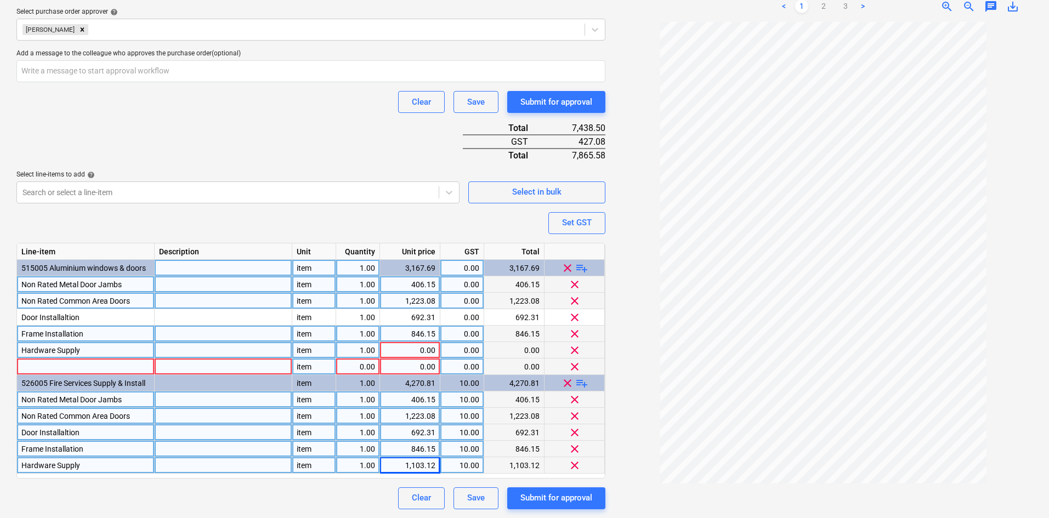
click at [421, 352] on div "0.00" at bounding box center [410, 350] width 51 height 16
click at [570, 386] on span "clear" at bounding box center [567, 382] width 13 height 13
type textarea "x"
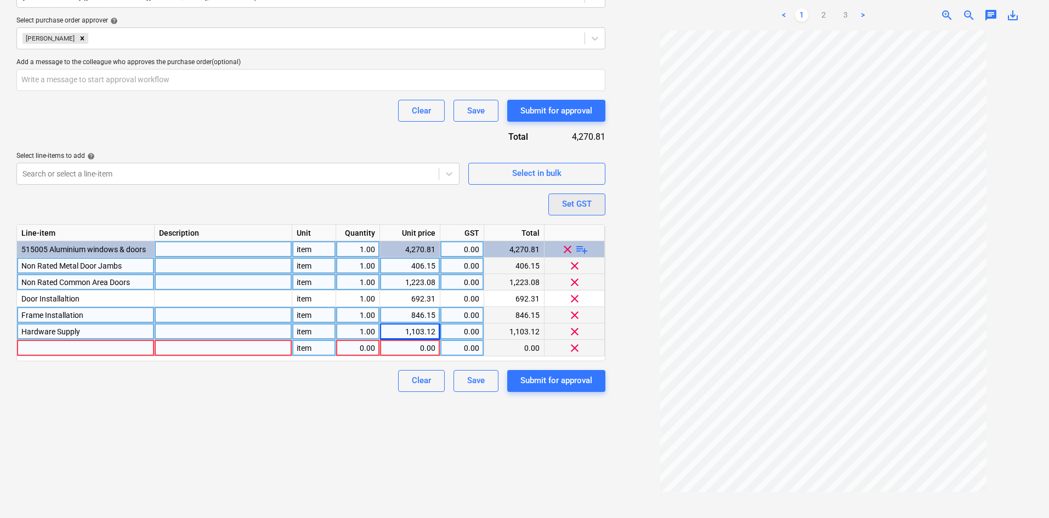
click at [577, 209] on div "Set GST" at bounding box center [577, 204] width 30 height 14
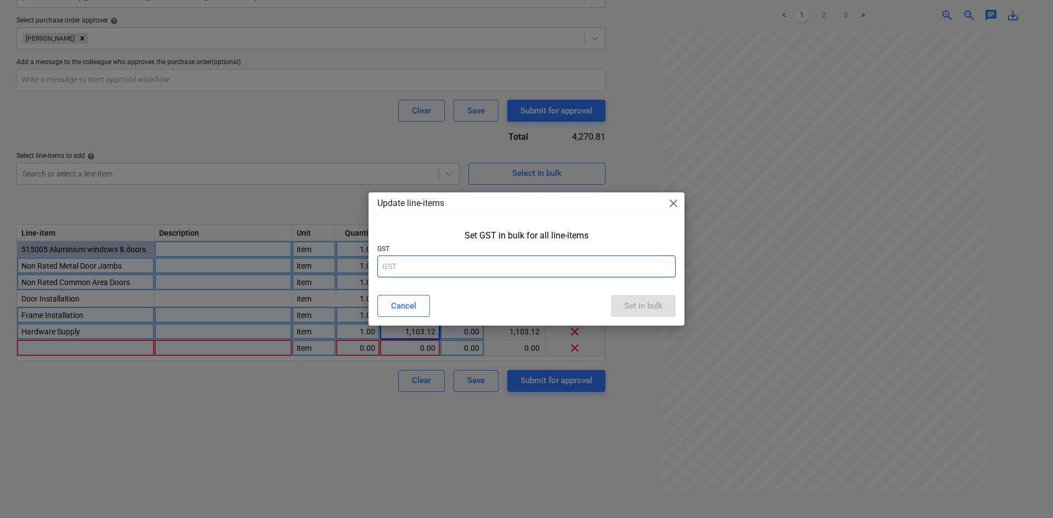
click at [435, 261] on input "text" at bounding box center [526, 267] width 298 height 22
type input "10"
click at [654, 310] on div "Set in bulk" at bounding box center [643, 306] width 38 height 14
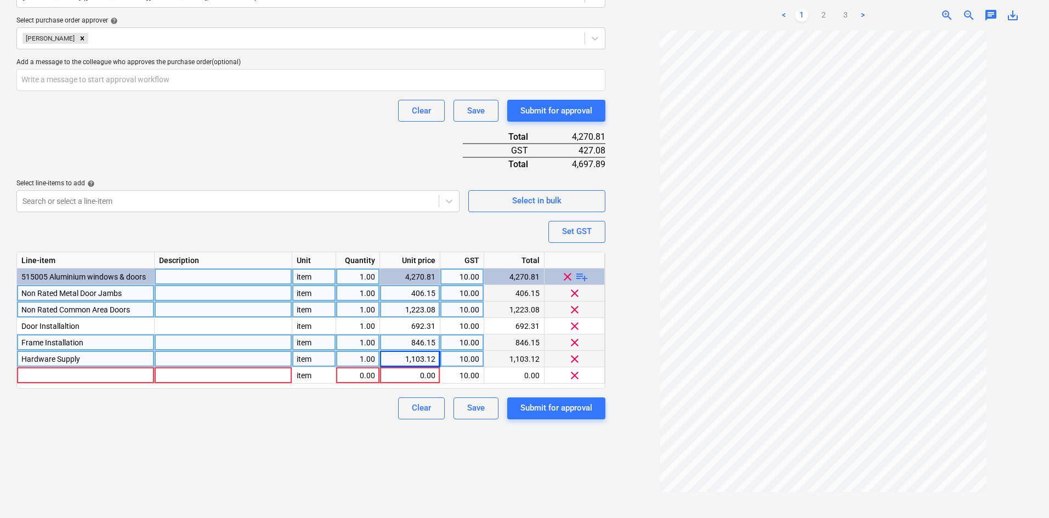
click at [574, 374] on span "clear" at bounding box center [574, 375] width 13 height 13
type textarea "x"
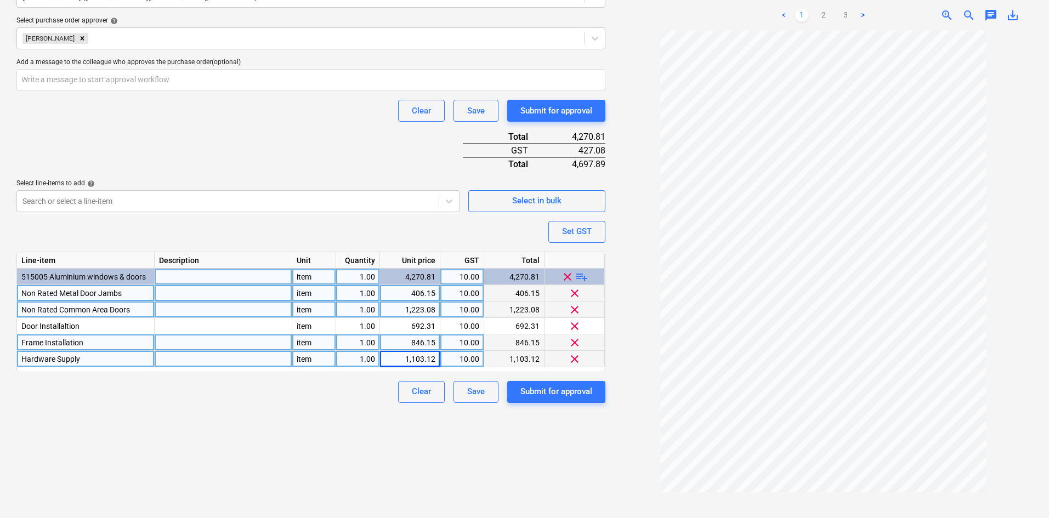
click at [263, 151] on div "Purchase order name help Purchase order Purchase order reference number help 00…" at bounding box center [310, 64] width 589 height 680
click at [215, 406] on div "Create new document Purchase order name help Purchase order Purchase order refe…" at bounding box center [311, 47] width 598 height 719
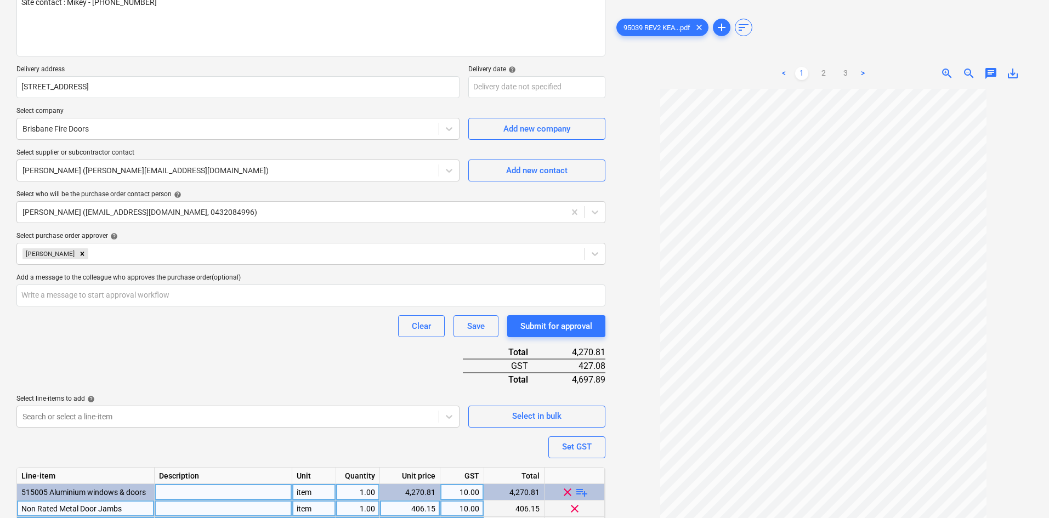
click at [224, 326] on div "Clear Save Submit for approval" at bounding box center [310, 326] width 589 height 22
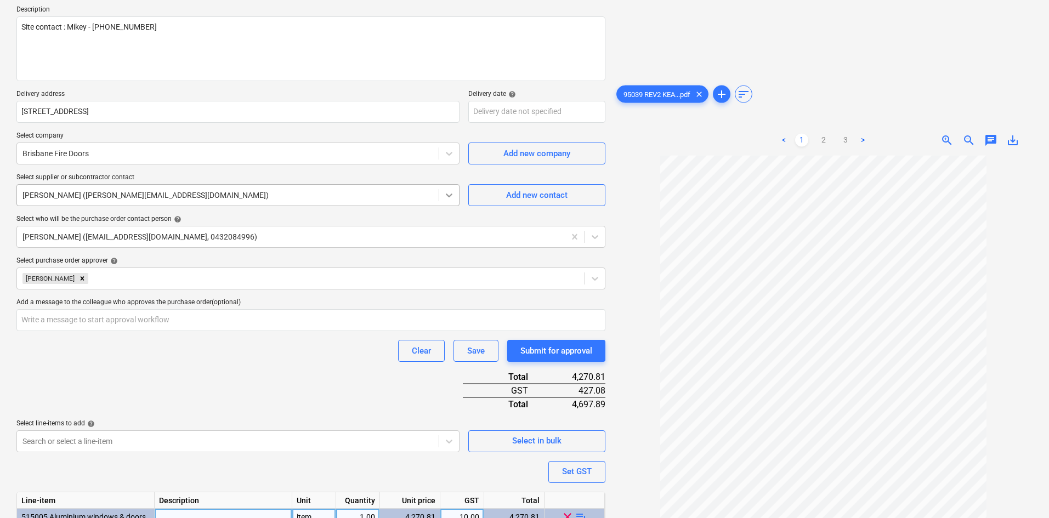
scroll to position [260, 0]
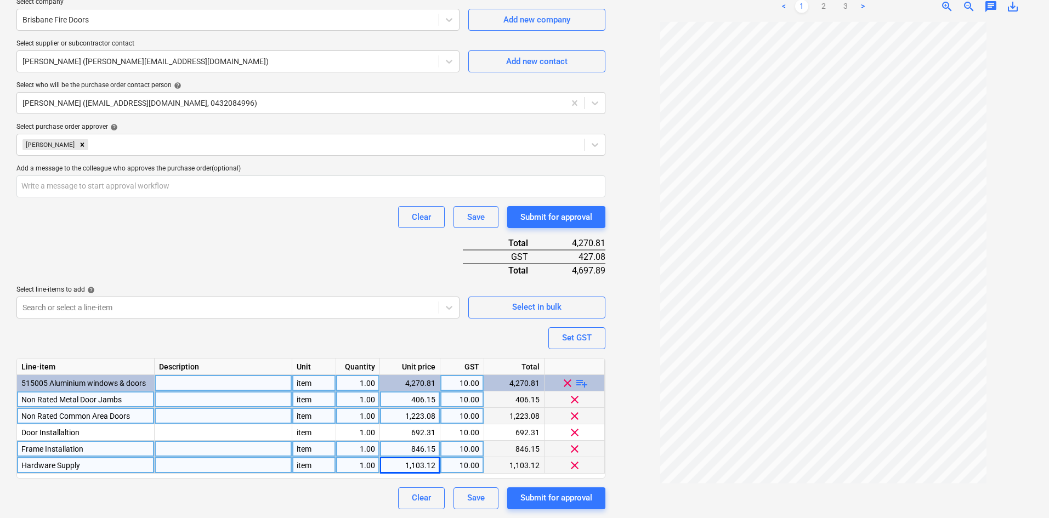
click at [173, 414] on div at bounding box center [224, 416] width 138 height 16
type input "Metal door as soecfied"
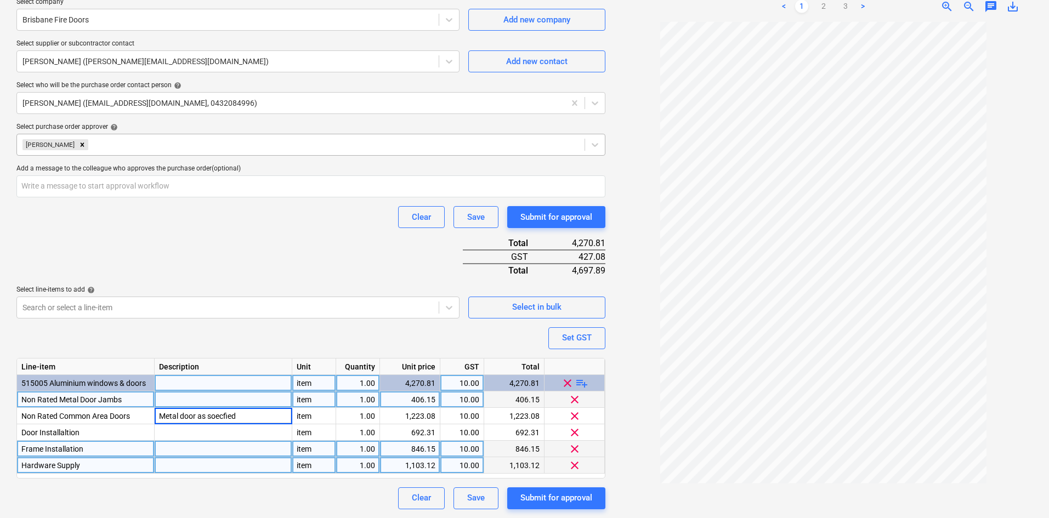
type textarea "x"
drag, startPoint x: 222, startPoint y: 415, endPoint x: 280, endPoint y: 144, distance: 277.2
click at [280, 144] on div at bounding box center [335, 144] width 489 height 11
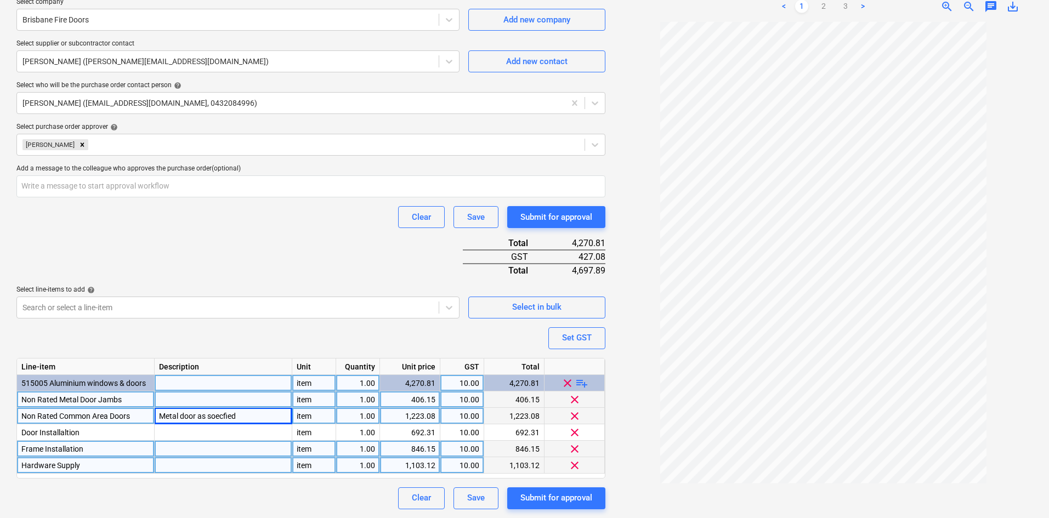
click at [220, 419] on div "Metal door as soecfied" at bounding box center [224, 416] width 138 height 16
drag, startPoint x: 225, startPoint y: 413, endPoint x: 208, endPoint y: 398, distance: 22.6
click at [208, 398] on div at bounding box center [224, 400] width 138 height 16
click at [216, 416] on div "Metal door as soecfied" at bounding box center [224, 416] width 138 height 16
click at [225, 417] on input "Metal door as soecfied" at bounding box center [223, 416] width 137 height 16
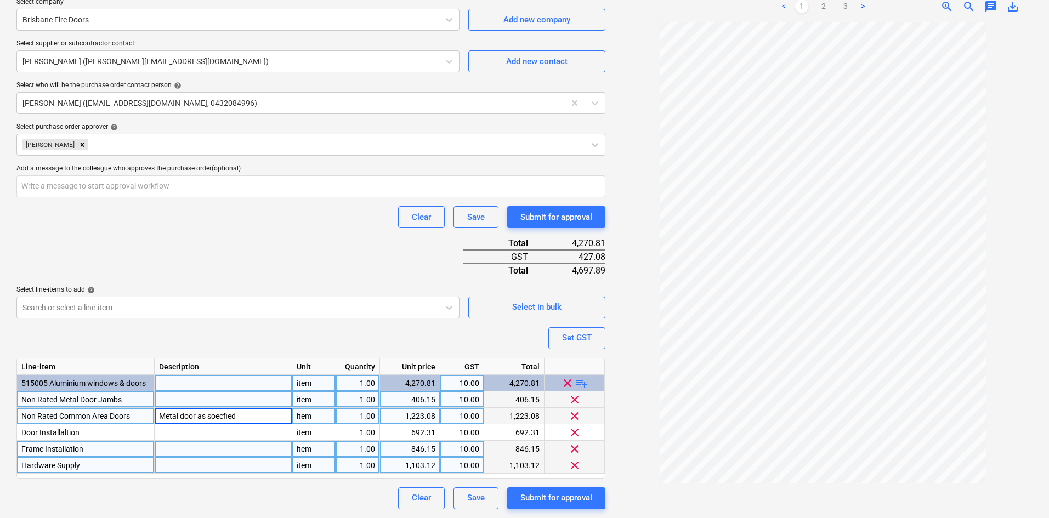
type input "Metal door as specified"
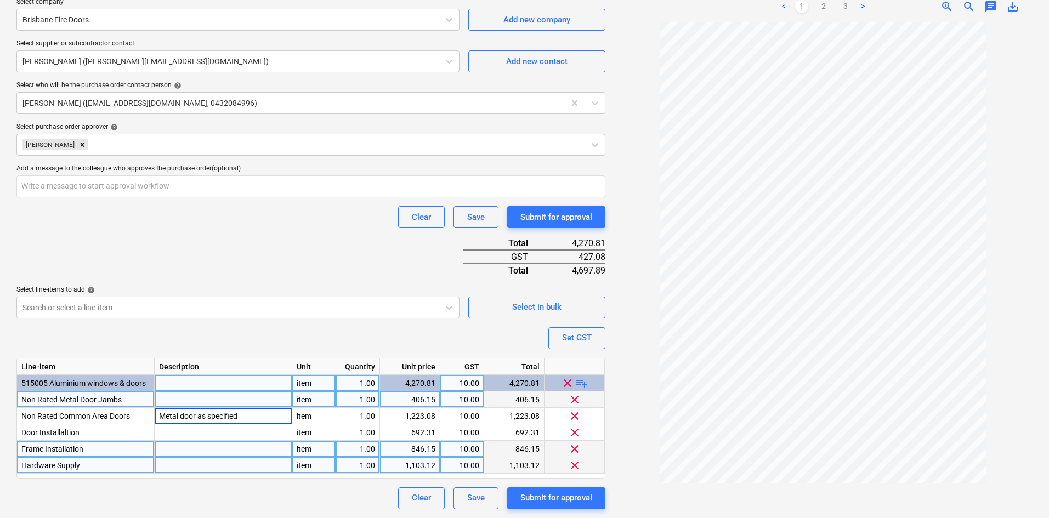
click at [256, 332] on div "Purchase order name help Purchase order Purchase order reference number help 00…" at bounding box center [310, 170] width 589 height 680
click at [190, 250] on div "Purchase order name help Purchase order Purchase order reference number help 00…" at bounding box center [310, 170] width 589 height 680
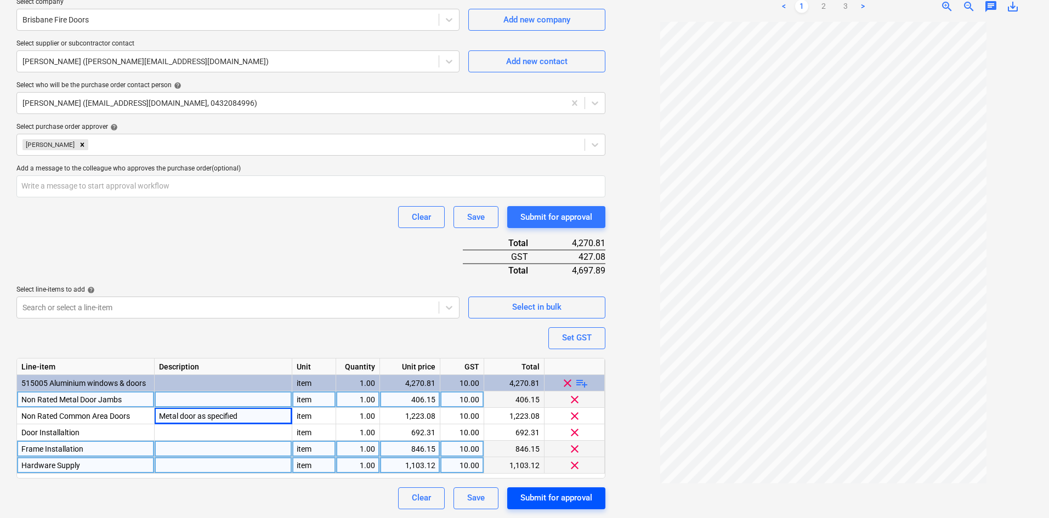
click at [553, 493] on div "Submit for approval" at bounding box center [557, 498] width 72 height 14
type textarea "x"
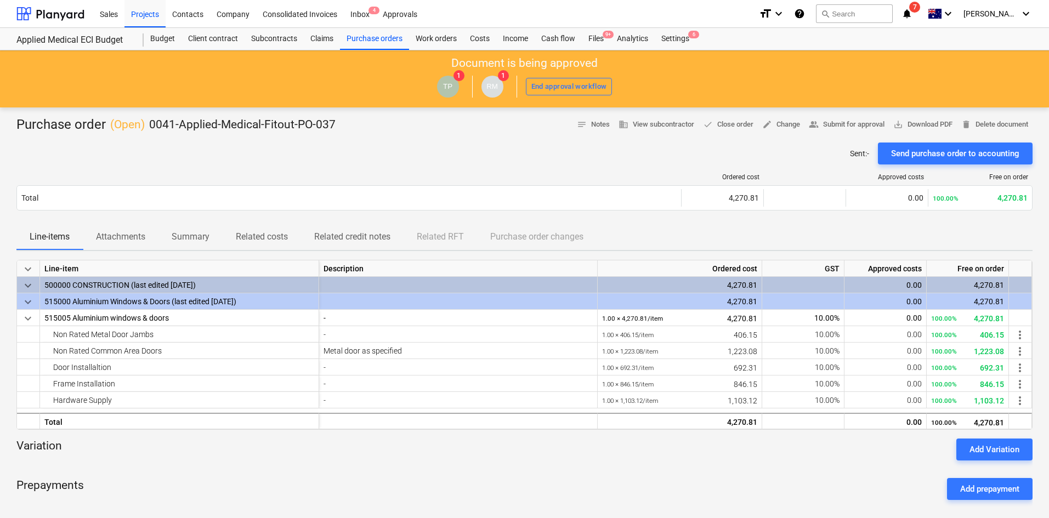
click at [386, 161] on div "Sent : - Send purchase order to accounting" at bounding box center [524, 154] width 1017 height 22
click at [168, 35] on div "Budget" at bounding box center [163, 39] width 38 height 22
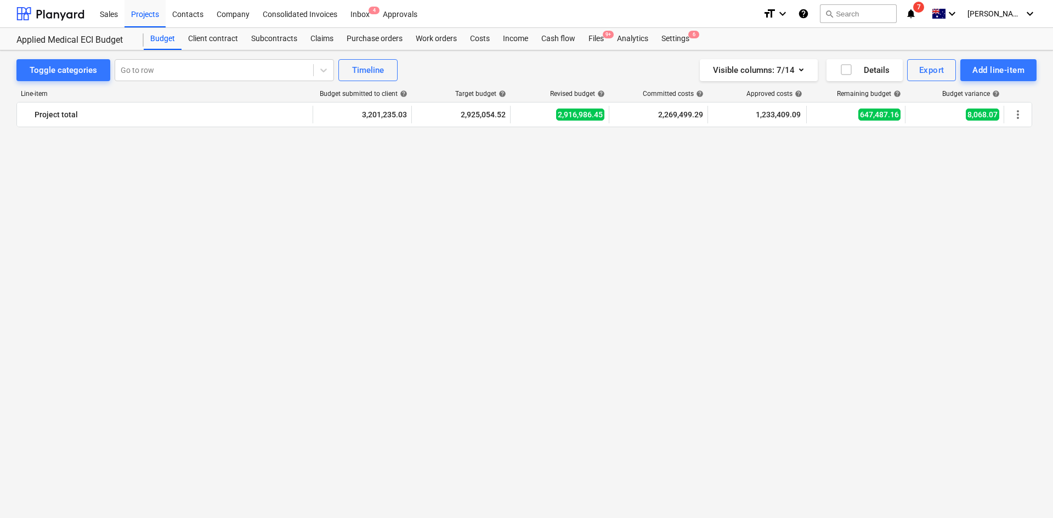
scroll to position [2085, 0]
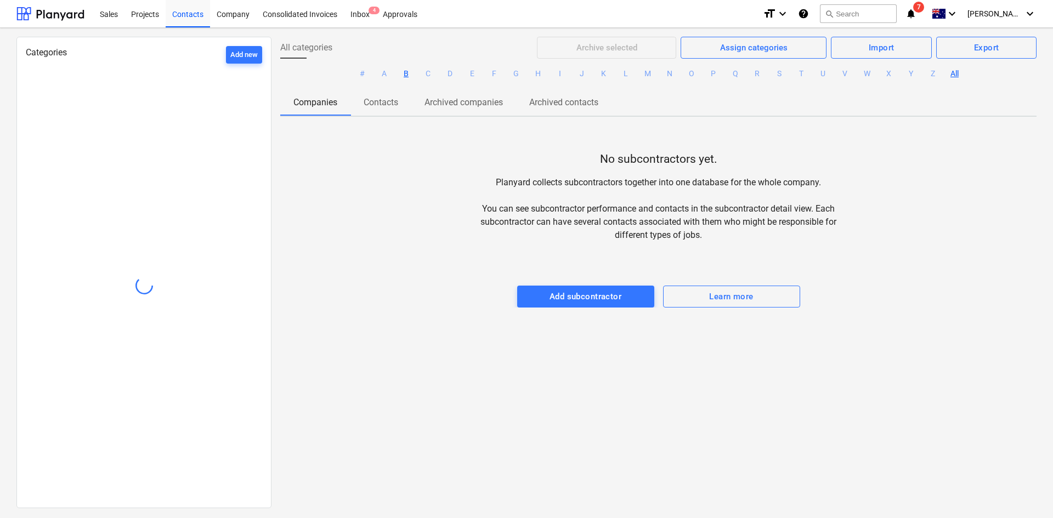
click at [405, 73] on button "B" at bounding box center [406, 73] width 13 height 13
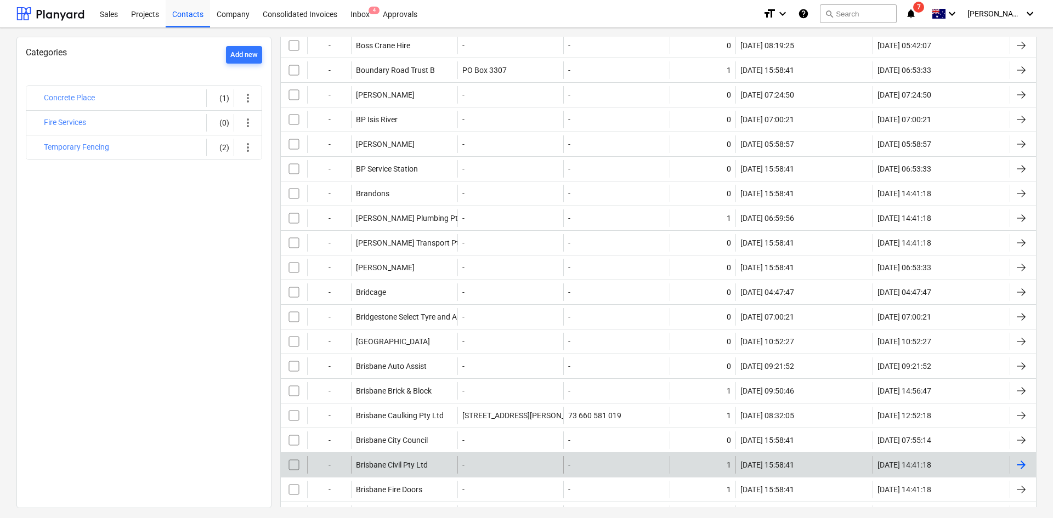
scroll to position [1042, 0]
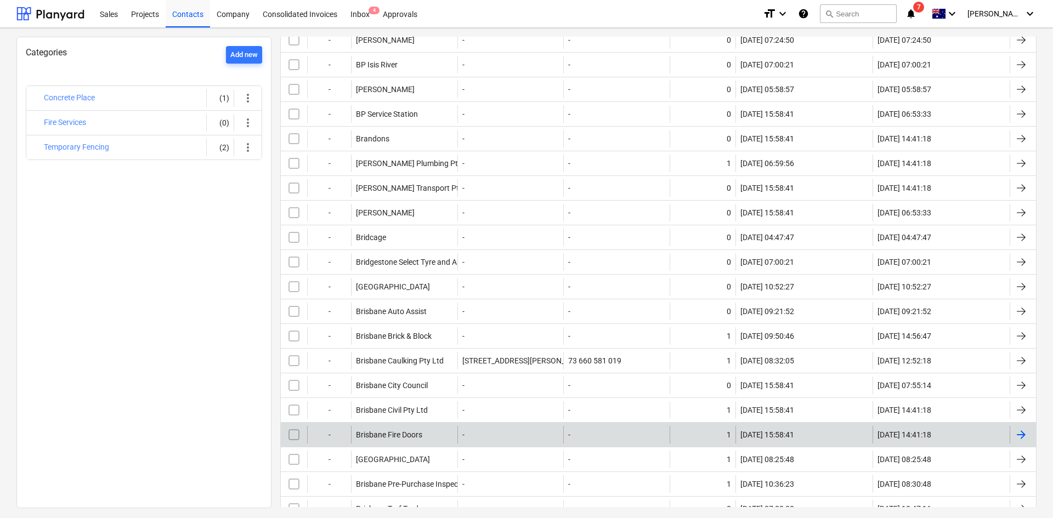
click at [424, 439] on div "Brisbane Fire Doors" at bounding box center [404, 435] width 106 height 18
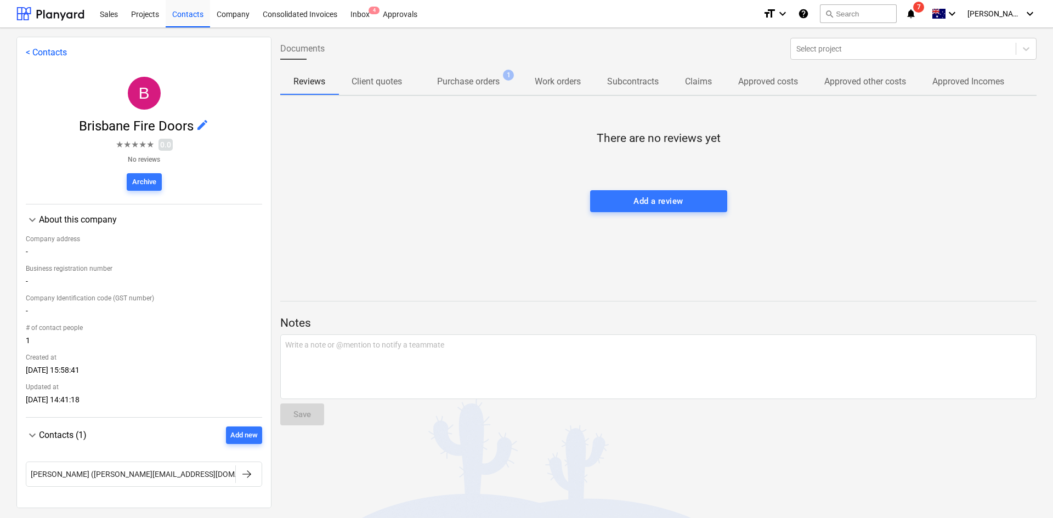
click at [472, 79] on p "Purchase orders" at bounding box center [468, 81] width 63 height 13
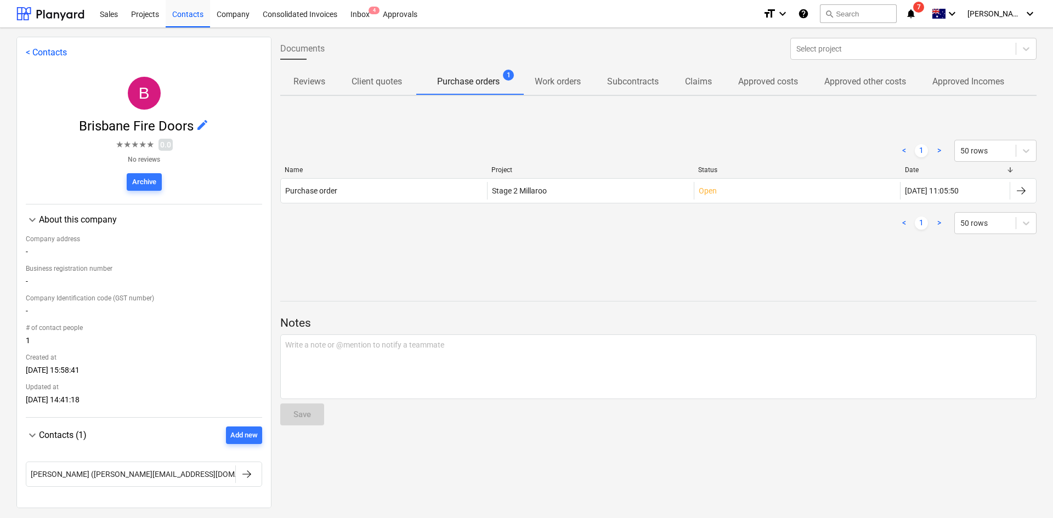
click at [382, 82] on p "Client quotes" at bounding box center [377, 81] width 50 height 13
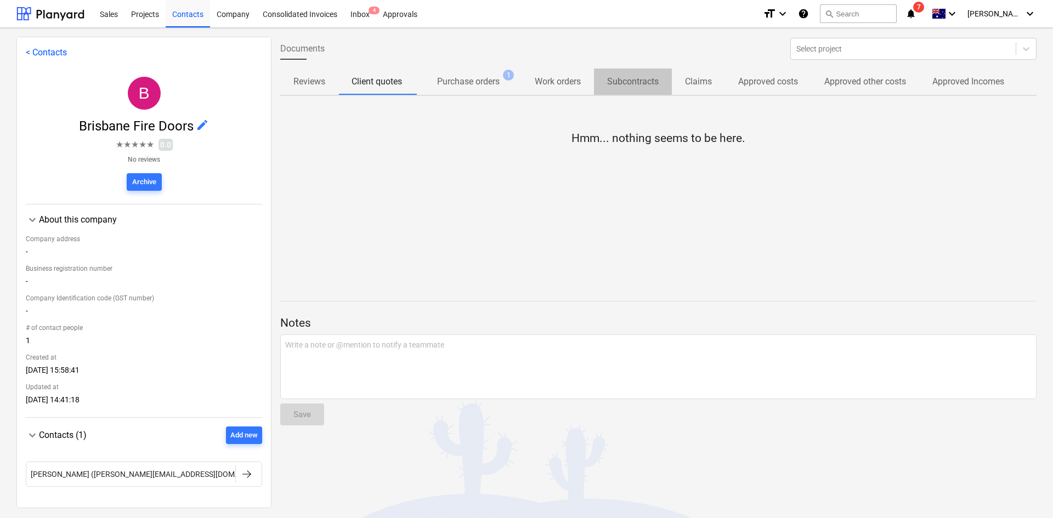
click at [633, 80] on p "Subcontracts" at bounding box center [633, 81] width 52 height 13
click at [810, 81] on span "Approved costs" at bounding box center [768, 82] width 86 height 20
click at [223, 14] on div "Company" at bounding box center [233, 13] width 46 height 28
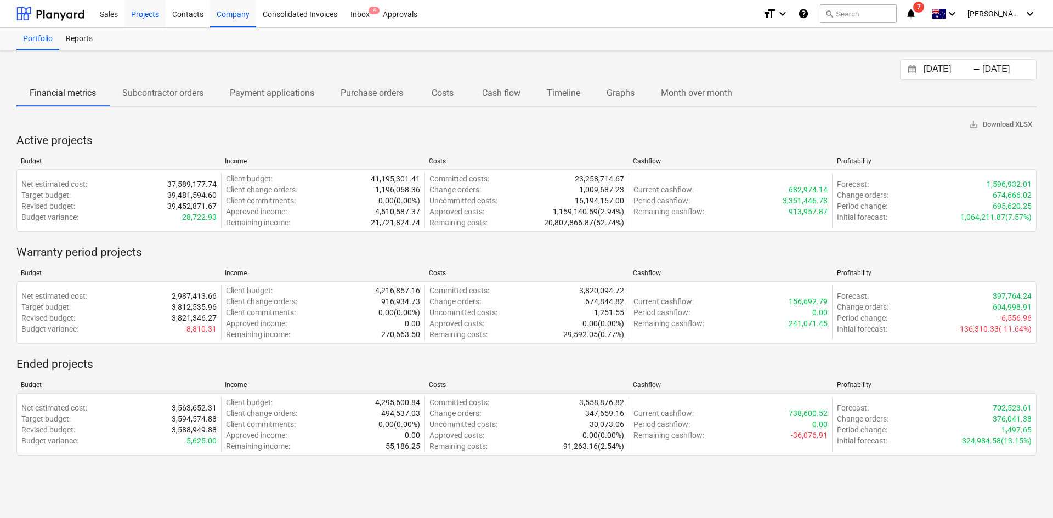
click at [152, 12] on div "Projects" at bounding box center [145, 13] width 41 height 28
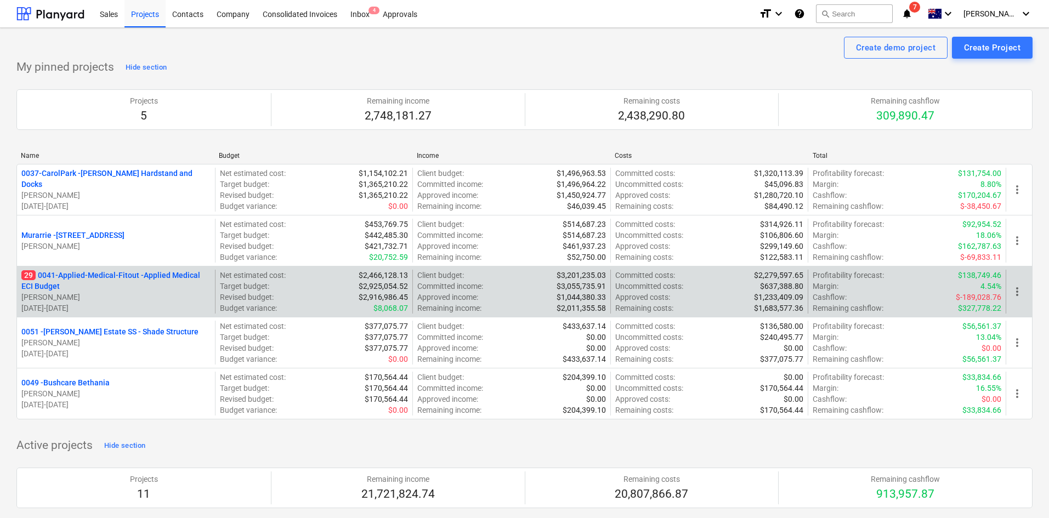
click at [97, 273] on p "29 0041-Applied-Medical-Fitout - Applied Medical ECI Budget" at bounding box center [115, 281] width 189 height 22
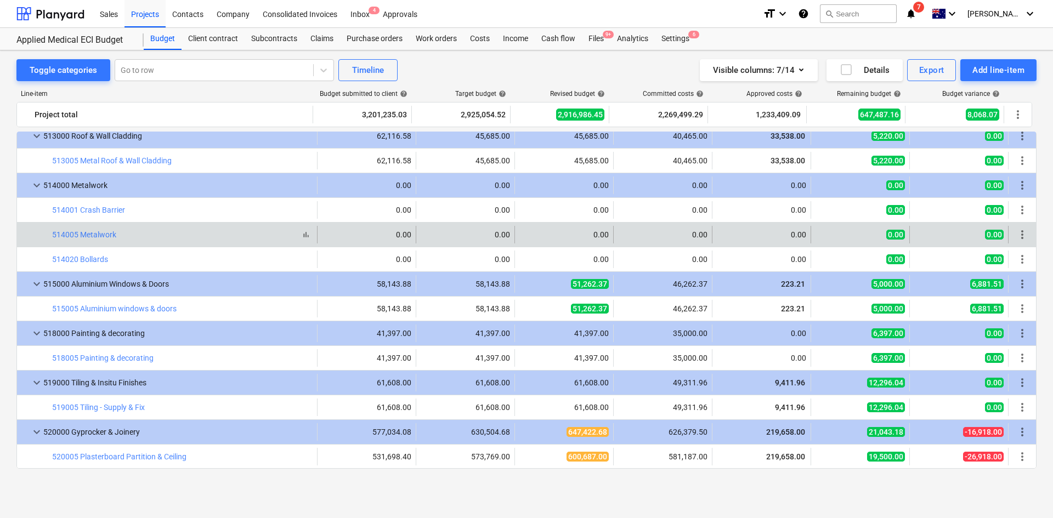
scroll to position [1262, 0]
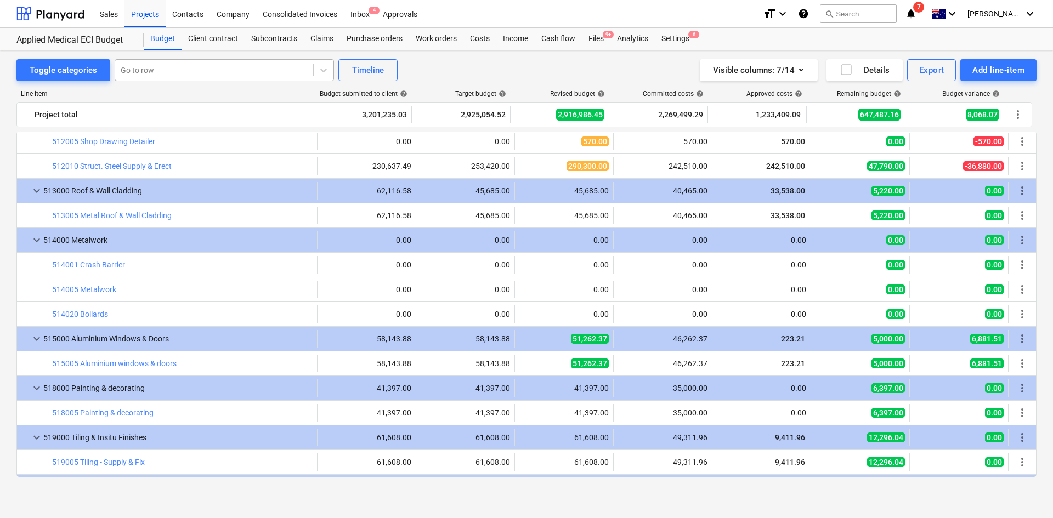
drag, startPoint x: 199, startPoint y: 62, endPoint x: 194, endPoint y: 67, distance: 7.0
click at [199, 63] on div "Go to row" at bounding box center [214, 70] width 198 height 15
click at [194, 67] on div at bounding box center [214, 70] width 187 height 11
type input "door"
